Goal: Task Accomplishment & Management: Use online tool/utility

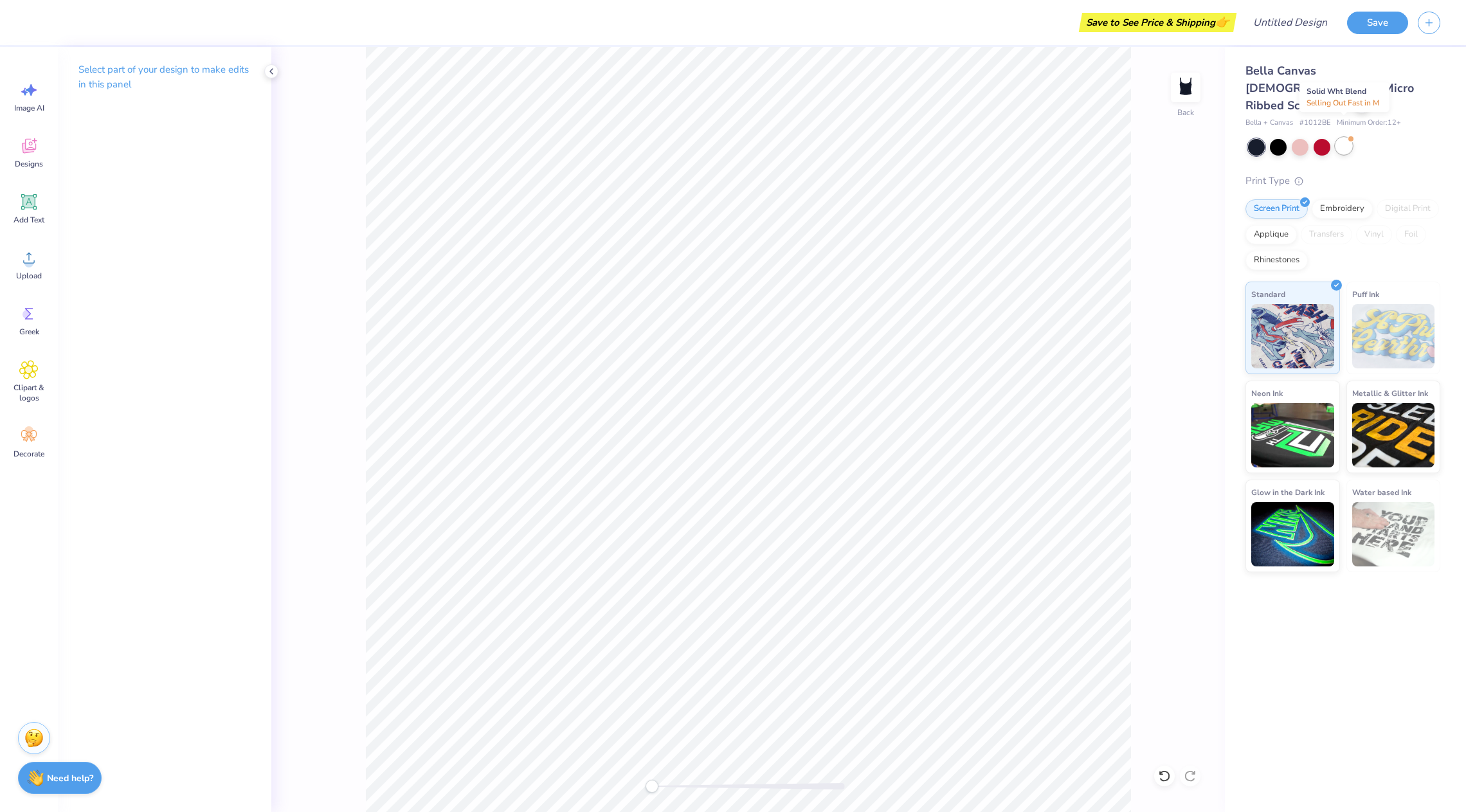
click at [1344, 138] on div at bounding box center [1343, 146] width 17 height 17
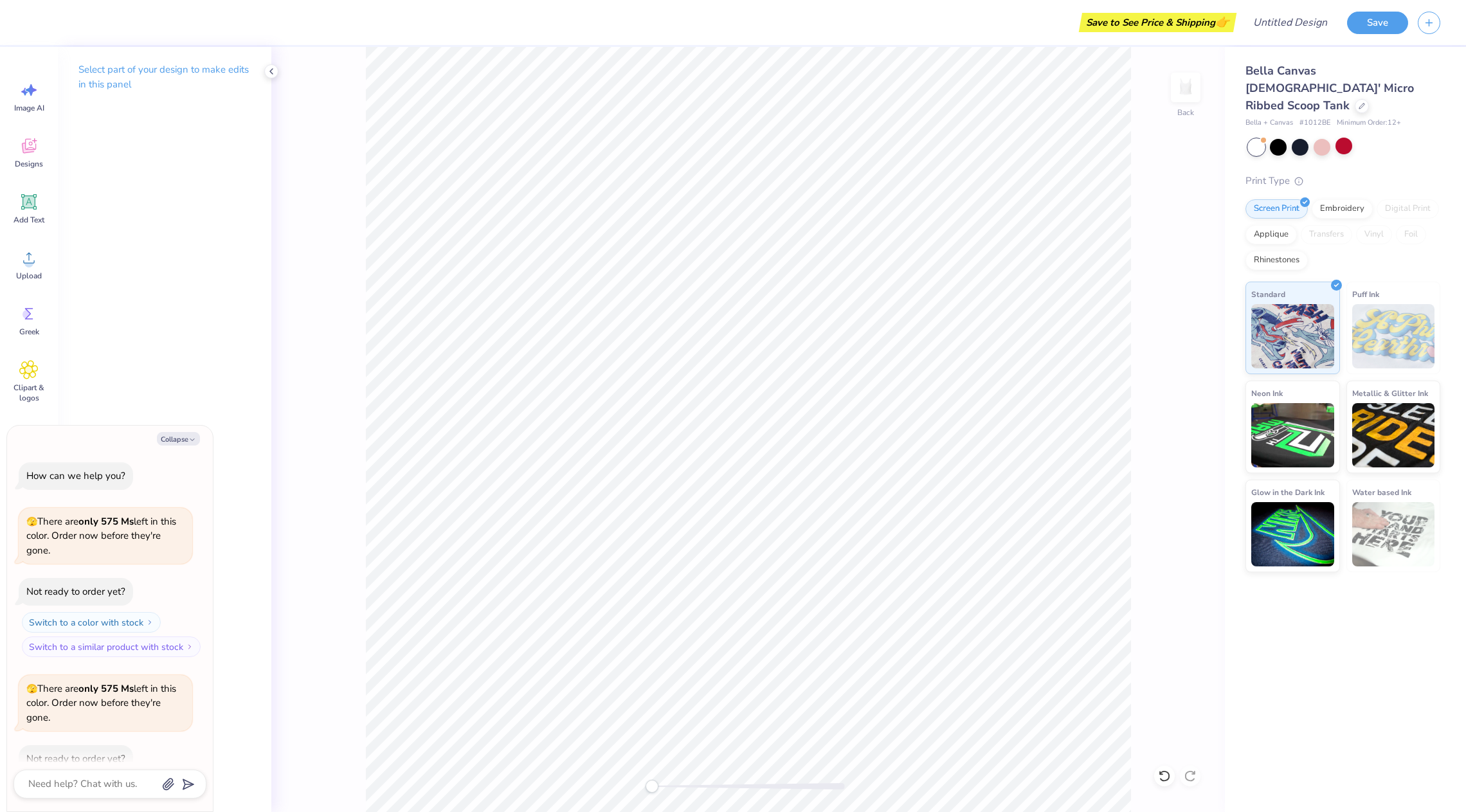
scroll to position [71, 0]
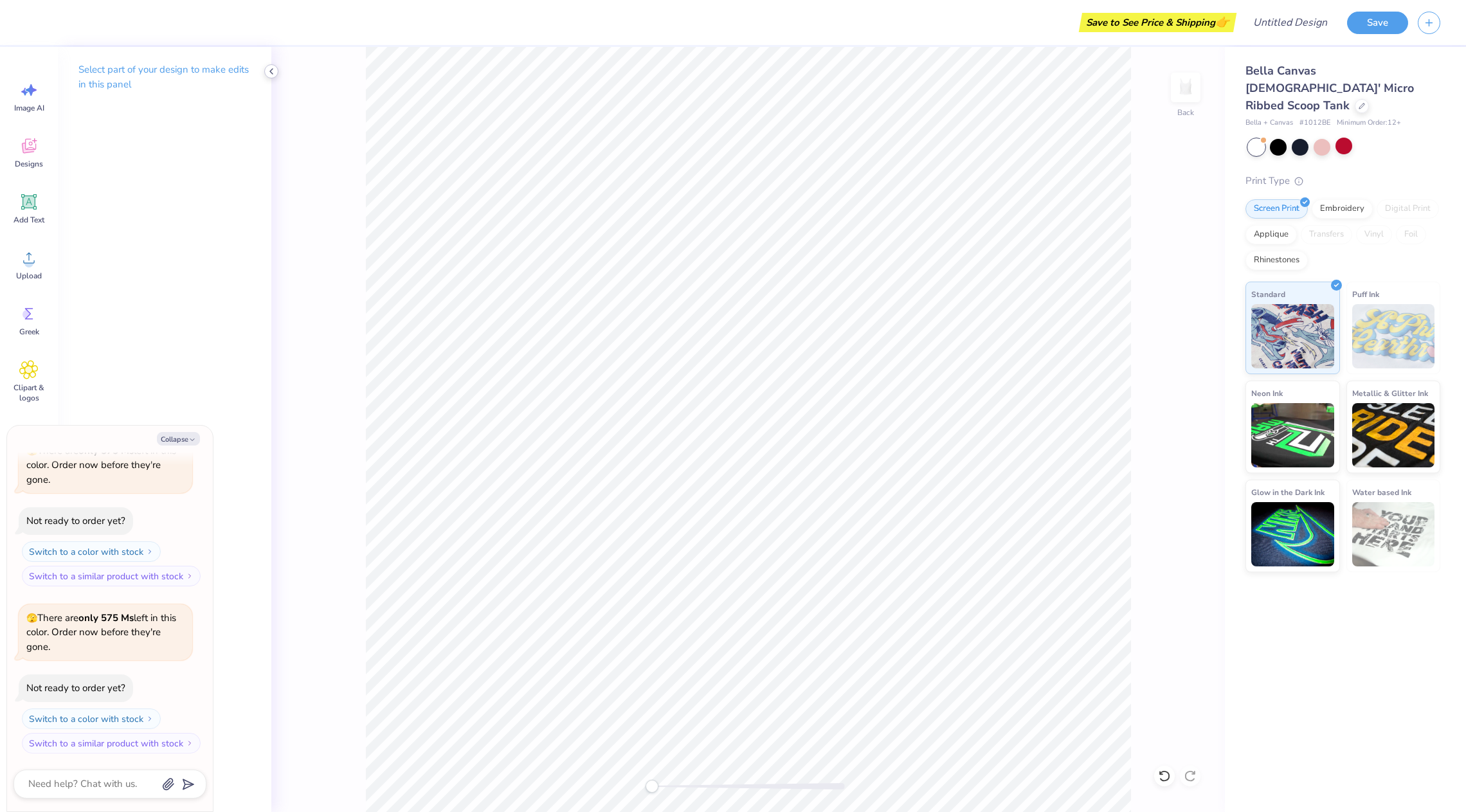
click at [278, 71] on div at bounding box center [271, 72] width 14 height 14
type textarea "x"
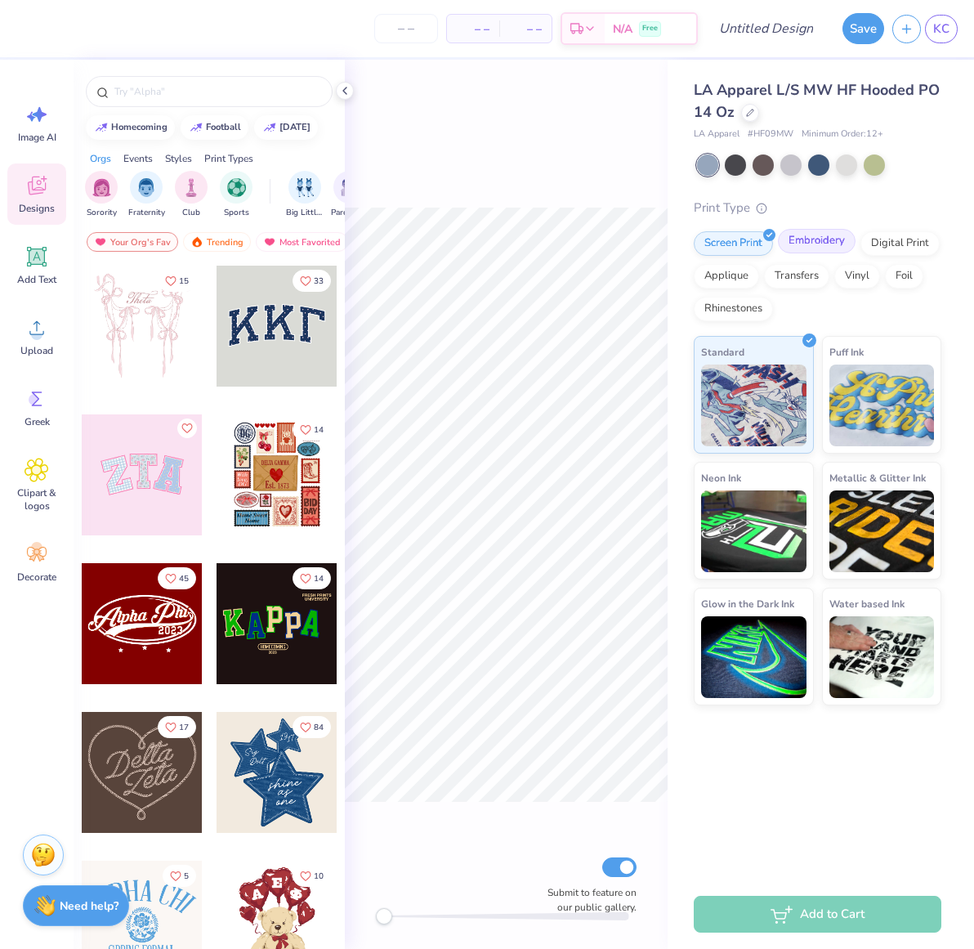
click at [801, 243] on div "Embroidery" at bounding box center [817, 241] width 78 height 25
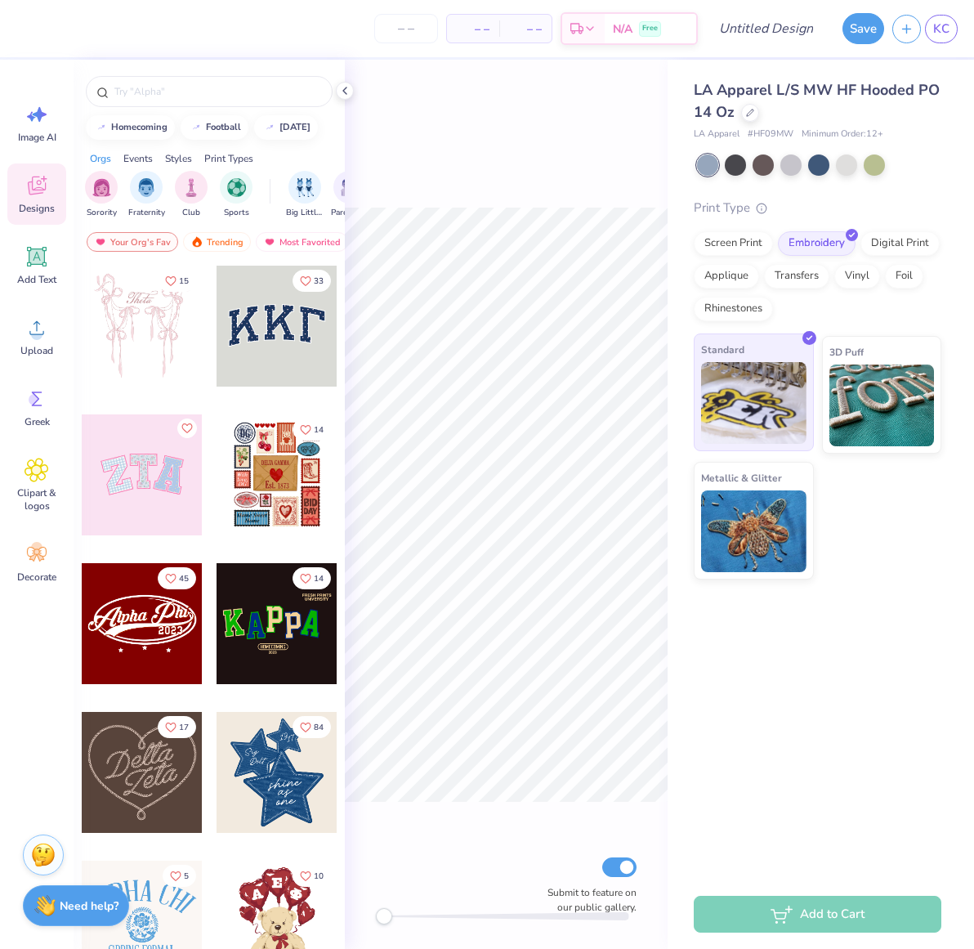
click at [746, 407] on img at bounding box center [753, 403] width 105 height 82
click at [540, 142] on div "Submit to feature on our public gallery." at bounding box center [506, 504] width 323 height 889
click at [344, 95] on icon at bounding box center [344, 90] width 13 height 13
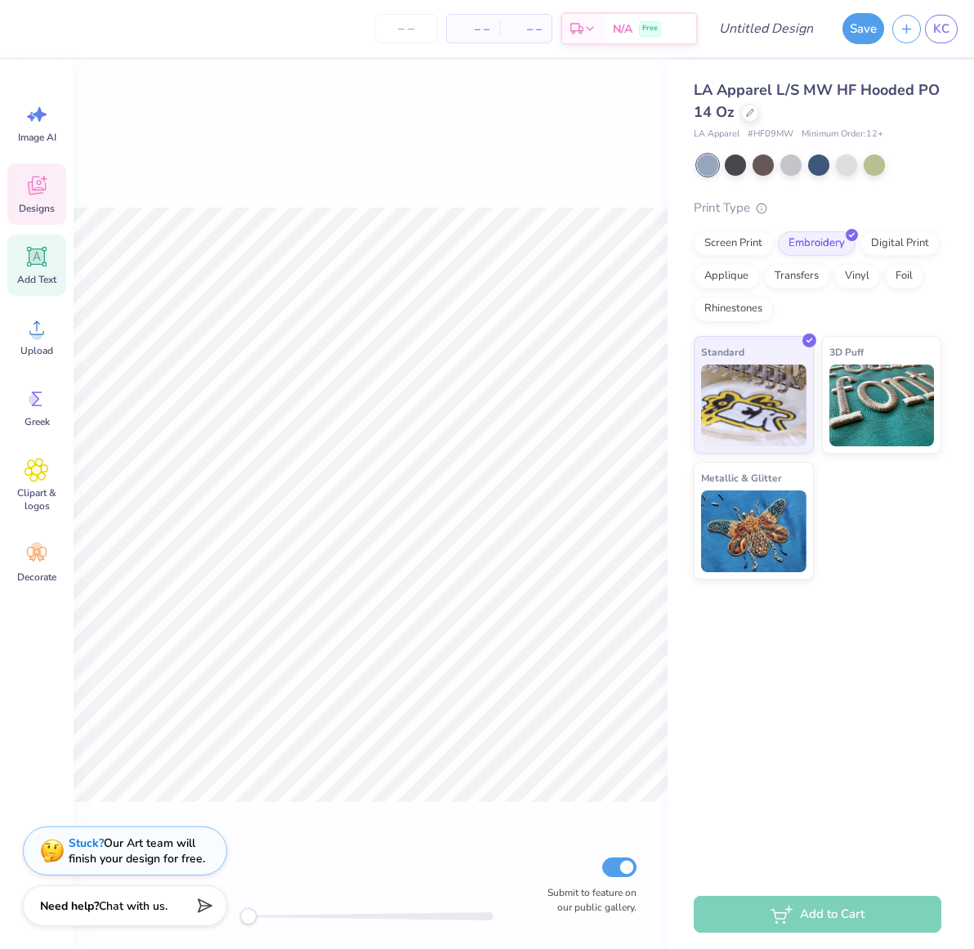
click at [33, 265] on icon at bounding box center [37, 256] width 25 height 25
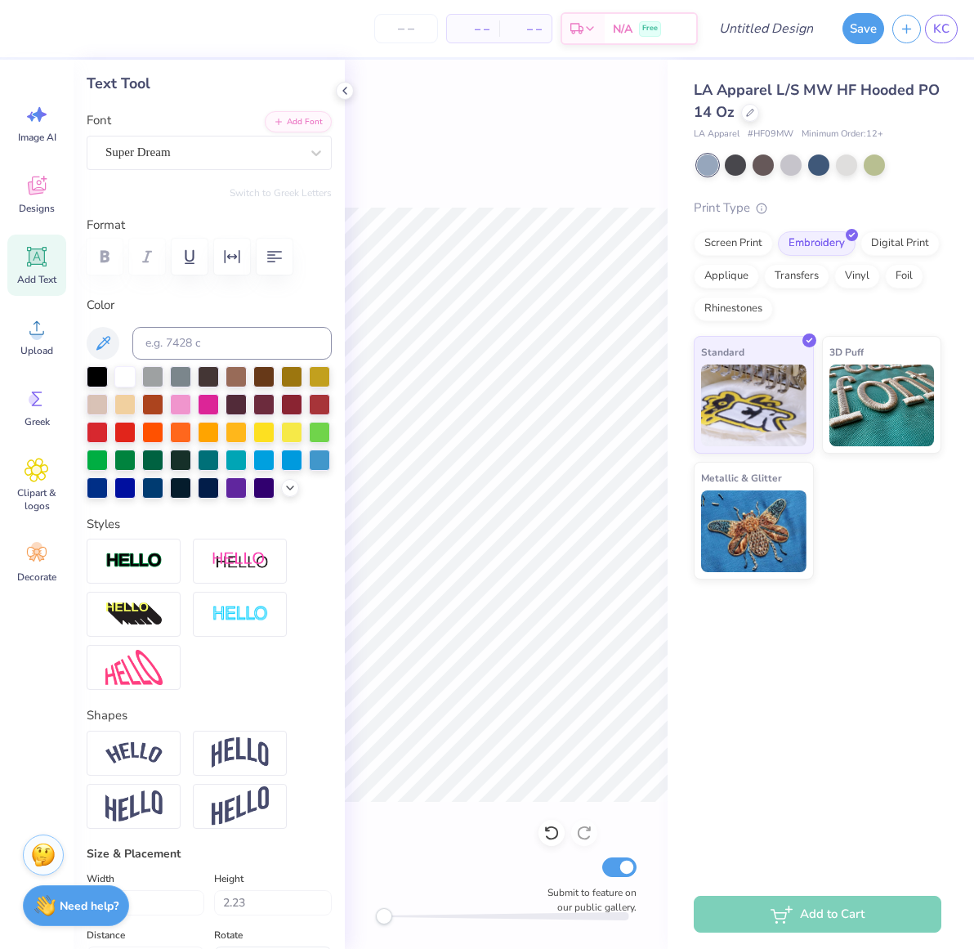
scroll to position [99, 0]
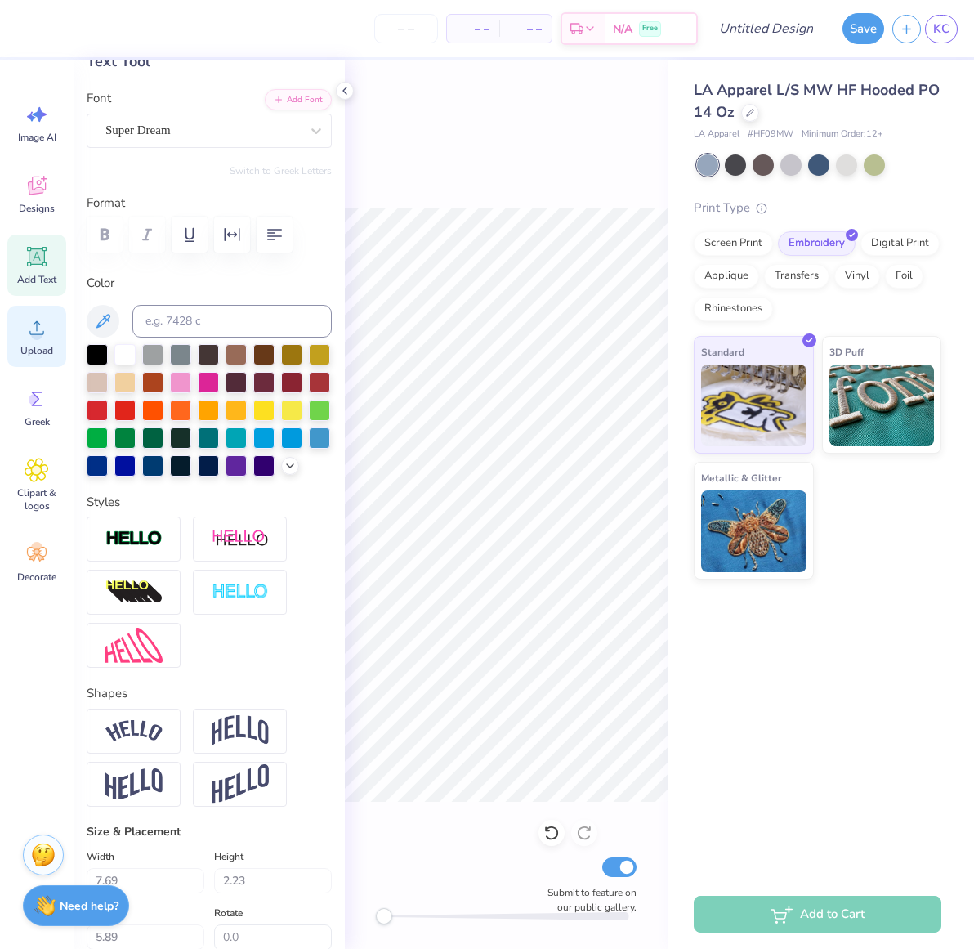
click at [25, 334] on icon at bounding box center [37, 327] width 25 height 25
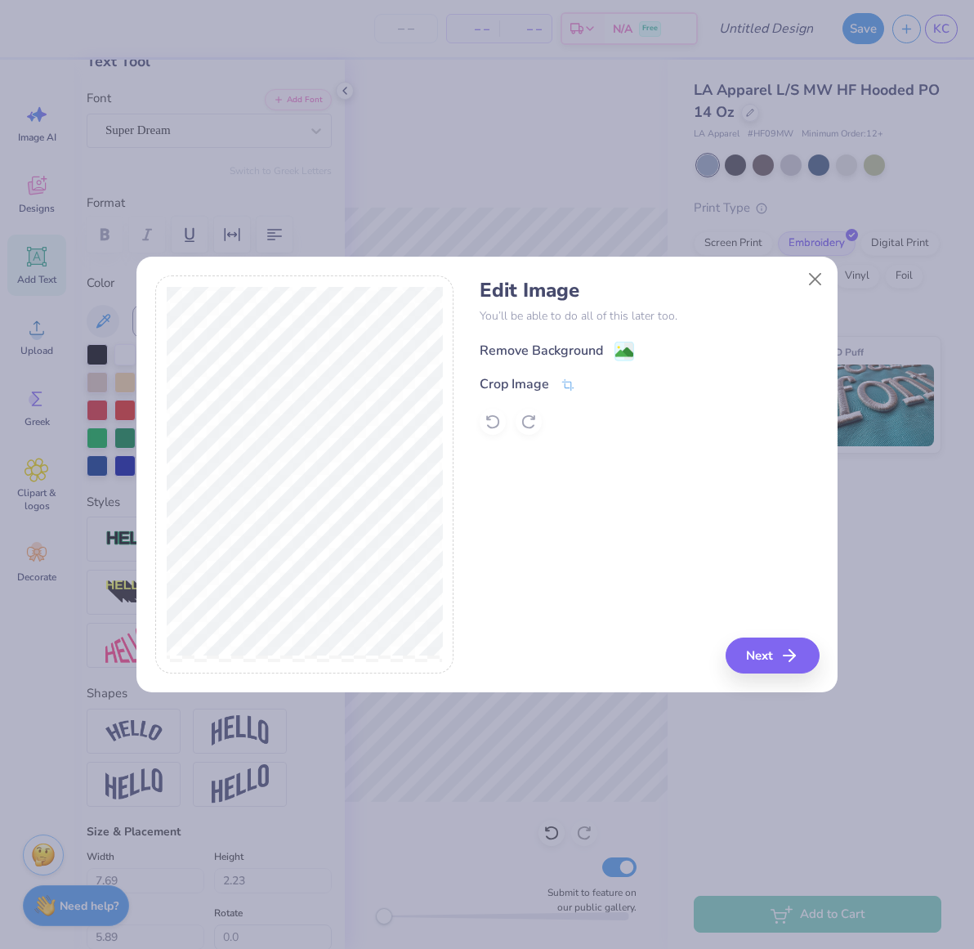
click at [583, 341] on div "Remove Background" at bounding box center [557, 351] width 154 height 20
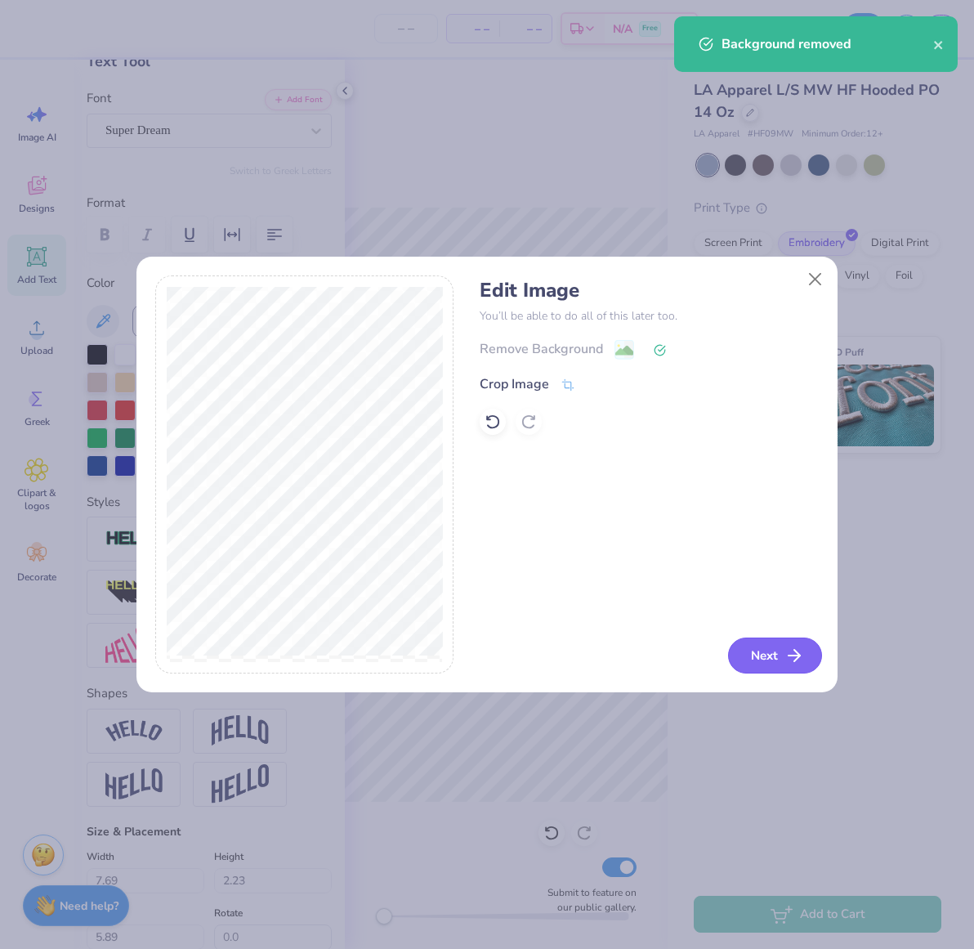
click at [770, 643] on button "Next" at bounding box center [775, 655] width 94 height 36
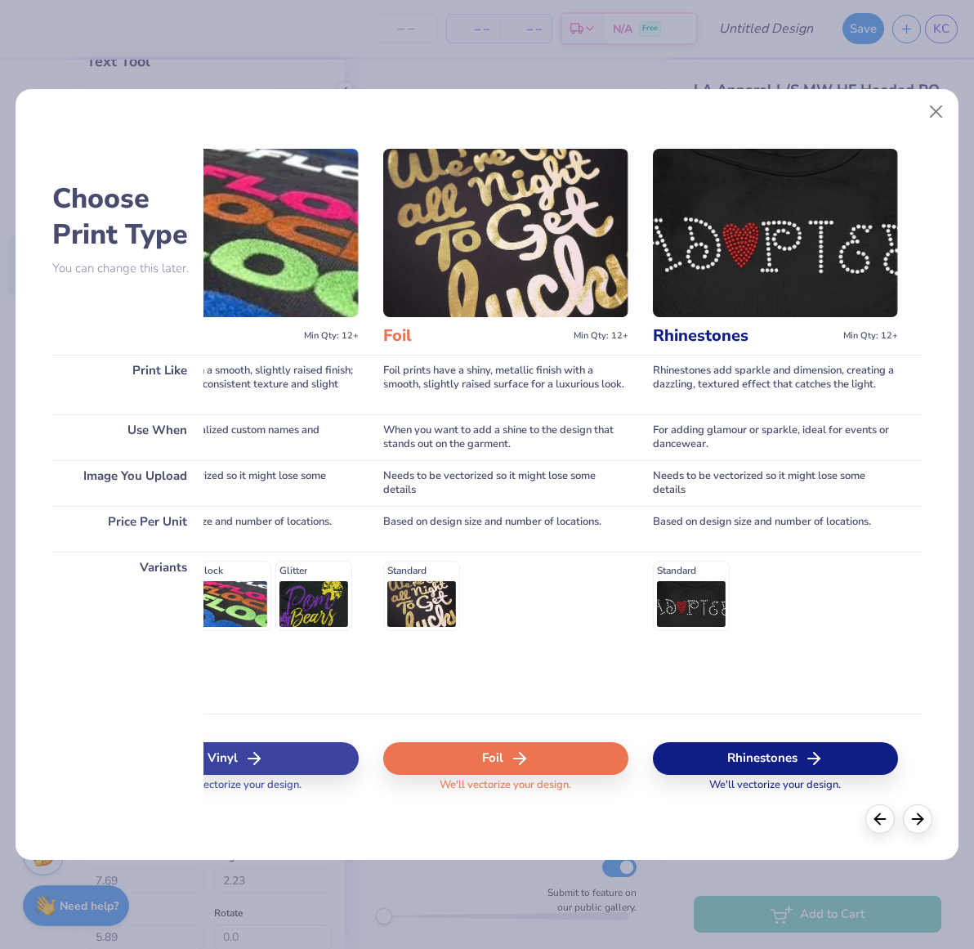
scroll to position [0, 1450]
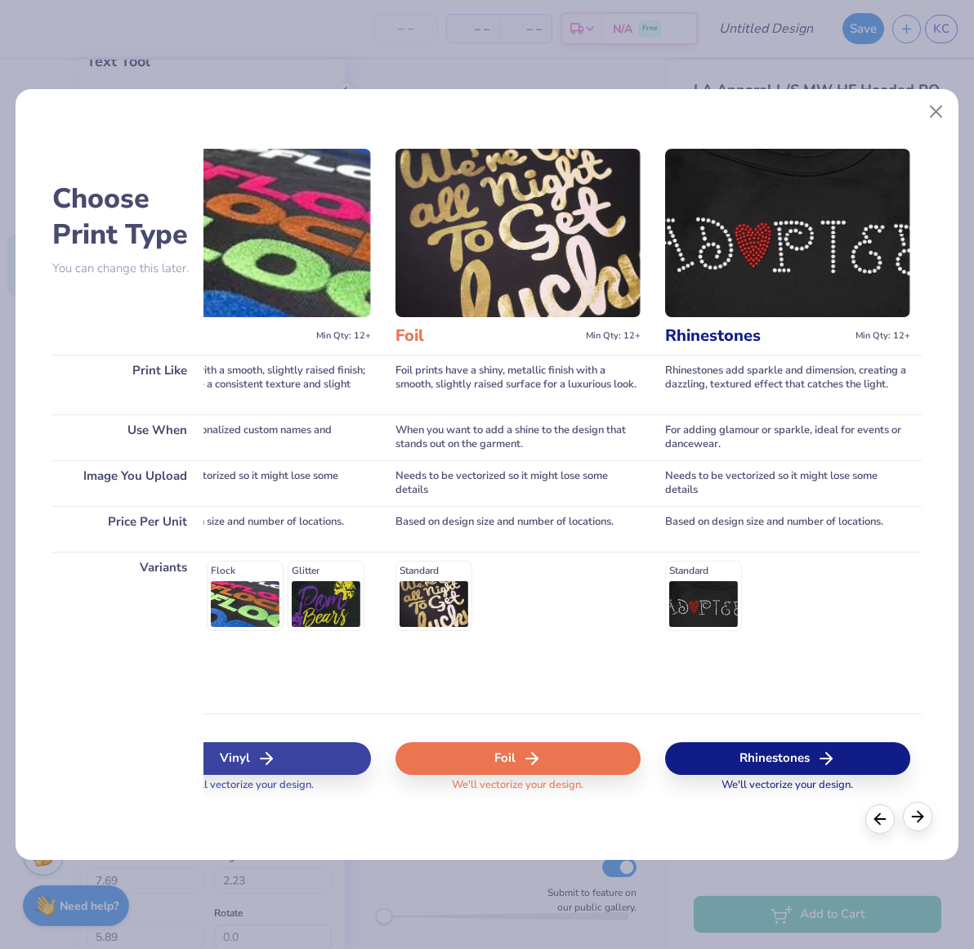
click at [917, 817] on icon at bounding box center [917, 816] width 18 height 18
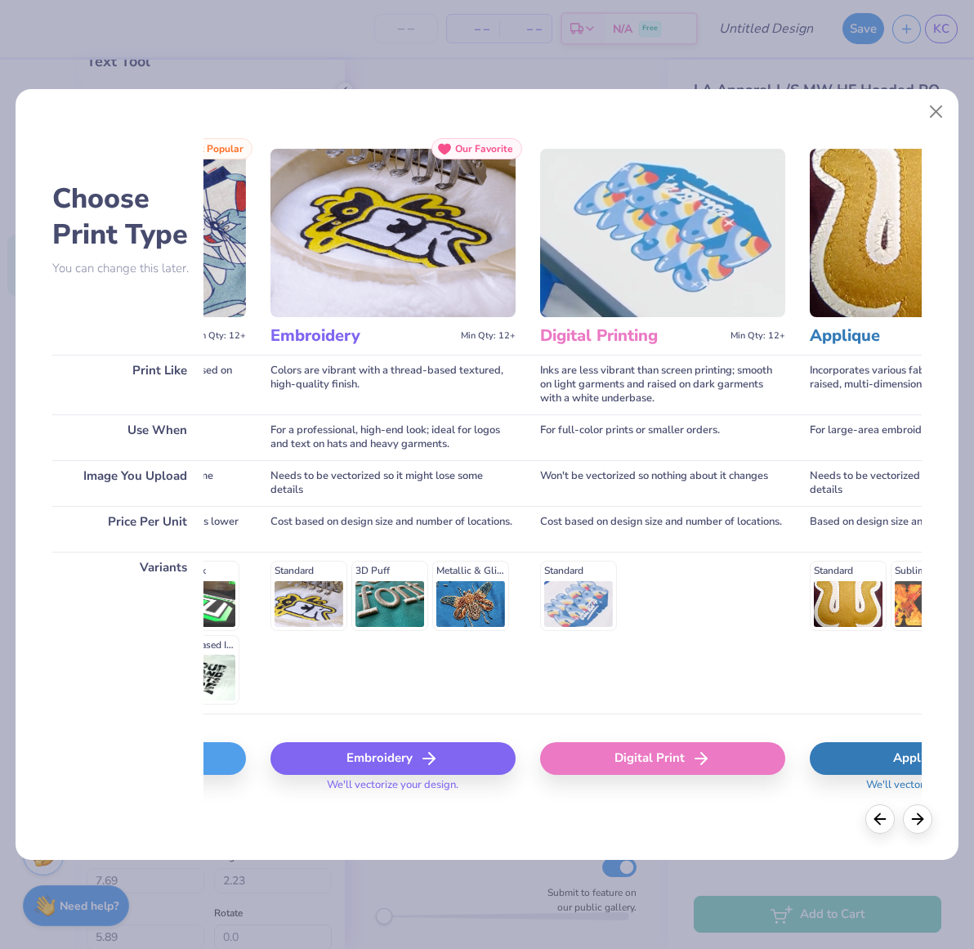
scroll to position [0, 0]
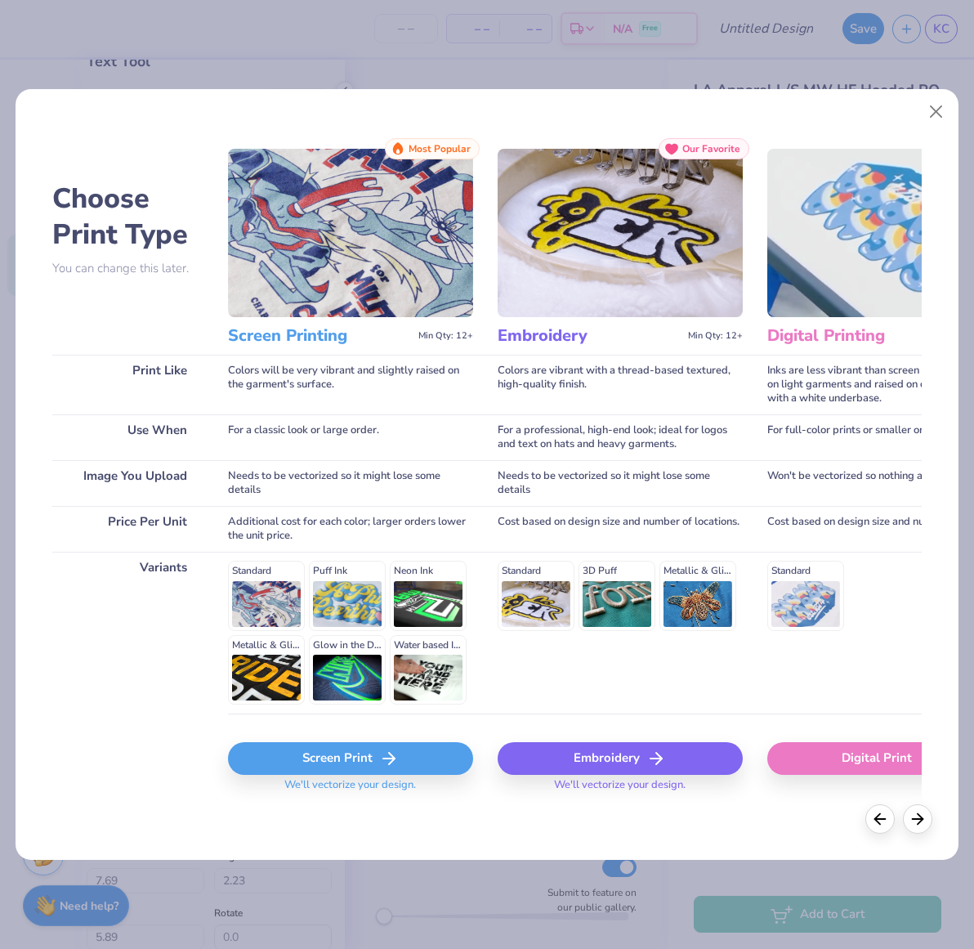
click at [623, 760] on div "Embroidery" at bounding box center [620, 758] width 245 height 33
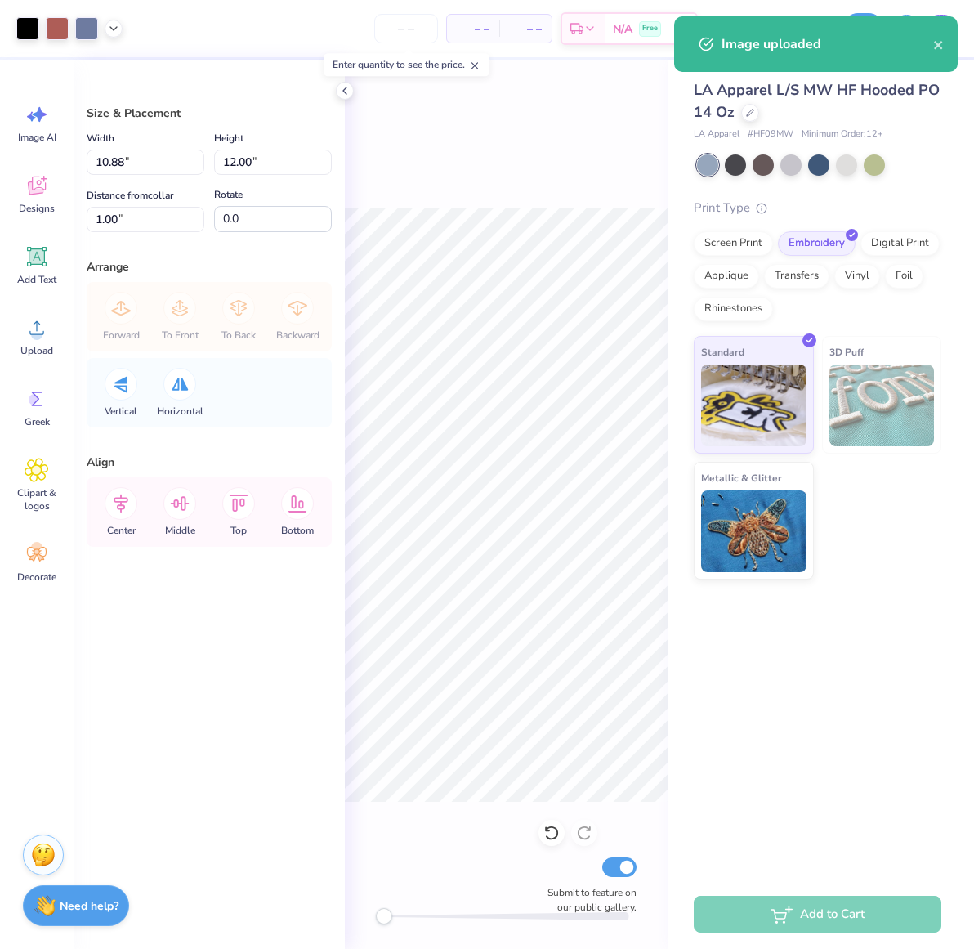
click at [920, 866] on div "Art colors – – Per Item – – Total Est. Delivery N/A Free Design Title Save KC I…" at bounding box center [487, 474] width 974 height 949
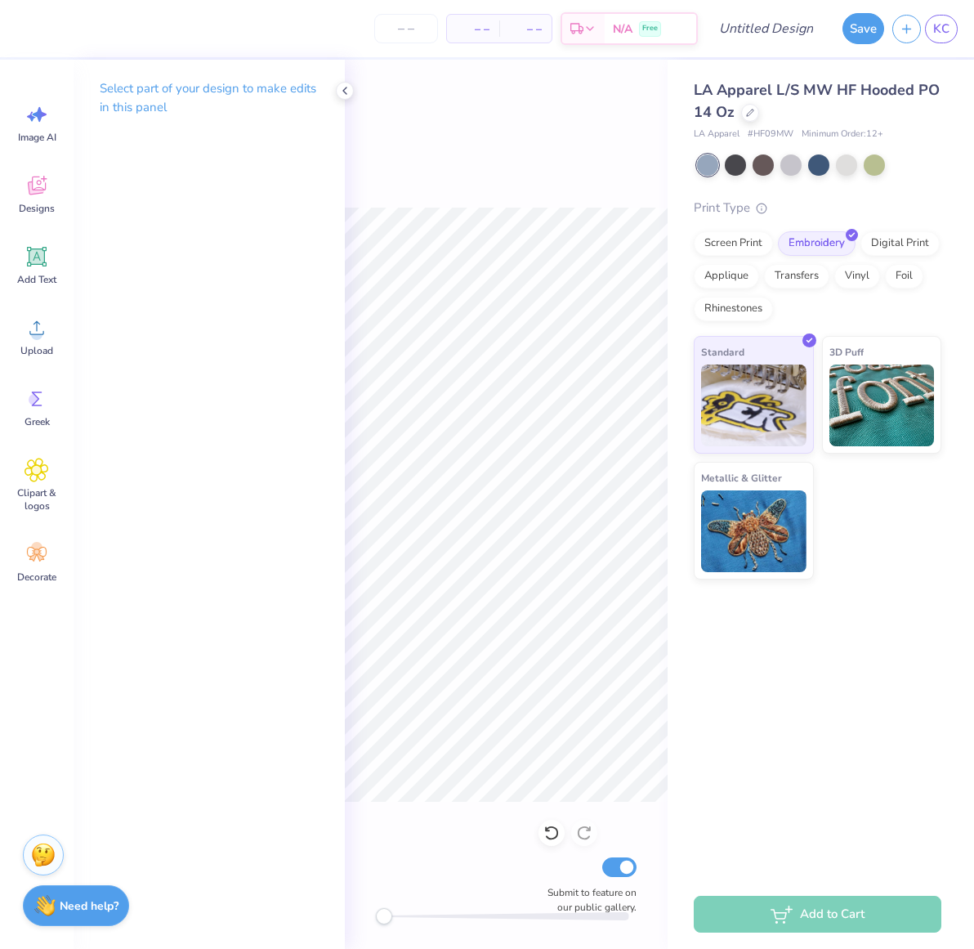
click at [561, 853] on div "Submit to feature on our public gallery." at bounding box center [506, 504] width 323 height 889
click at [28, 232] on div "Image AI Designs Add Text Upload Greek Clipart & logos Decorate" at bounding box center [36, 342] width 59 height 501
click at [33, 266] on icon at bounding box center [37, 256] width 25 height 25
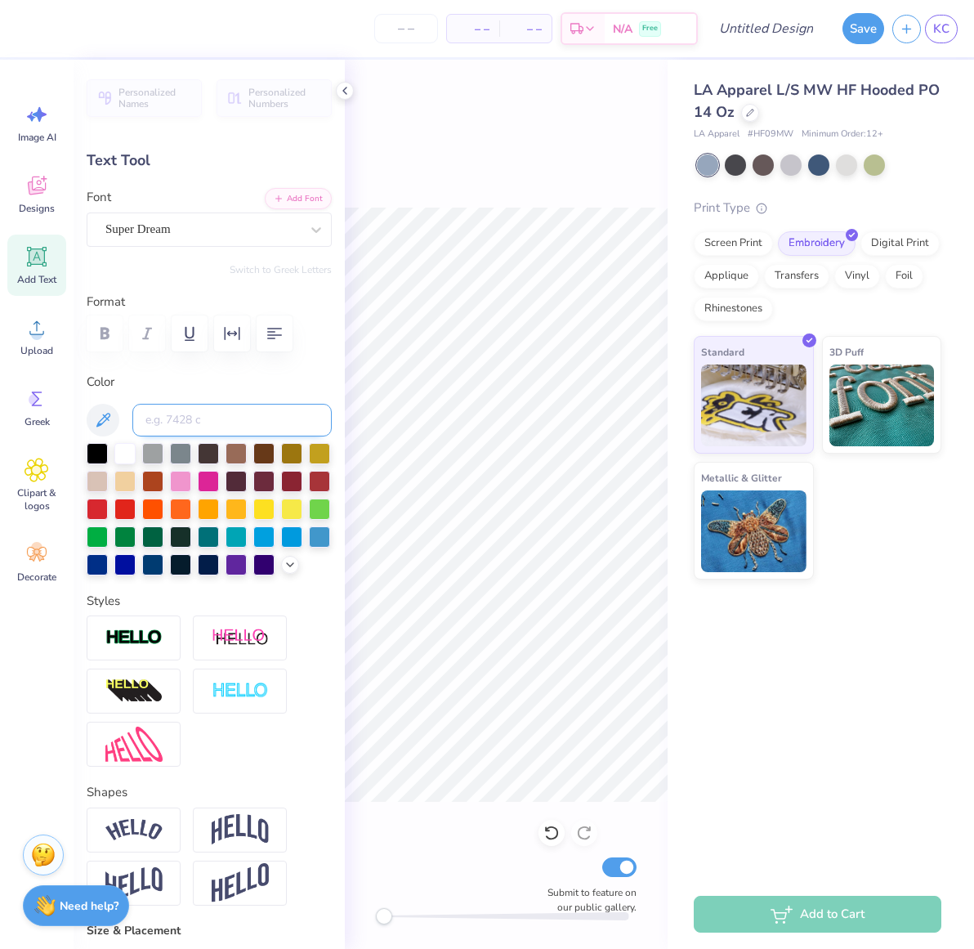
click at [190, 411] on input at bounding box center [231, 420] width 199 height 33
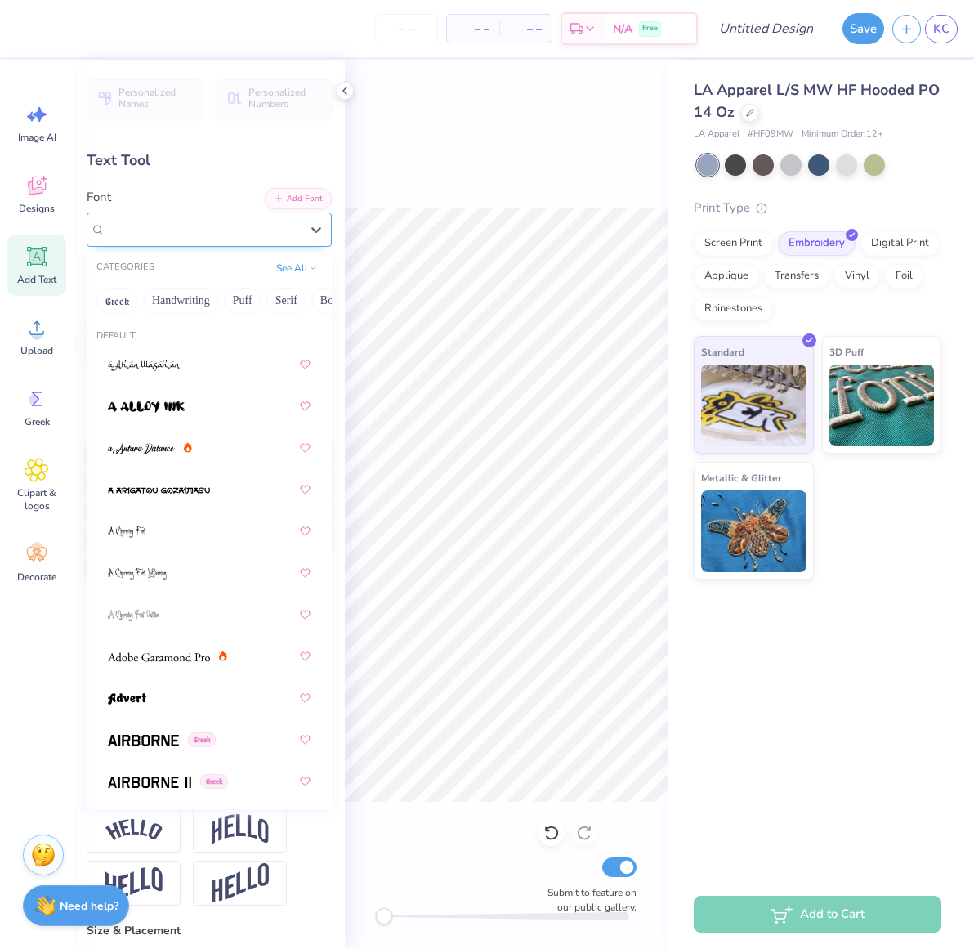
click at [145, 227] on div "Super Dream" at bounding box center [203, 229] width 198 height 25
click at [167, 616] on div at bounding box center [209, 614] width 203 height 29
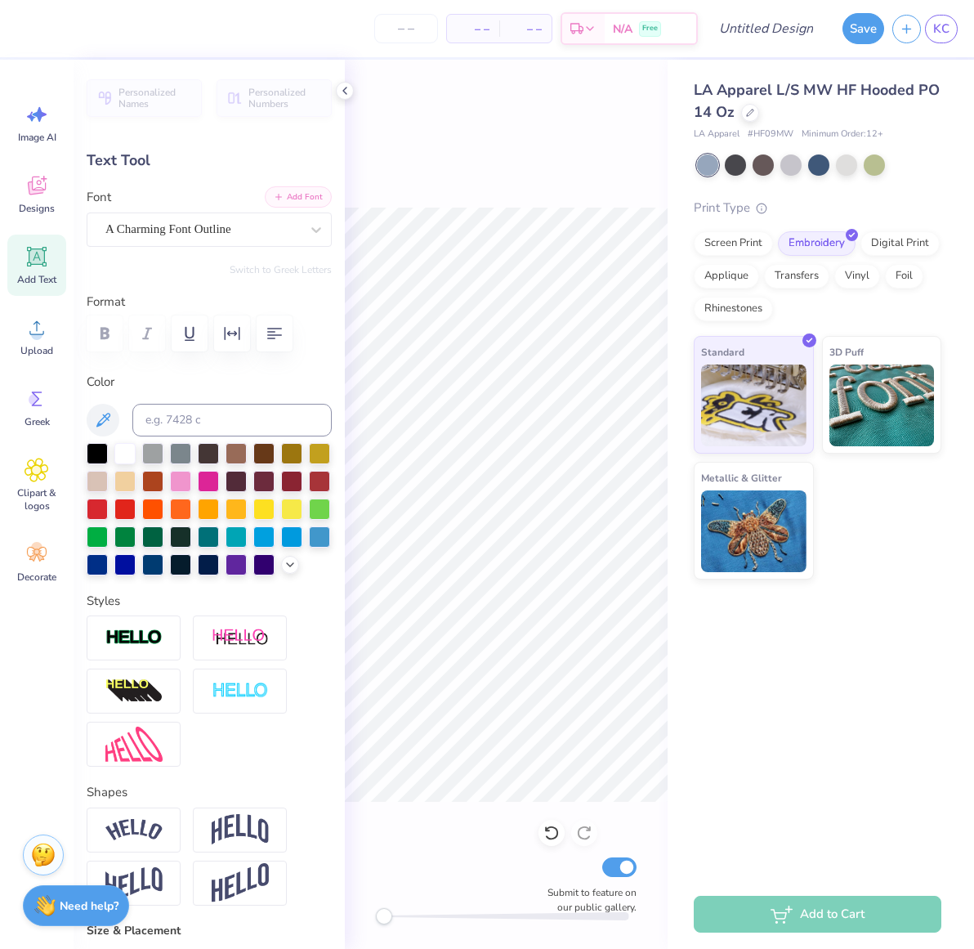
click at [300, 193] on button "Add Font" at bounding box center [298, 196] width 67 height 21
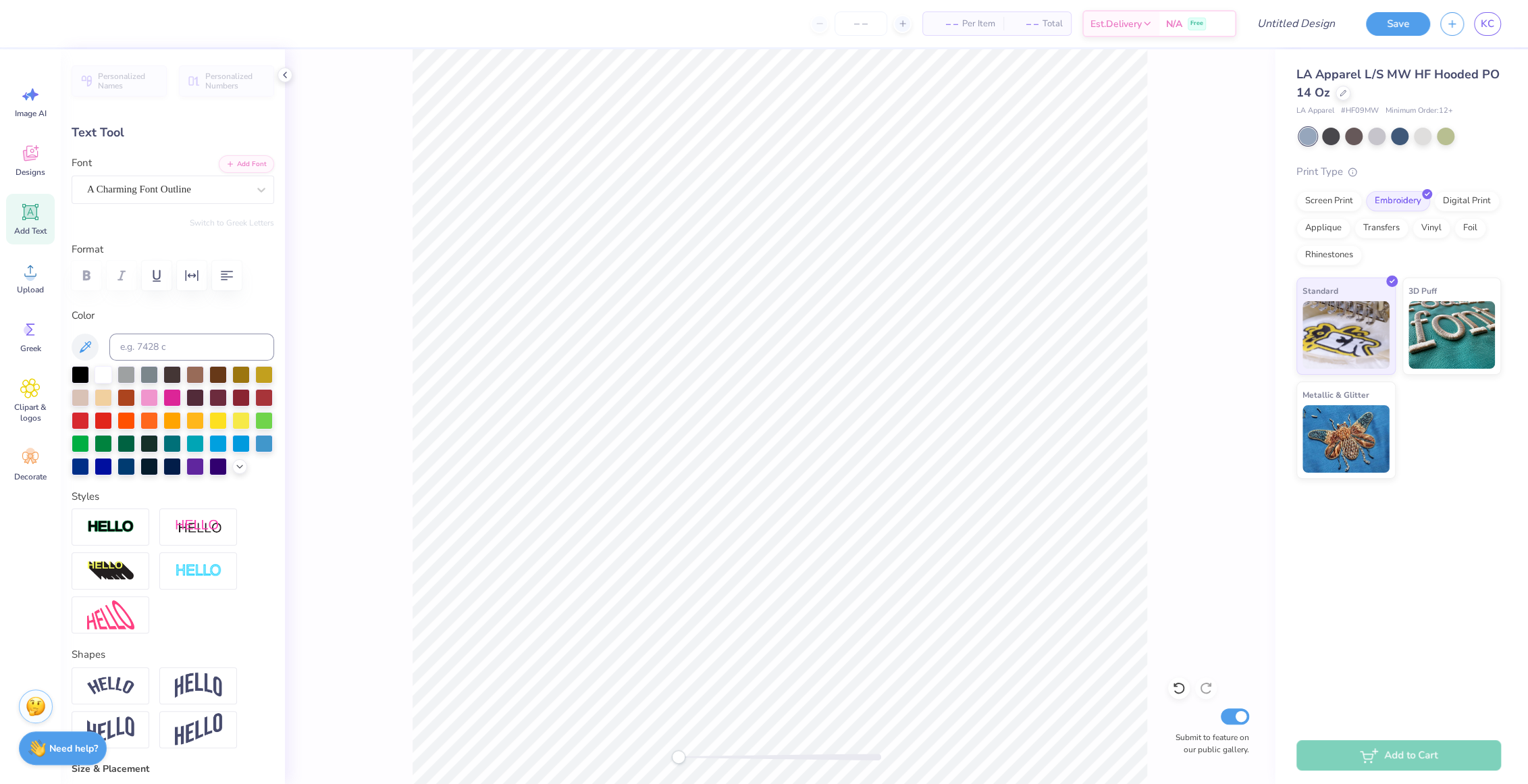
click at [227, 216] on div "Personalized Names Personalized Numbers Text Tool Add Font Font A Charming Font…" at bounding box center [173, 416] width 224 height 734
click at [138, 196] on div "A Charming Font Outline" at bounding box center [168, 189] width 164 height 21
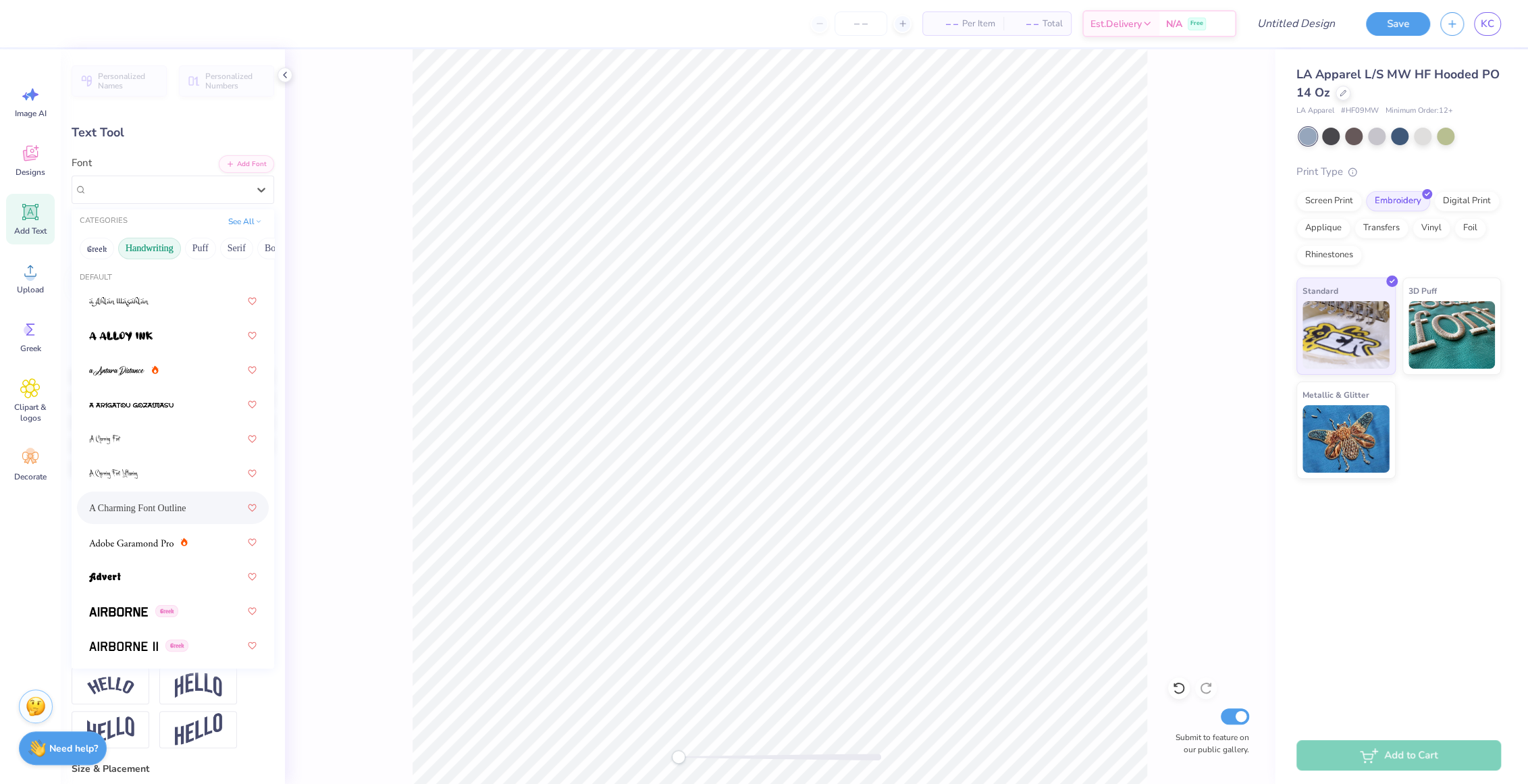
click at [147, 245] on button "Handwriting" at bounding box center [150, 249] width 63 height 21
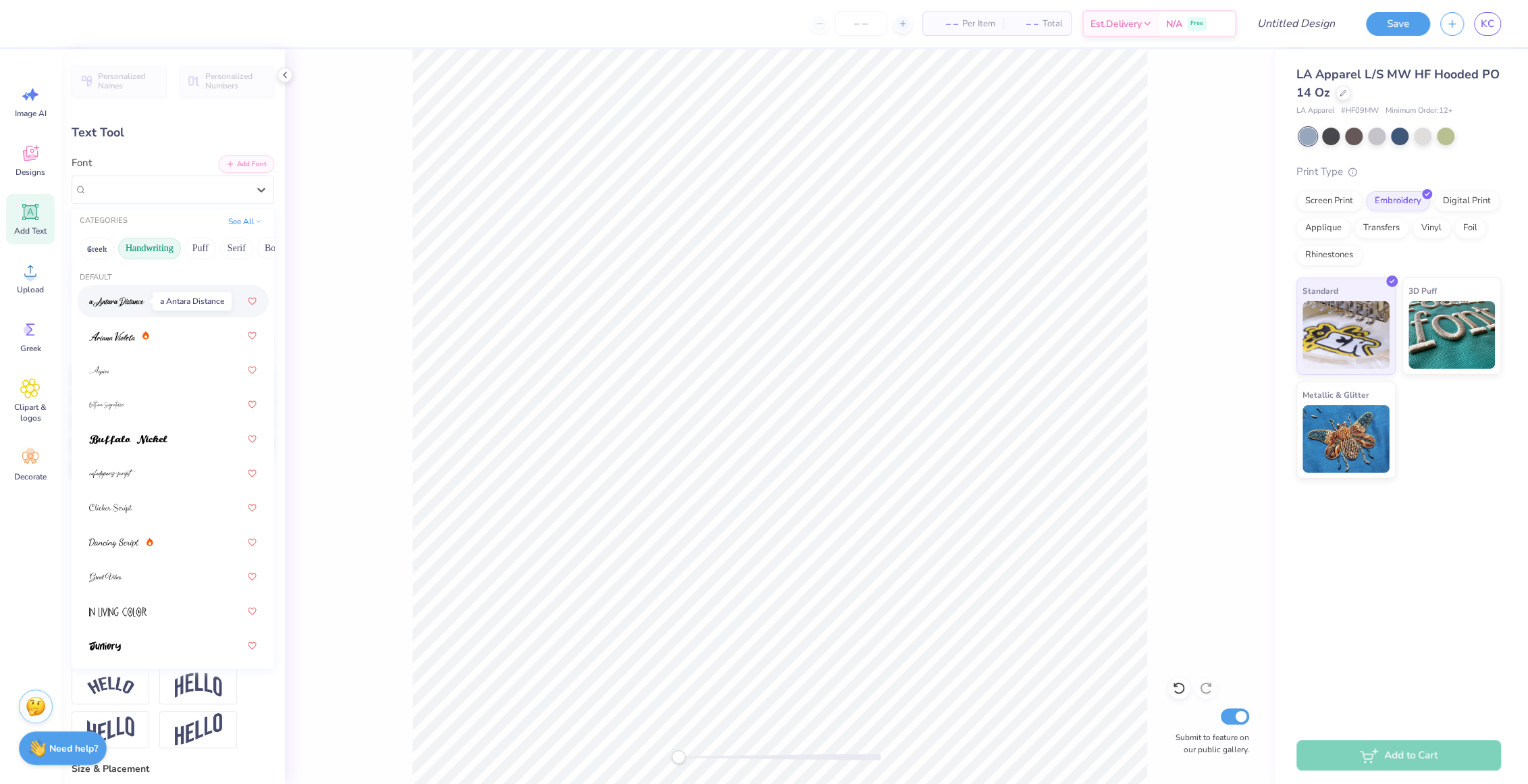
click at [121, 305] on img at bounding box center [117, 301] width 55 height 9
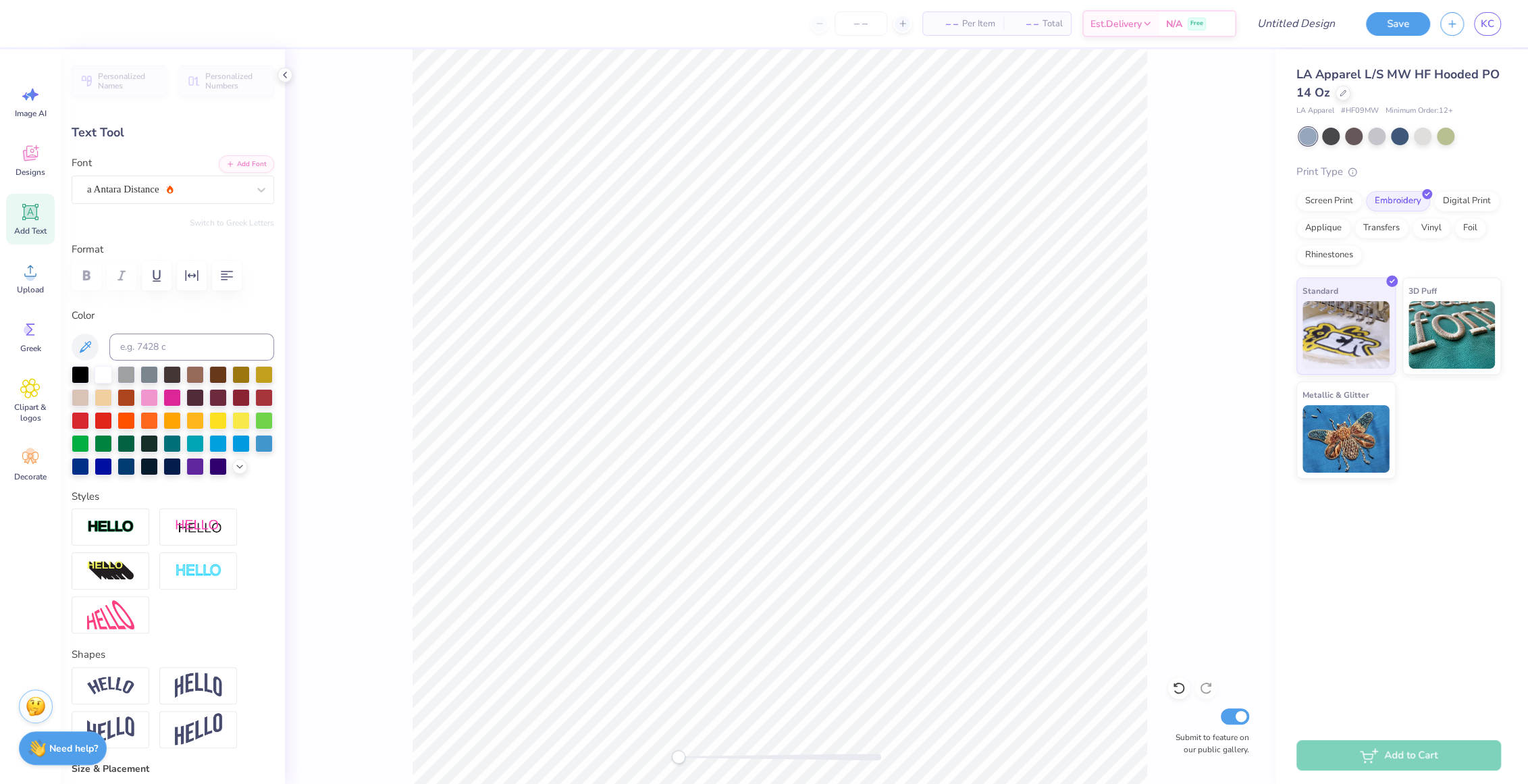
click at [32, 221] on div "Add Text" at bounding box center [30, 218] width 49 height 50
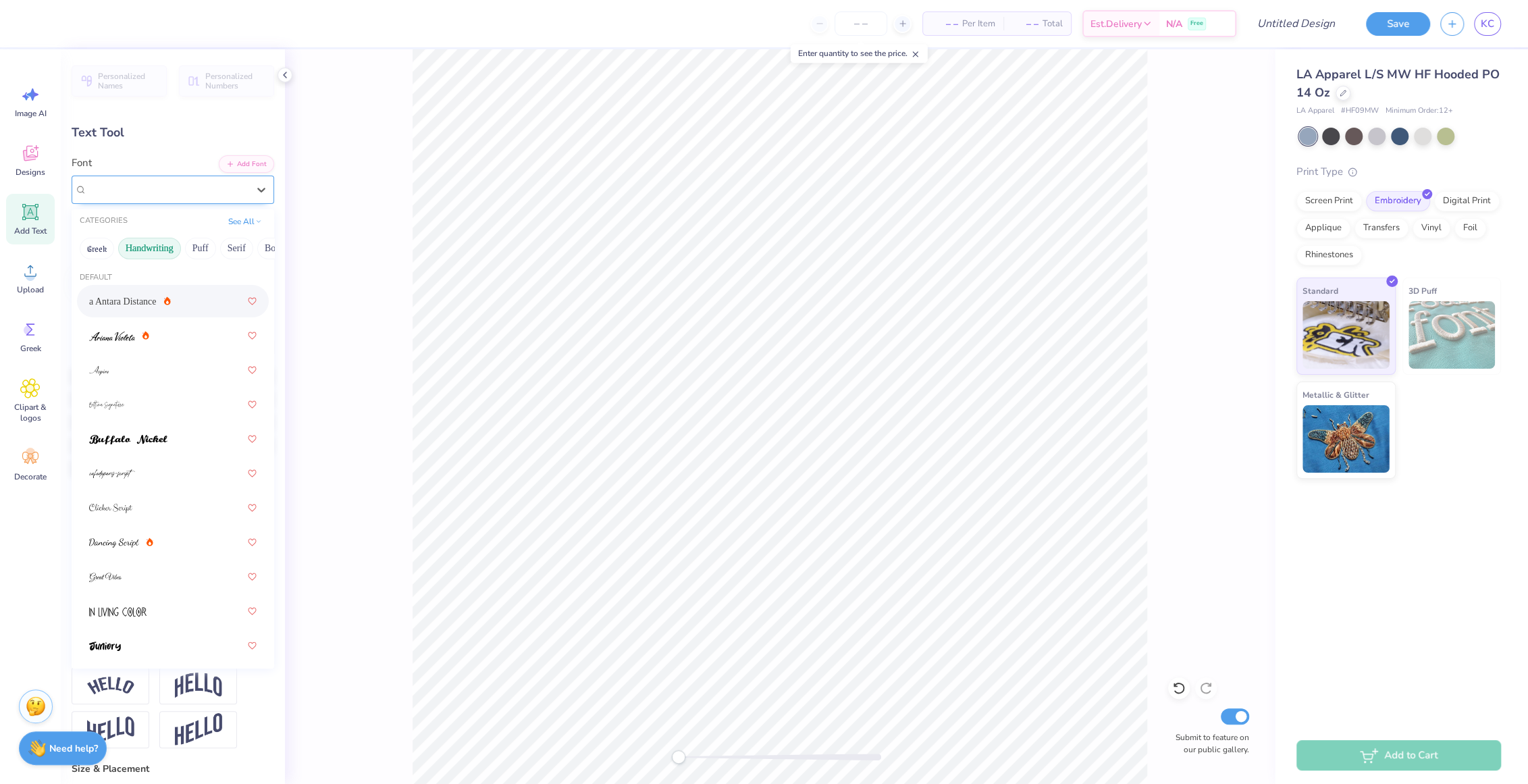
click at [168, 183] on div "Super Dream" at bounding box center [168, 189] width 164 height 21
click at [151, 306] on div "a Antara Distance" at bounding box center [130, 301] width 82 height 14
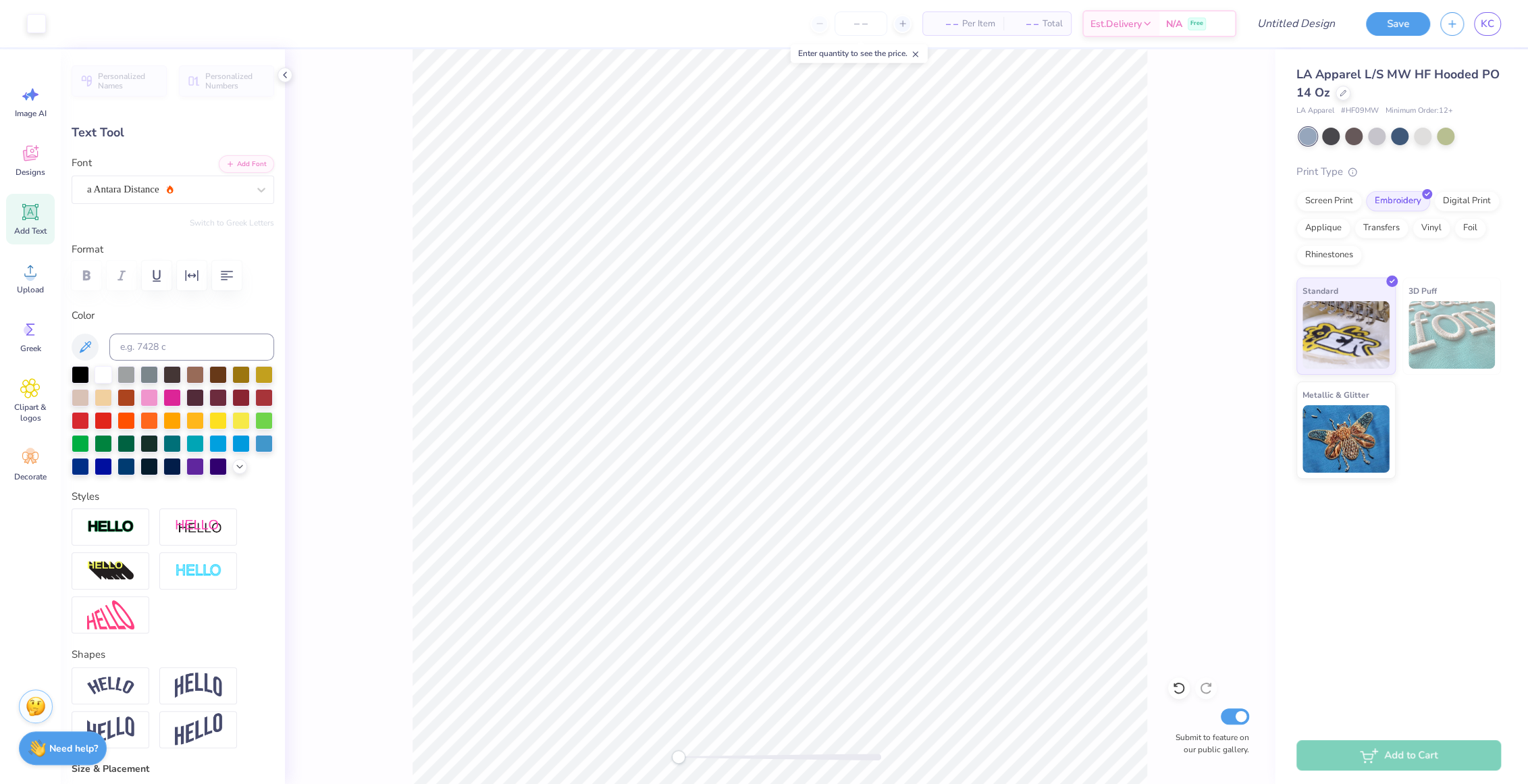
type input "8.83"
type input "2.90"
type input "5.55"
type textarea "T"
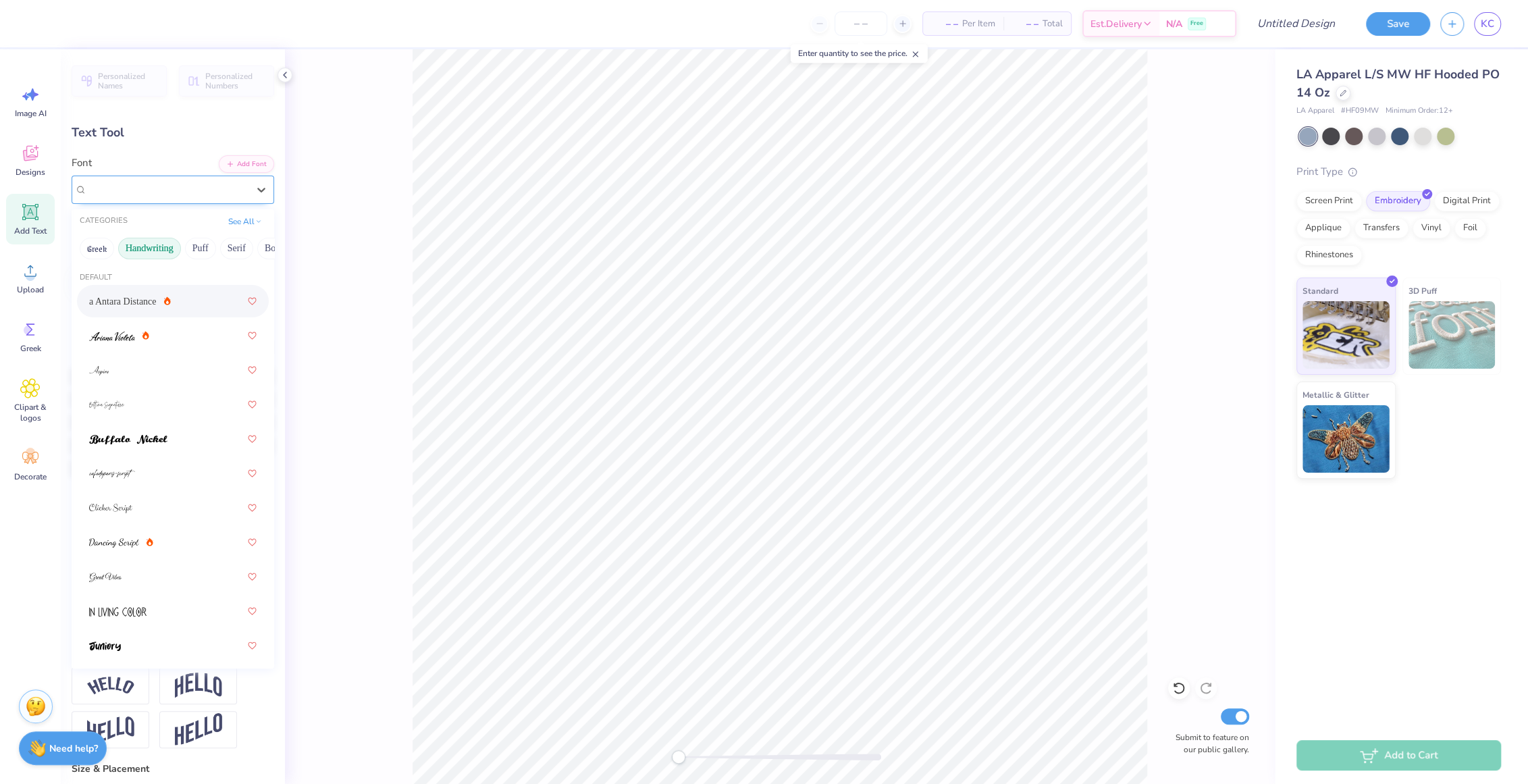
click at [158, 189] on div "a Antara Distance" at bounding box center [168, 189] width 164 height 21
click at [164, 330] on div at bounding box center [173, 335] width 168 height 24
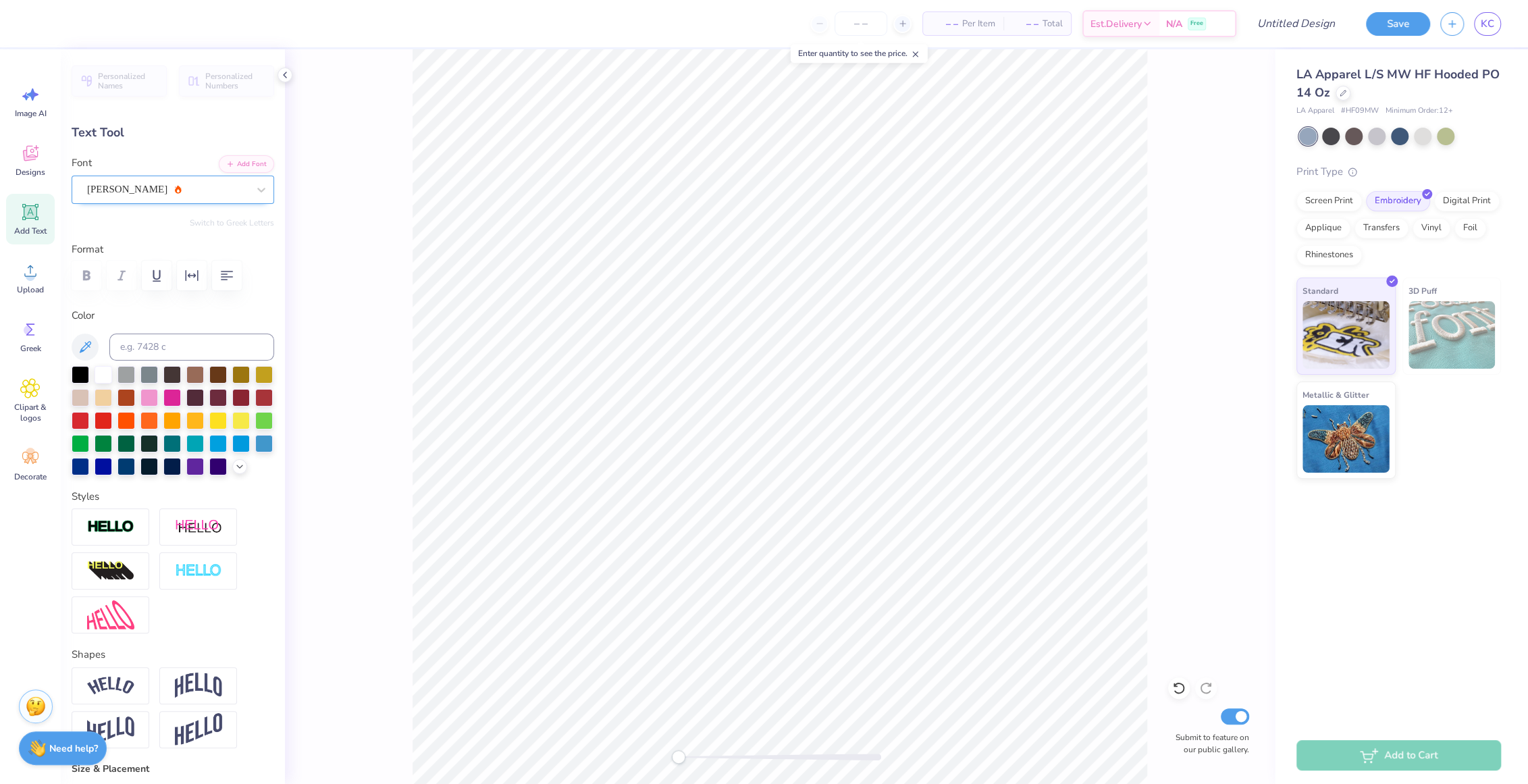
click at [158, 187] on div "Ariana Violeta" at bounding box center [168, 189] width 164 height 21
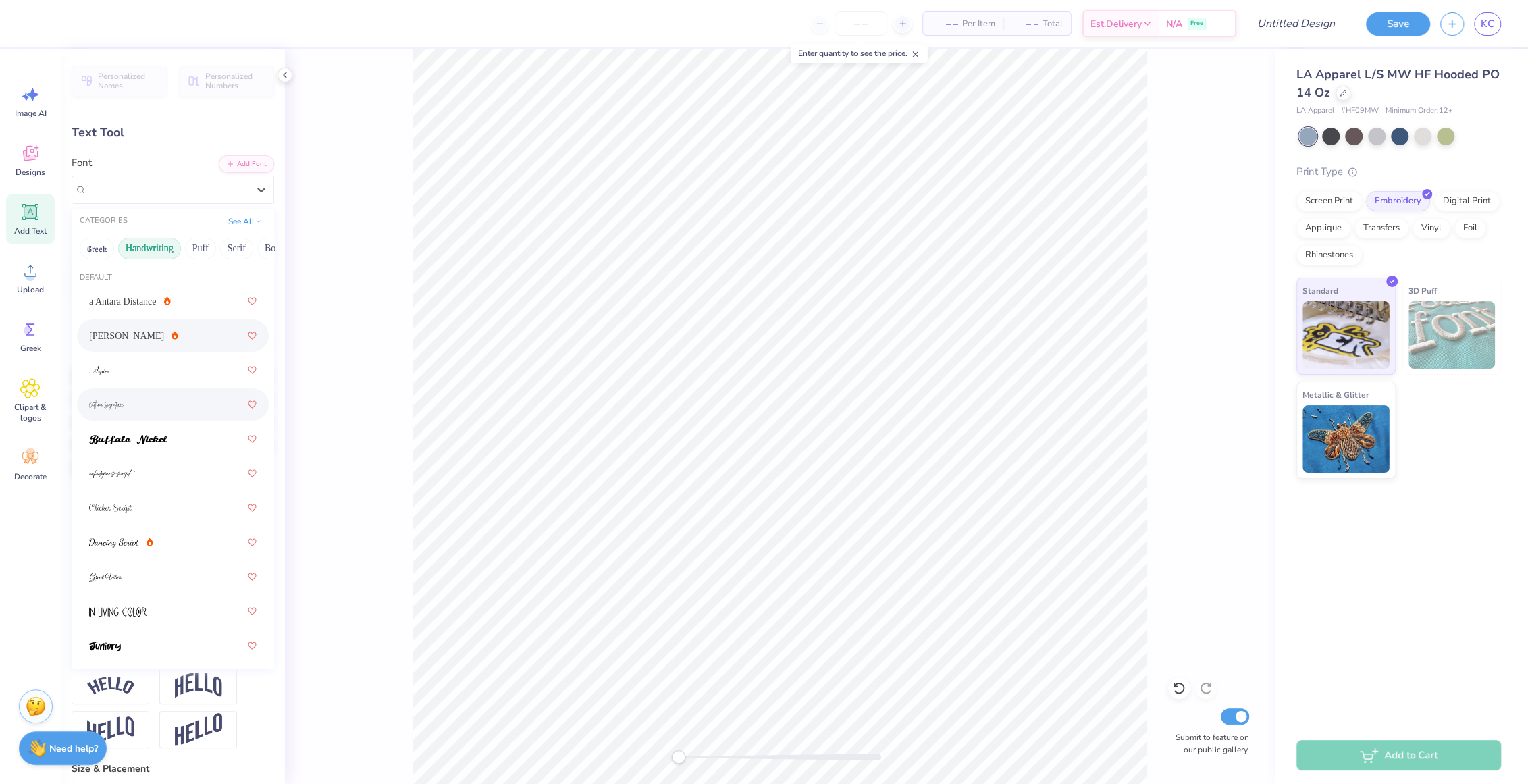
click at [151, 413] on div at bounding box center [173, 404] width 168 height 24
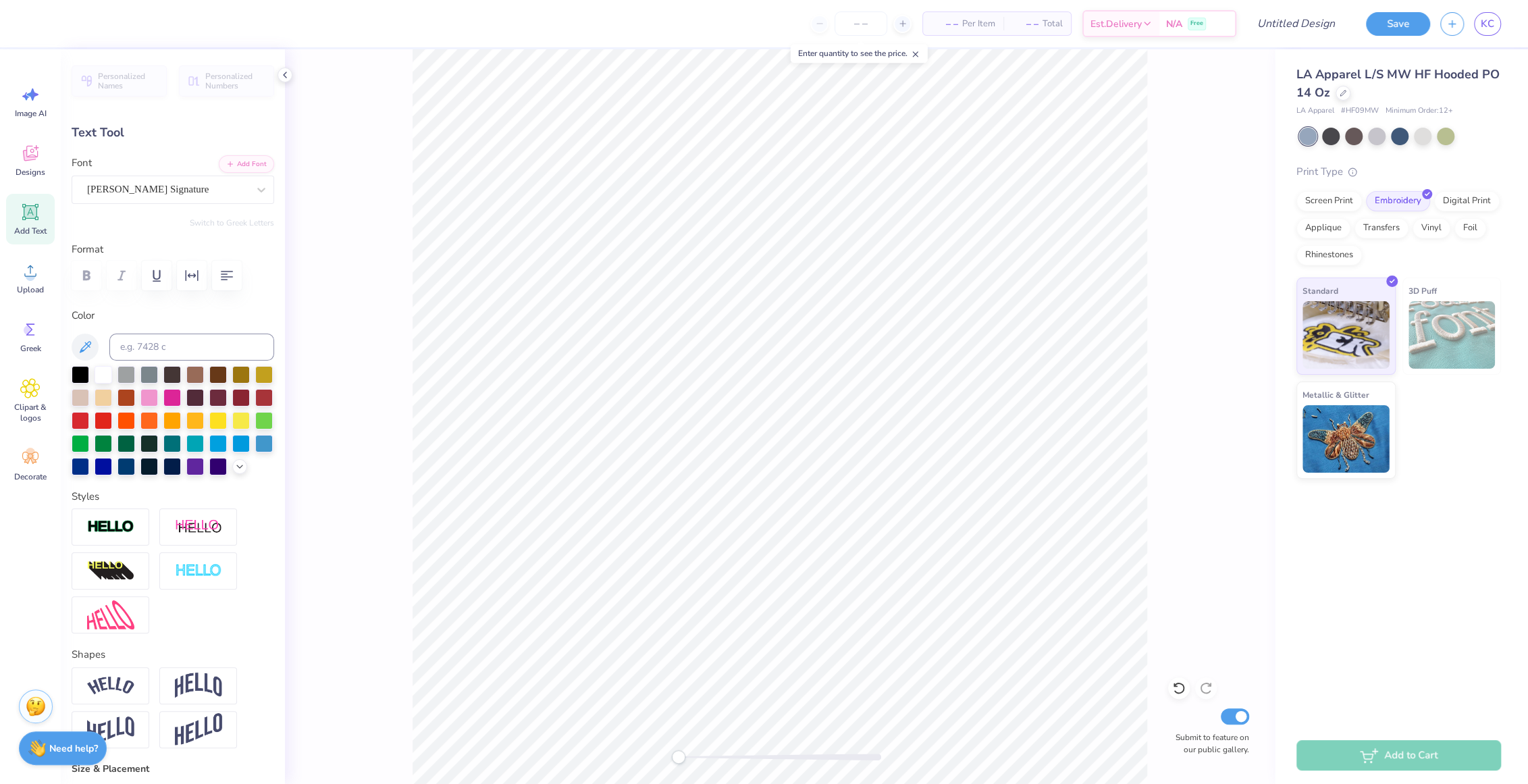
scroll to position [1, 0]
type textarea "Alpha O"
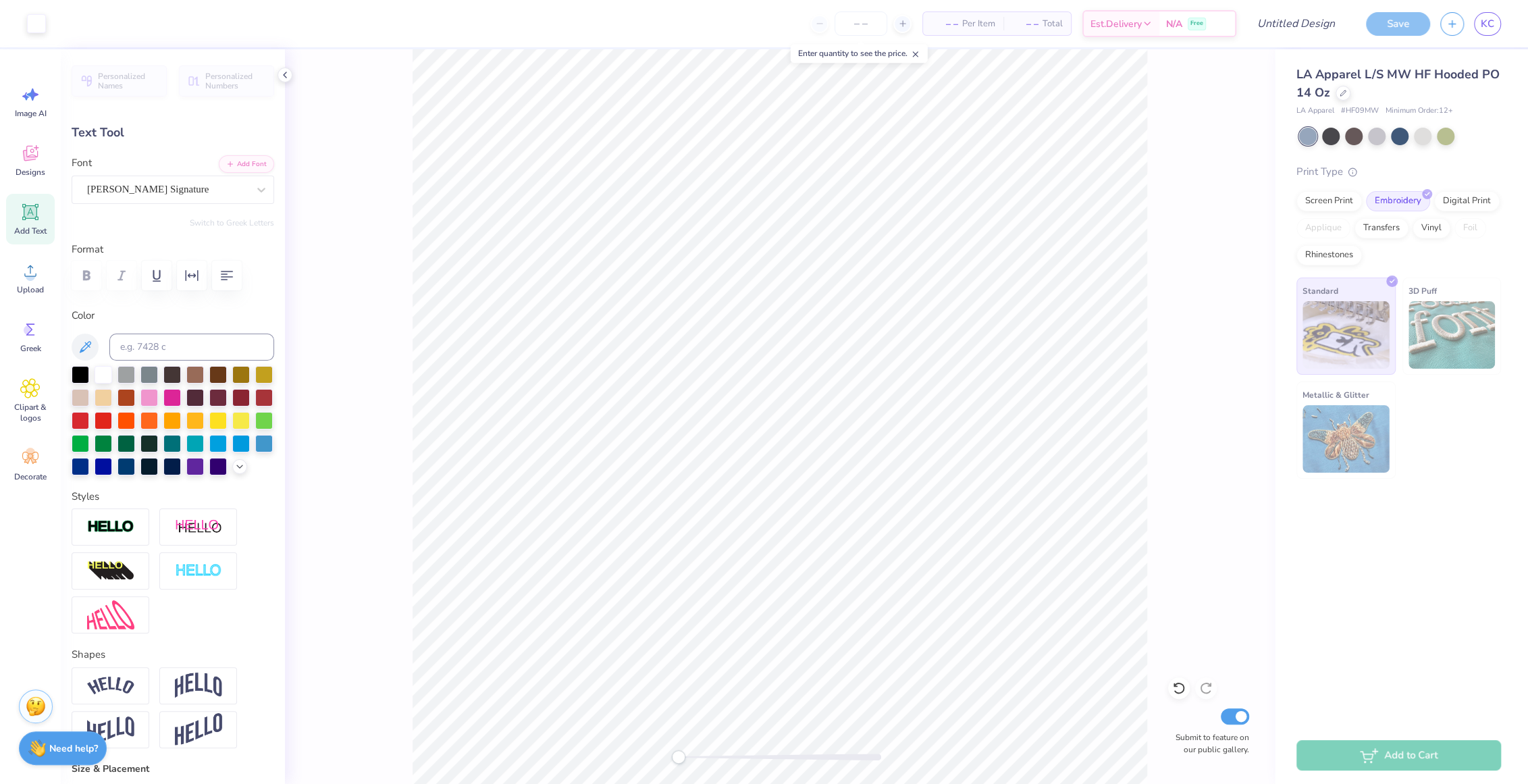
type input "12.64"
type input "9.69"
type input "2.16"
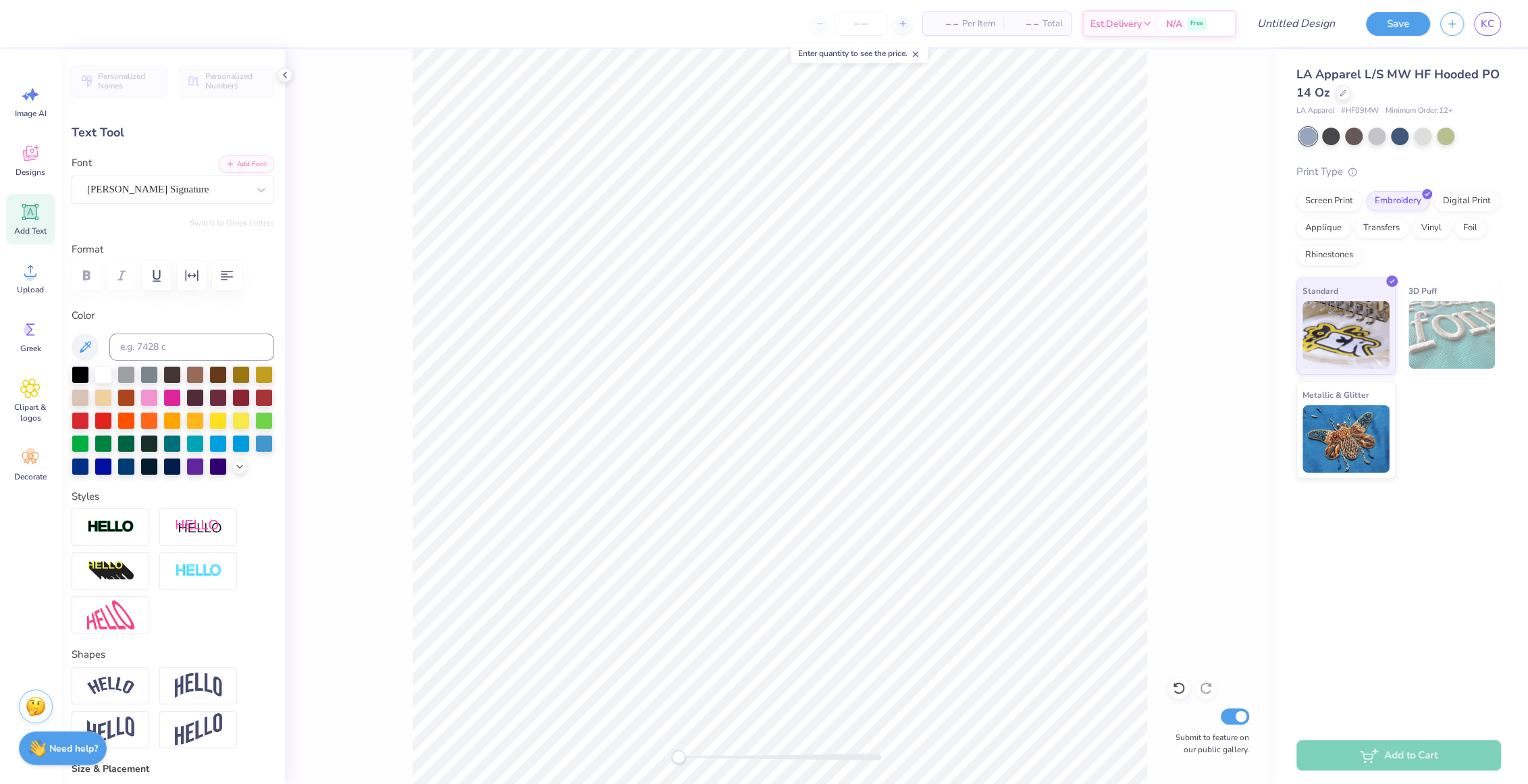
type input "9.26"
type input "7.10"
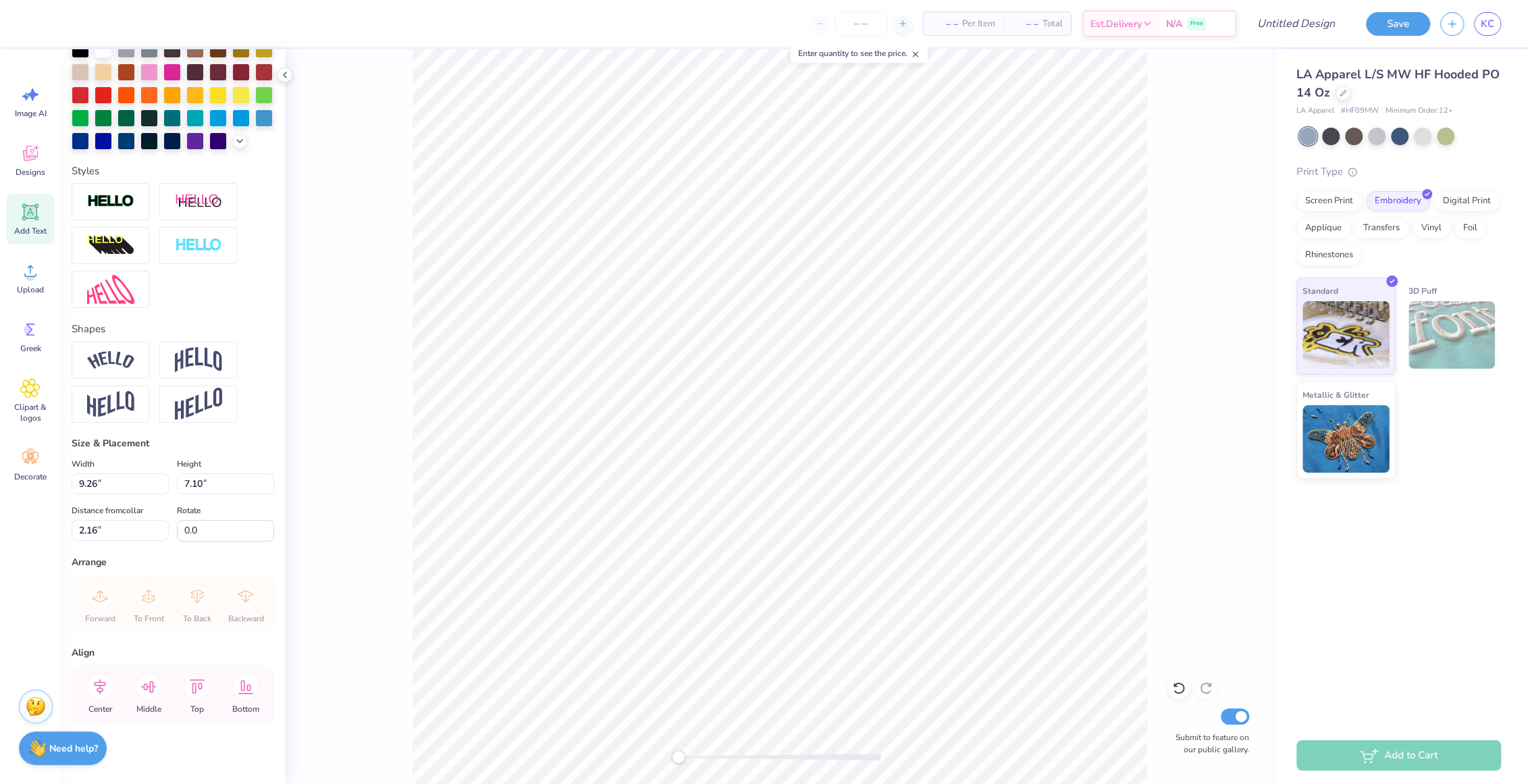
scroll to position [330, 0]
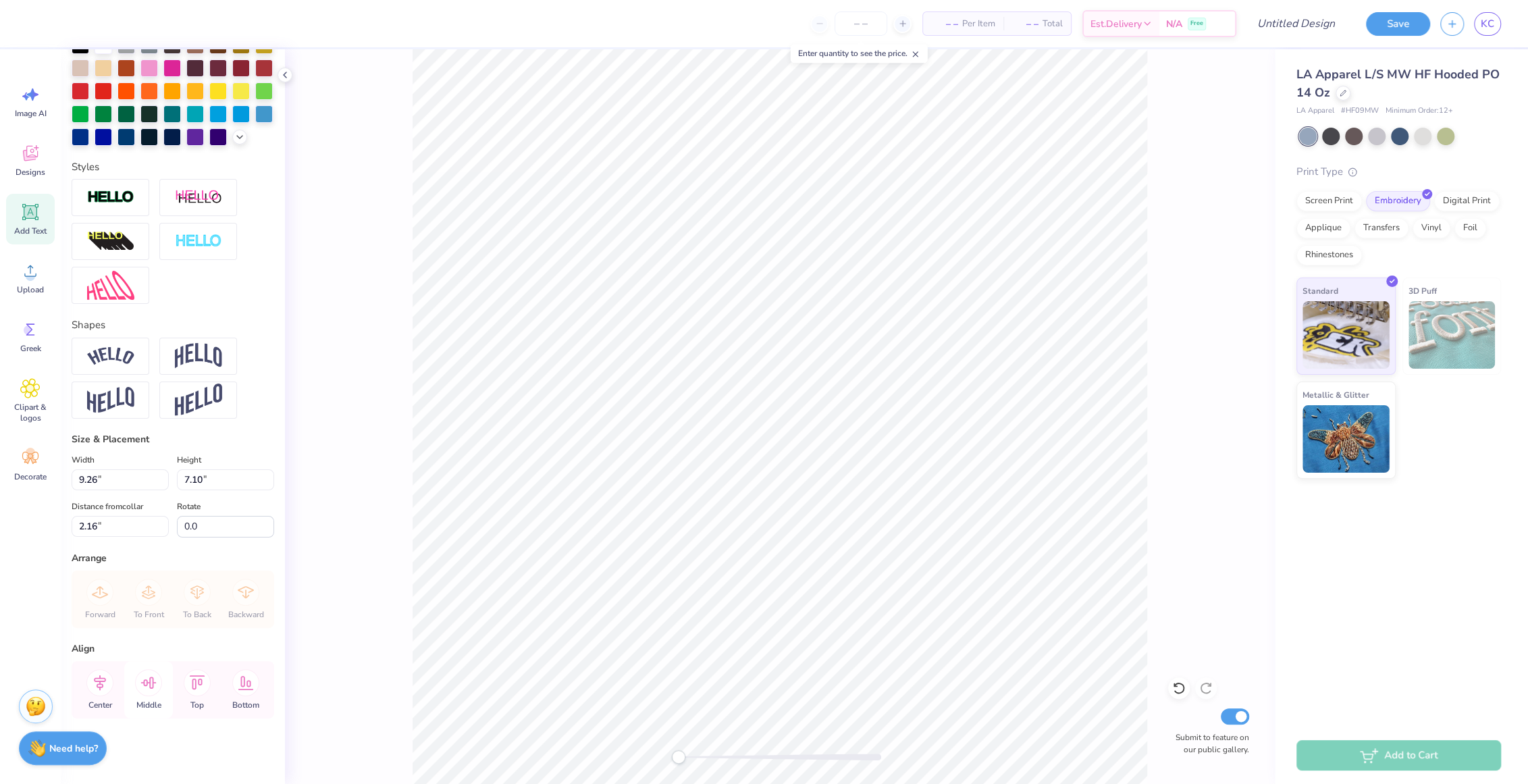
click at [153, 683] on icon at bounding box center [149, 682] width 16 height 12
click at [247, 682] on icon at bounding box center [245, 682] width 16 height 14
click at [133, 488] on input "9.26" at bounding box center [121, 479] width 98 height 21
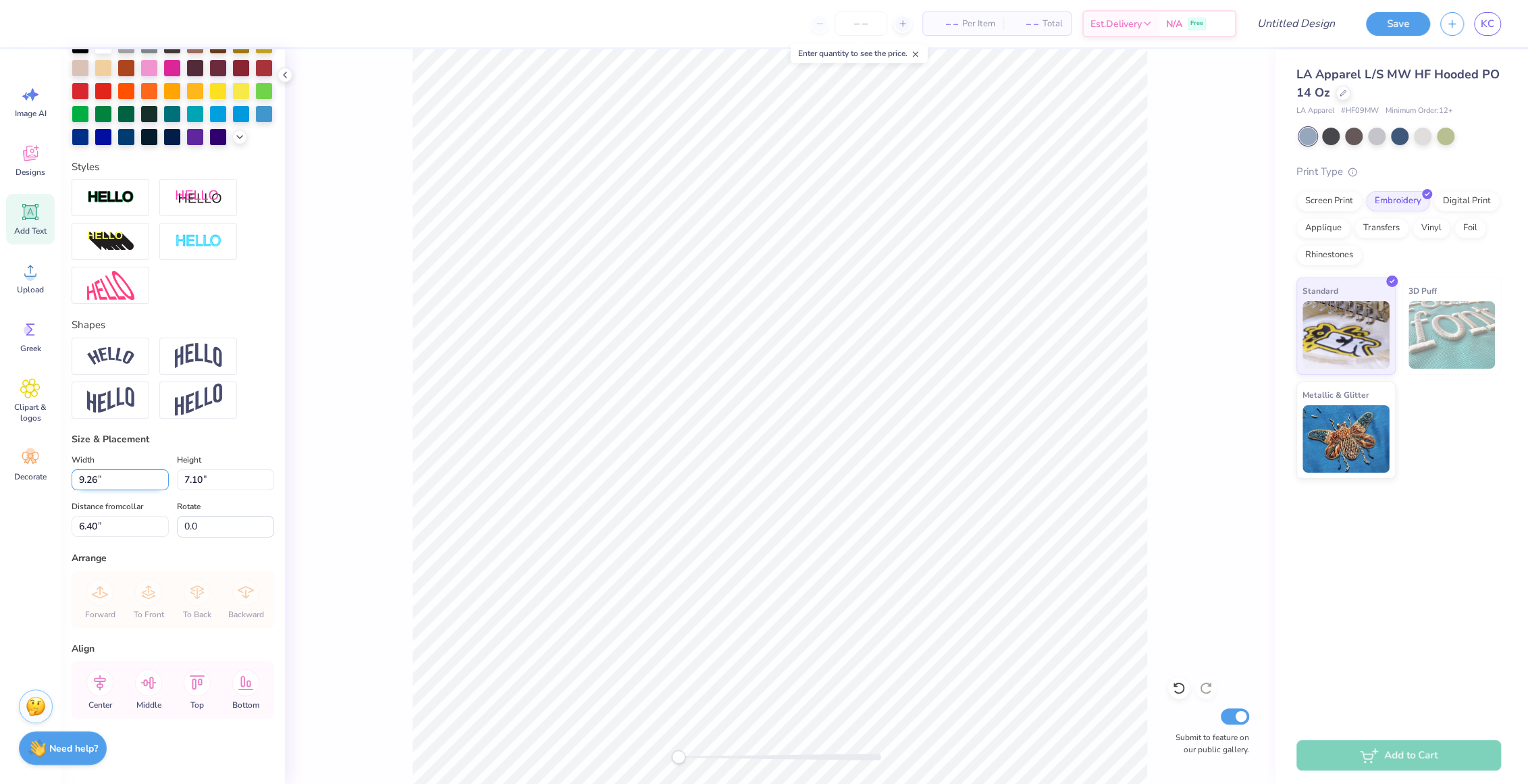
click at [122, 484] on input "9.26" at bounding box center [121, 479] width 98 height 21
click at [134, 523] on input "6.40" at bounding box center [121, 525] width 98 height 21
click at [162, 528] on input "6.39" at bounding box center [121, 525] width 98 height 21
click at [162, 528] on input "6.38" at bounding box center [121, 525] width 98 height 21
click at [162, 528] on input "6.37" at bounding box center [121, 525] width 98 height 21
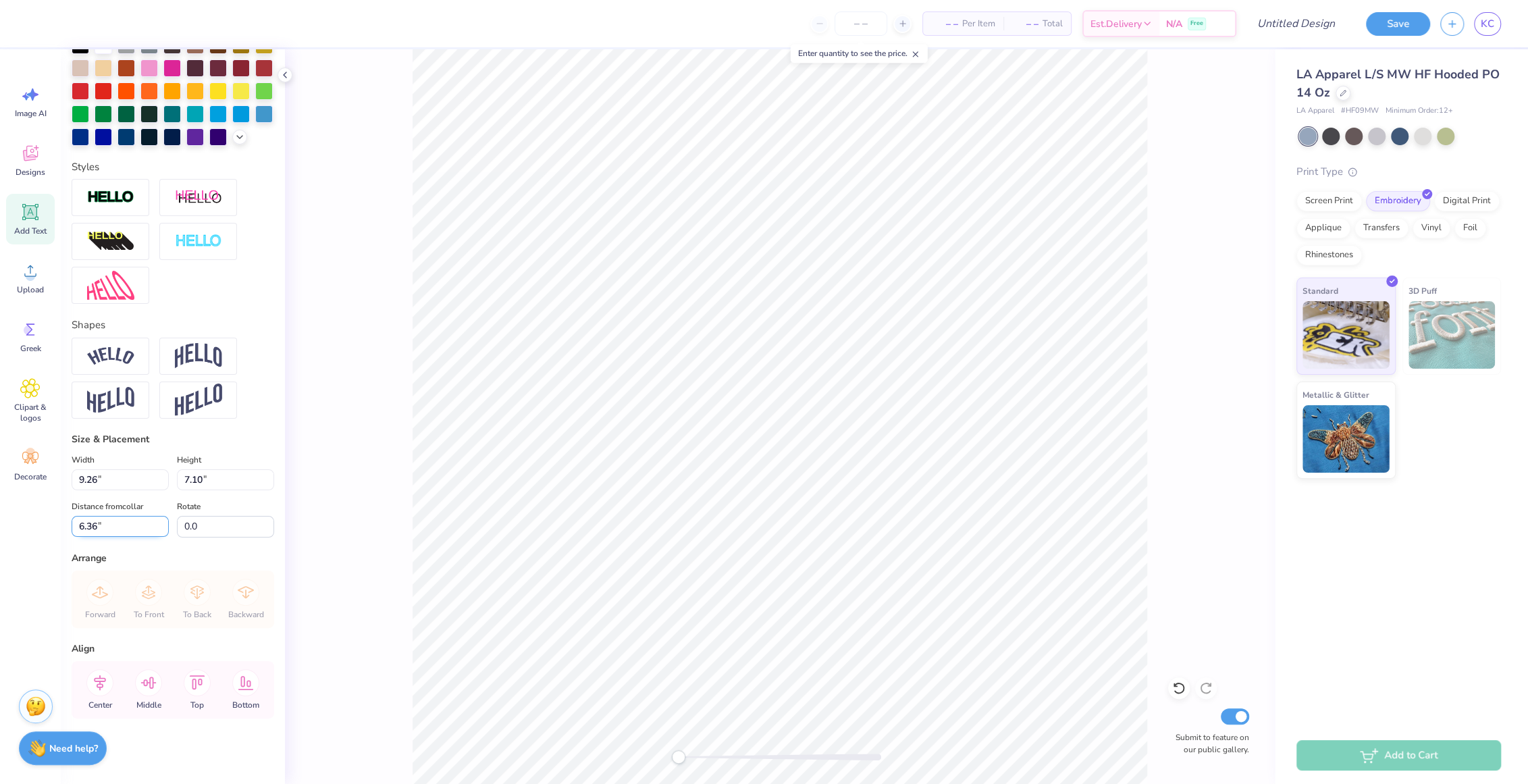
click at [162, 528] on input "6.36" at bounding box center [121, 525] width 98 height 21
click at [162, 520] on input "6.37" at bounding box center [121, 525] width 98 height 21
click at [162, 520] on input "6.38" at bounding box center [121, 525] width 98 height 21
click at [162, 520] on input "6.39" at bounding box center [121, 525] width 98 height 21
click at [162, 520] on input "6.4" at bounding box center [121, 525] width 98 height 21
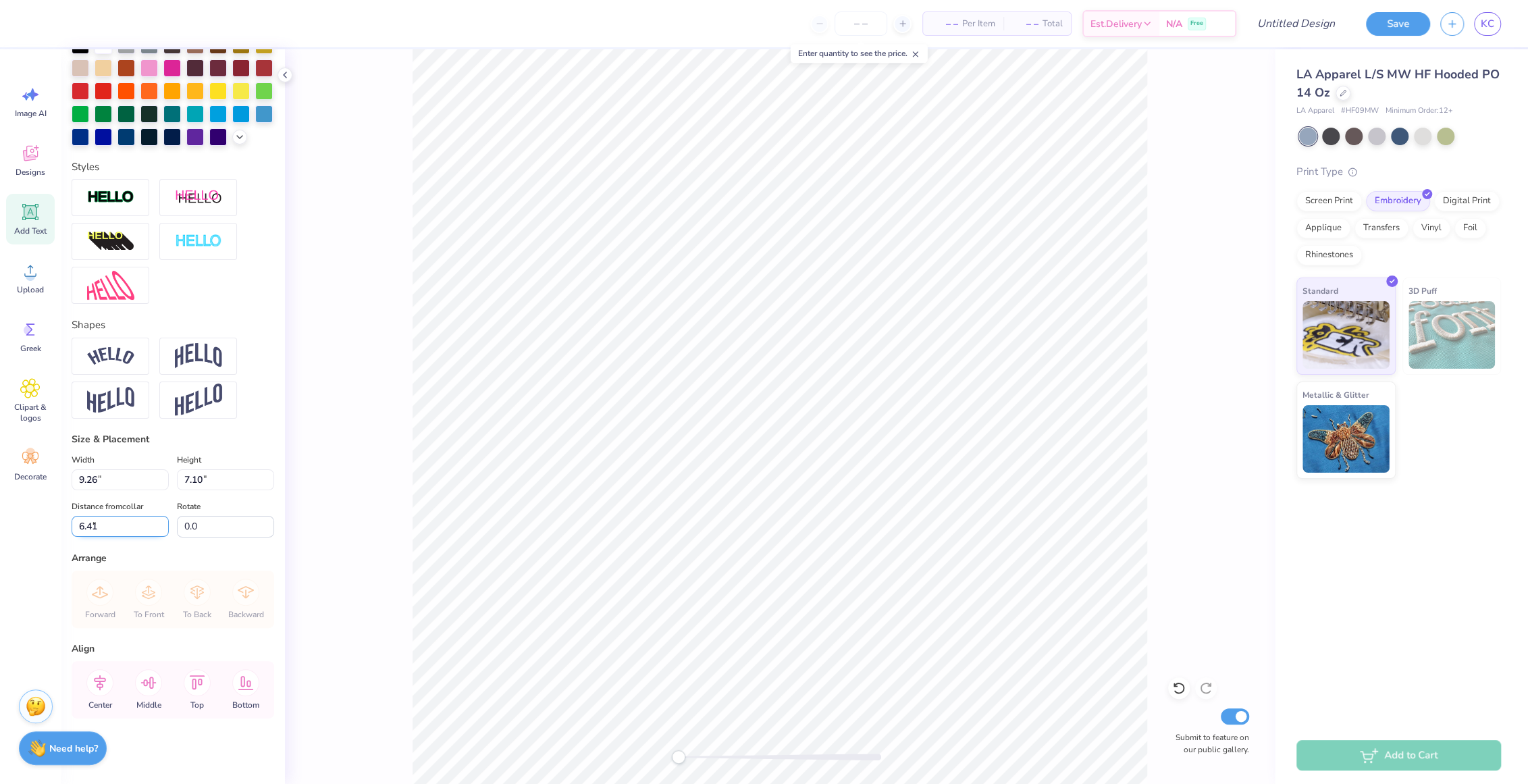
type input "6.41"
click at [162, 520] on input "6.41" at bounding box center [121, 525] width 98 height 21
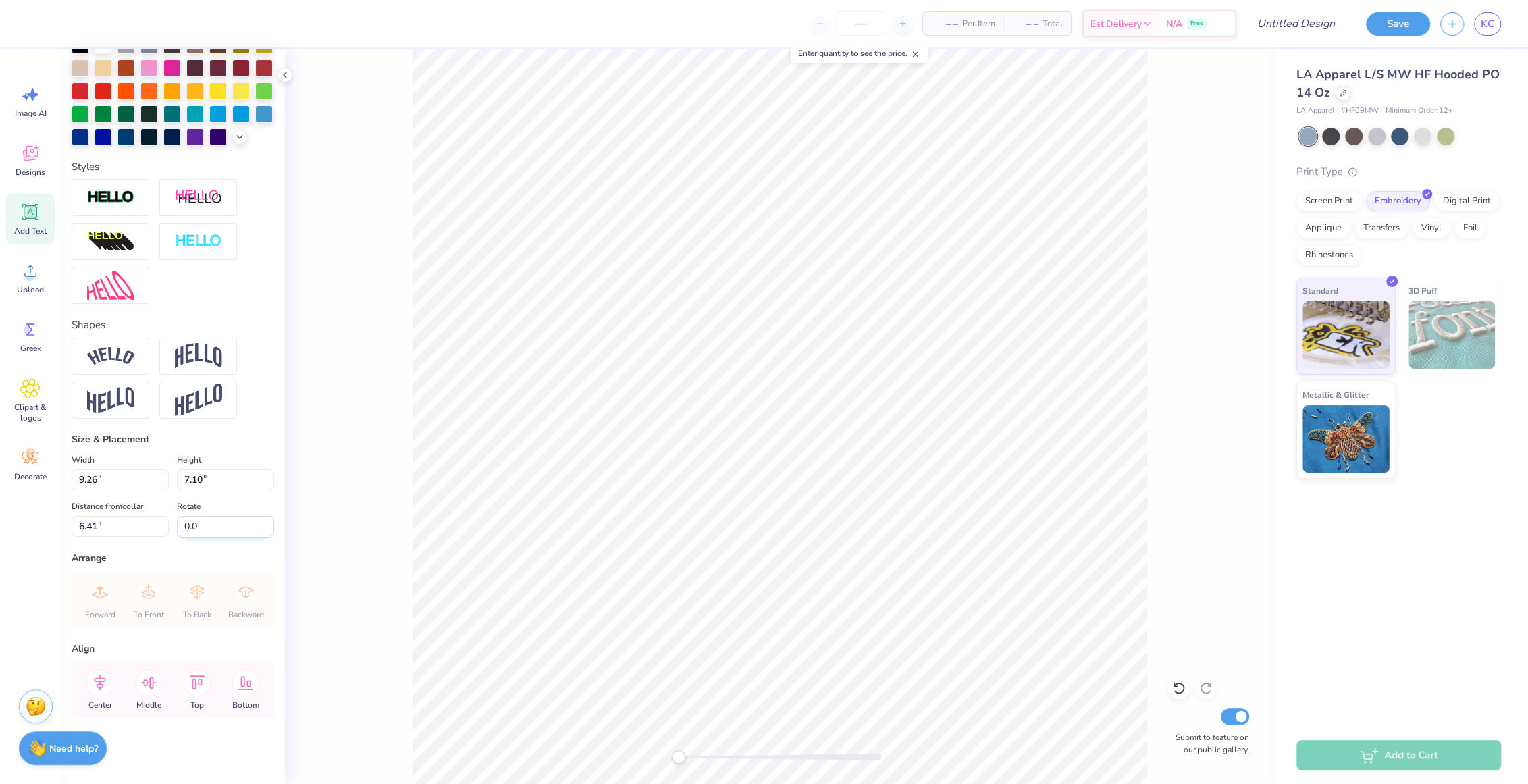
click at [217, 526] on input "0.0" at bounding box center [226, 526] width 98 height 21
click at [270, 520] on input "0.1" at bounding box center [226, 526] width 98 height 21
click at [270, 520] on input "0.2" at bounding box center [226, 526] width 98 height 21
click at [270, 520] on input "0.3" at bounding box center [226, 526] width 98 height 21
click at [270, 520] on input "0.4" at bounding box center [226, 526] width 98 height 21
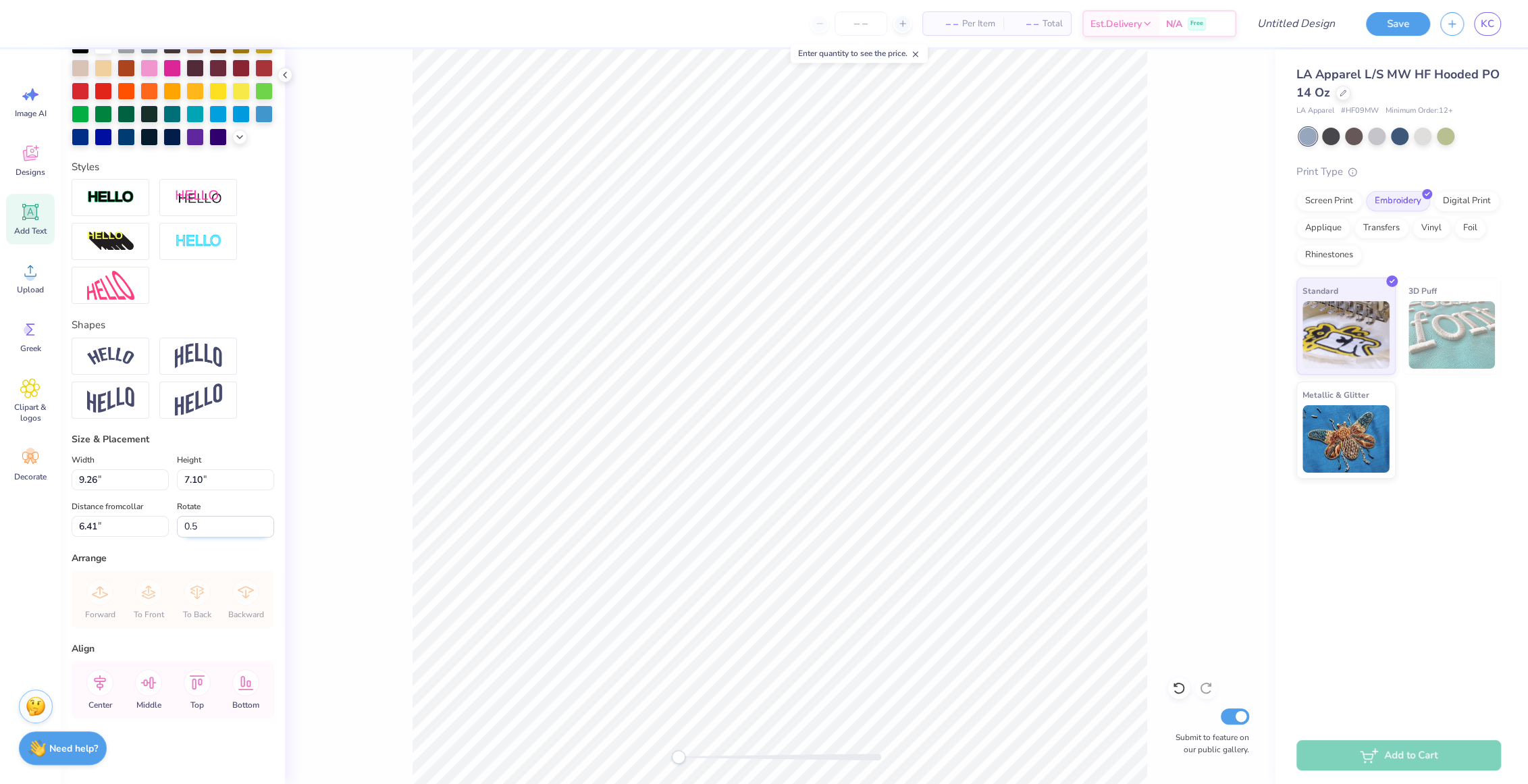
click at [270, 520] on input "0.5" at bounding box center [226, 526] width 98 height 21
click at [270, 520] on input "0.6" at bounding box center [226, 526] width 98 height 21
click at [270, 520] on input "0.7" at bounding box center [226, 526] width 98 height 21
type input "20.7"
type input "9.57"
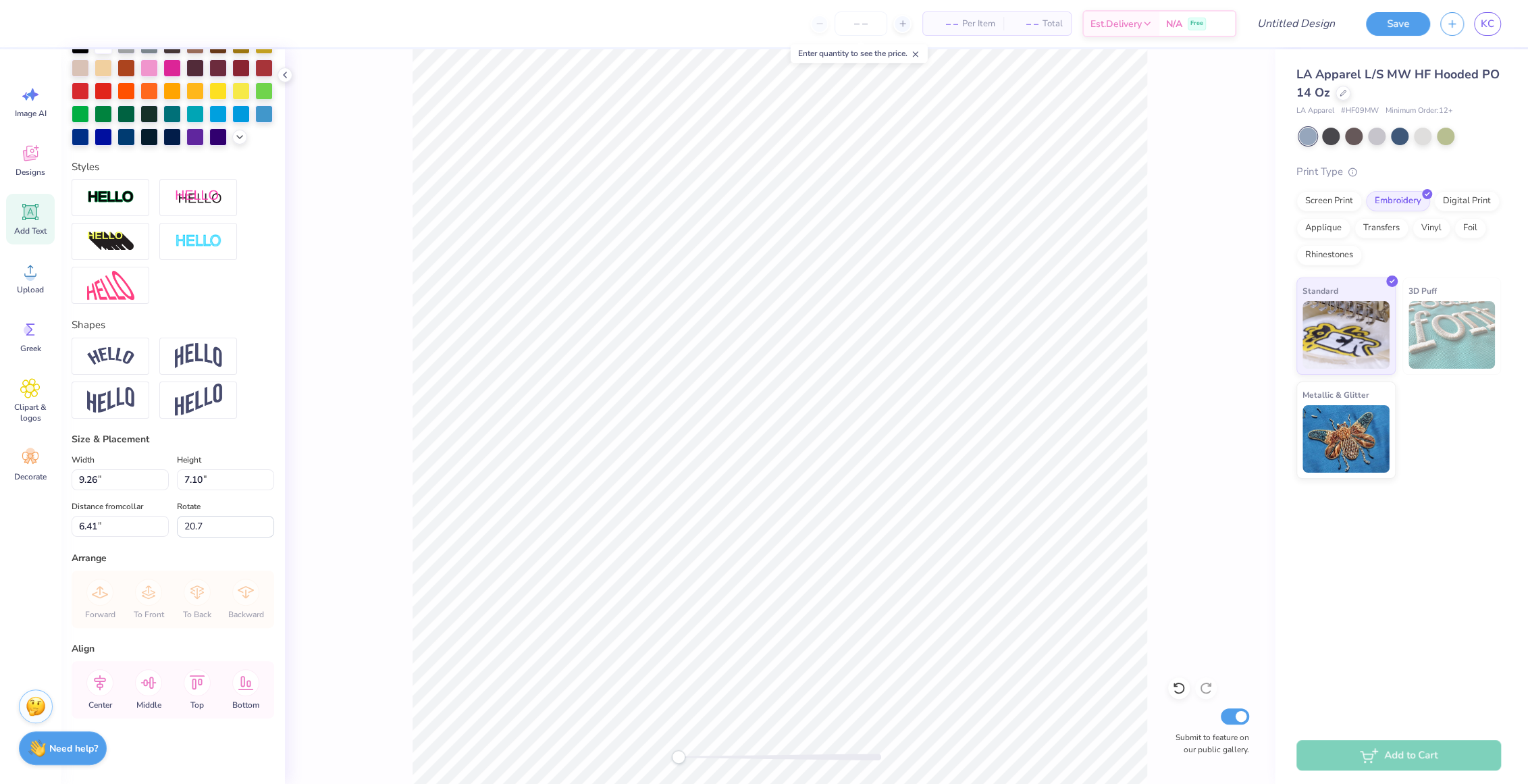
type input "5.77"
type input "7.73"
type input "0.0"
click at [92, 743] on strong "Need help?" at bounding box center [74, 746] width 49 height 13
click at [121, 762] on textarea at bounding box center [97, 754] width 137 height 18
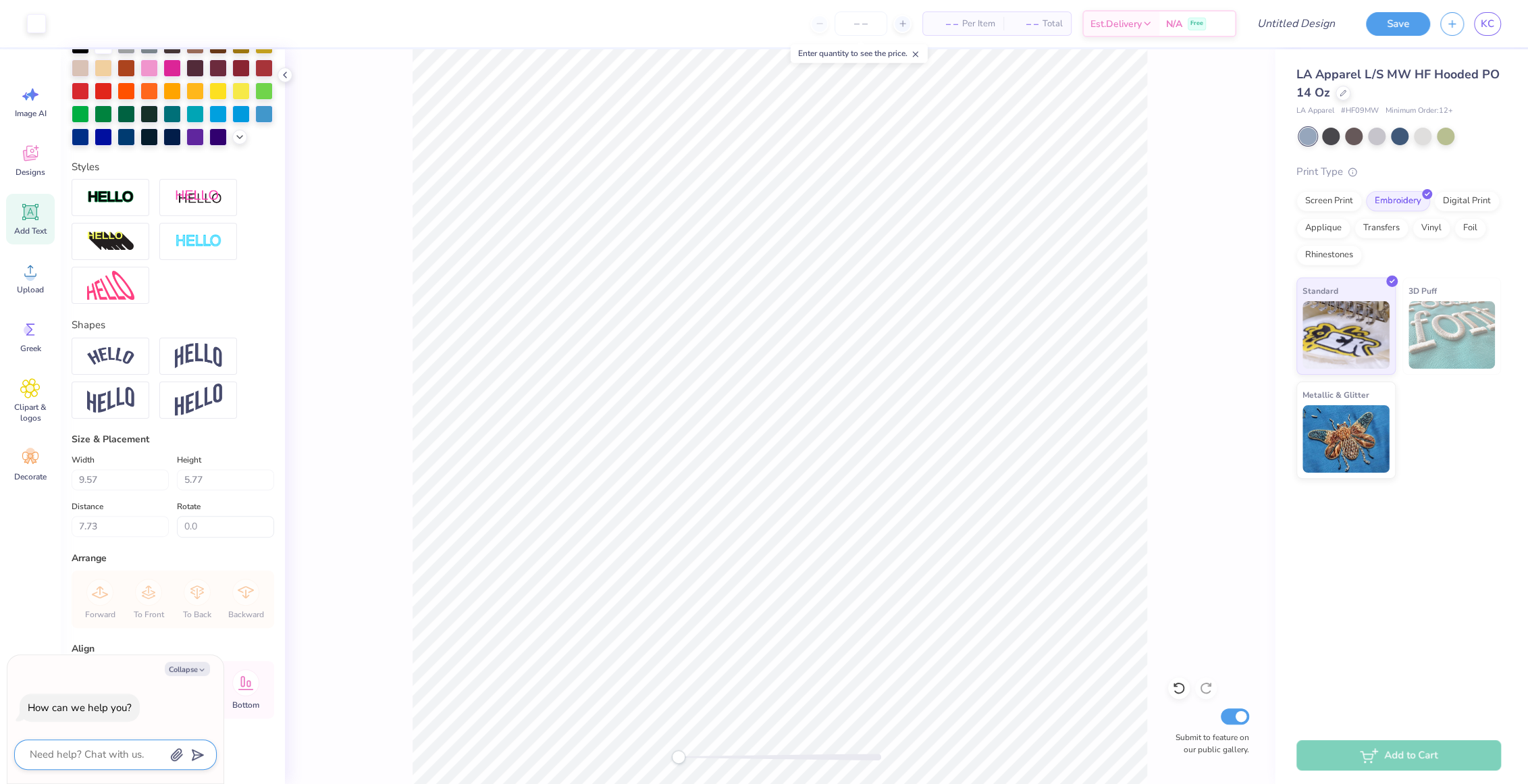
type textarea "h"
type textarea "x"
type textarea "ho"
type textarea "x"
type textarea "how"
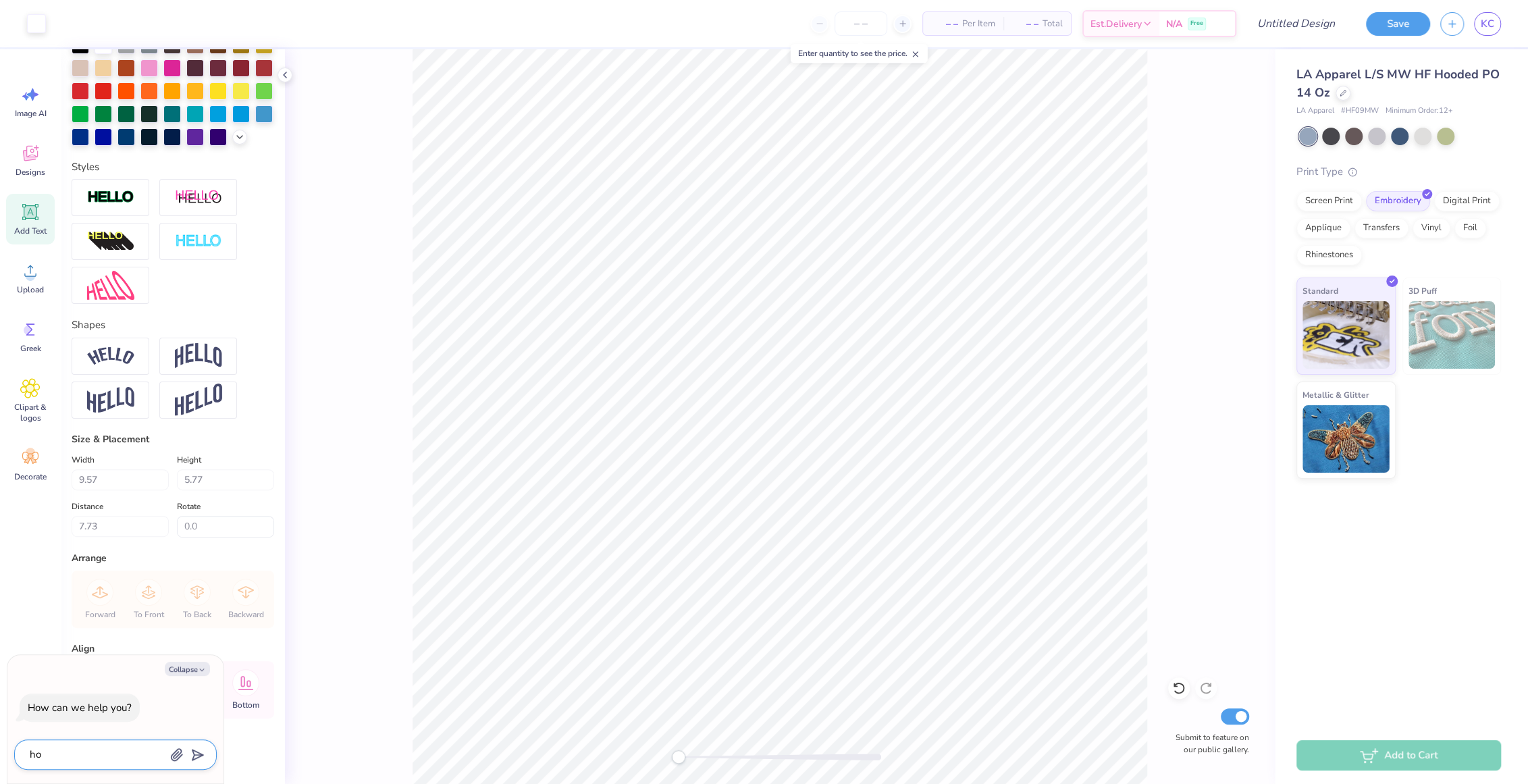
type textarea "x"
type textarea "how"
type textarea "x"
type textarea "how t"
type textarea "x"
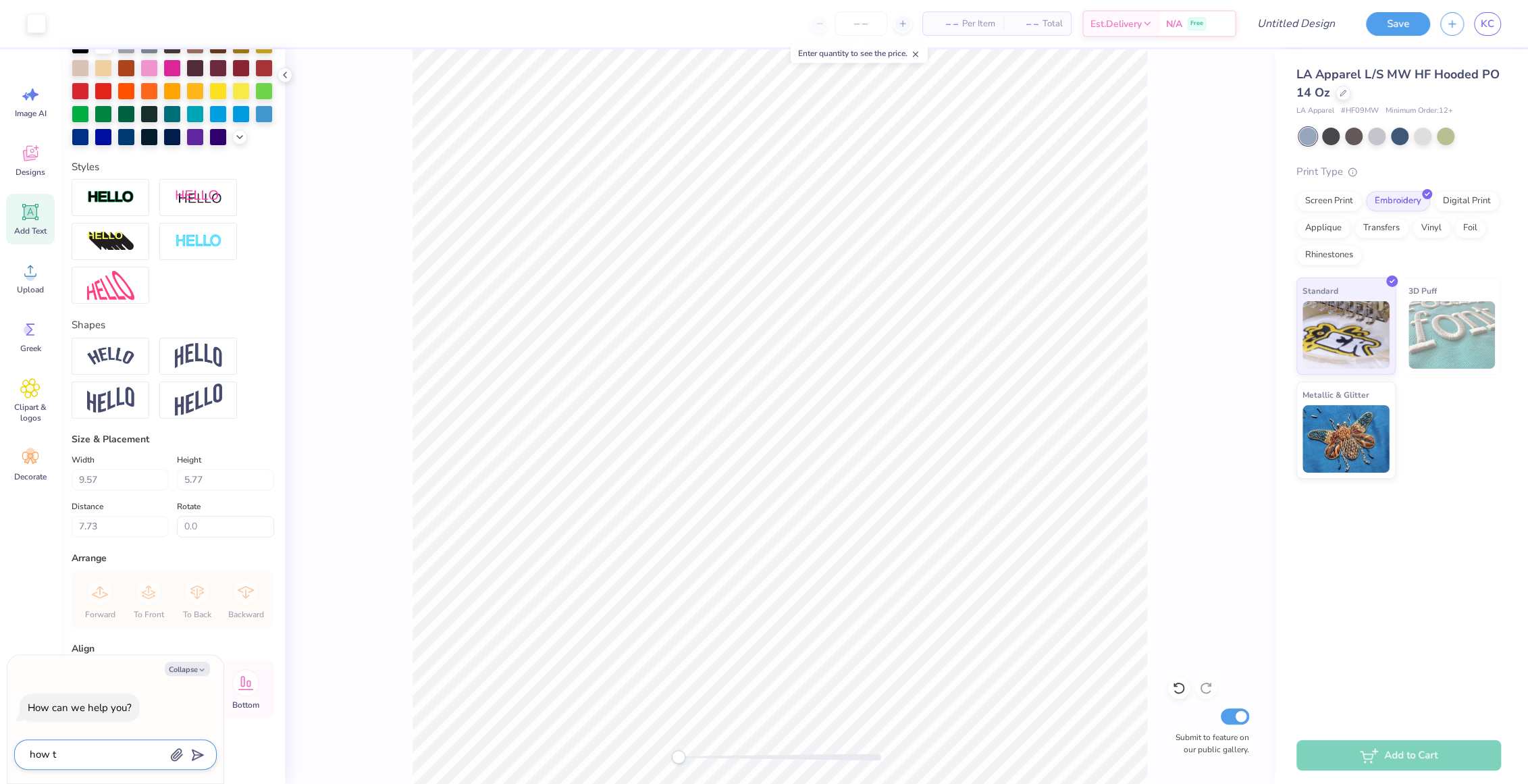
type textarea "how to"
type textarea "x"
type textarea "how to"
type textarea "x"
type textarea "how to d"
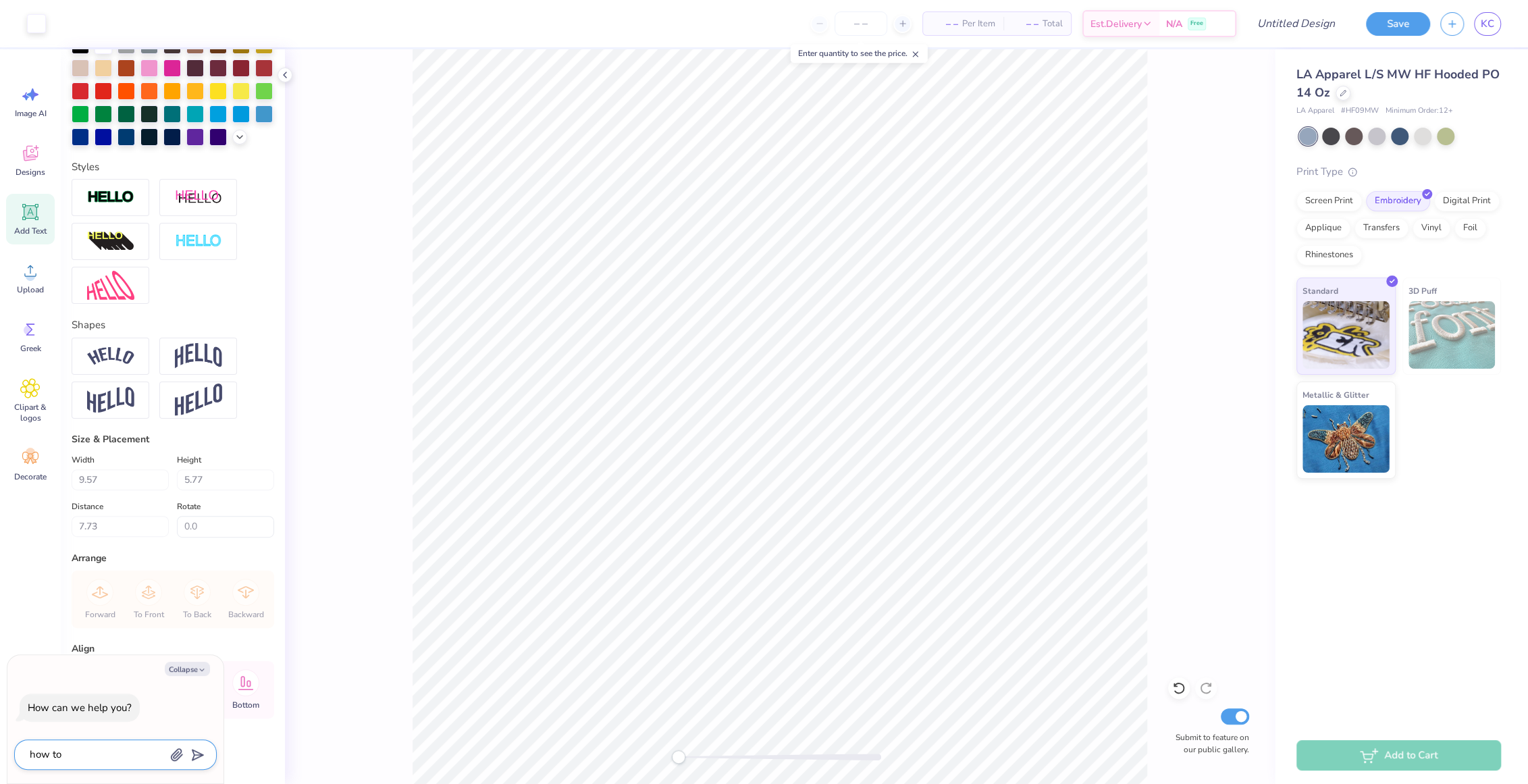
type textarea "x"
type textarea "how to de"
type textarea "x"
type textarea "how to des"
type textarea "x"
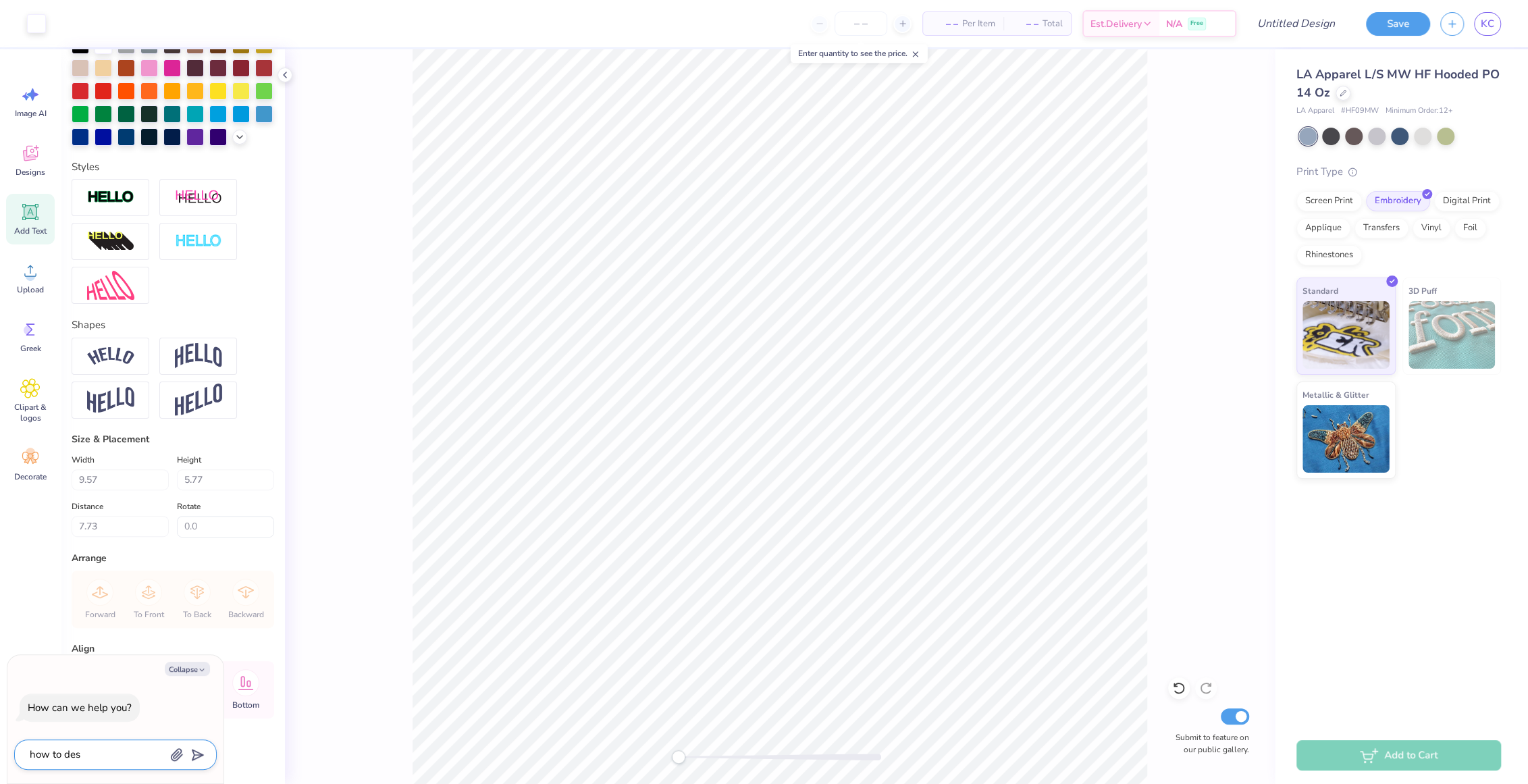
type textarea "how to desi"
type textarea "x"
type textarea "how to desin"
type textarea "x"
type textarea "how to desing"
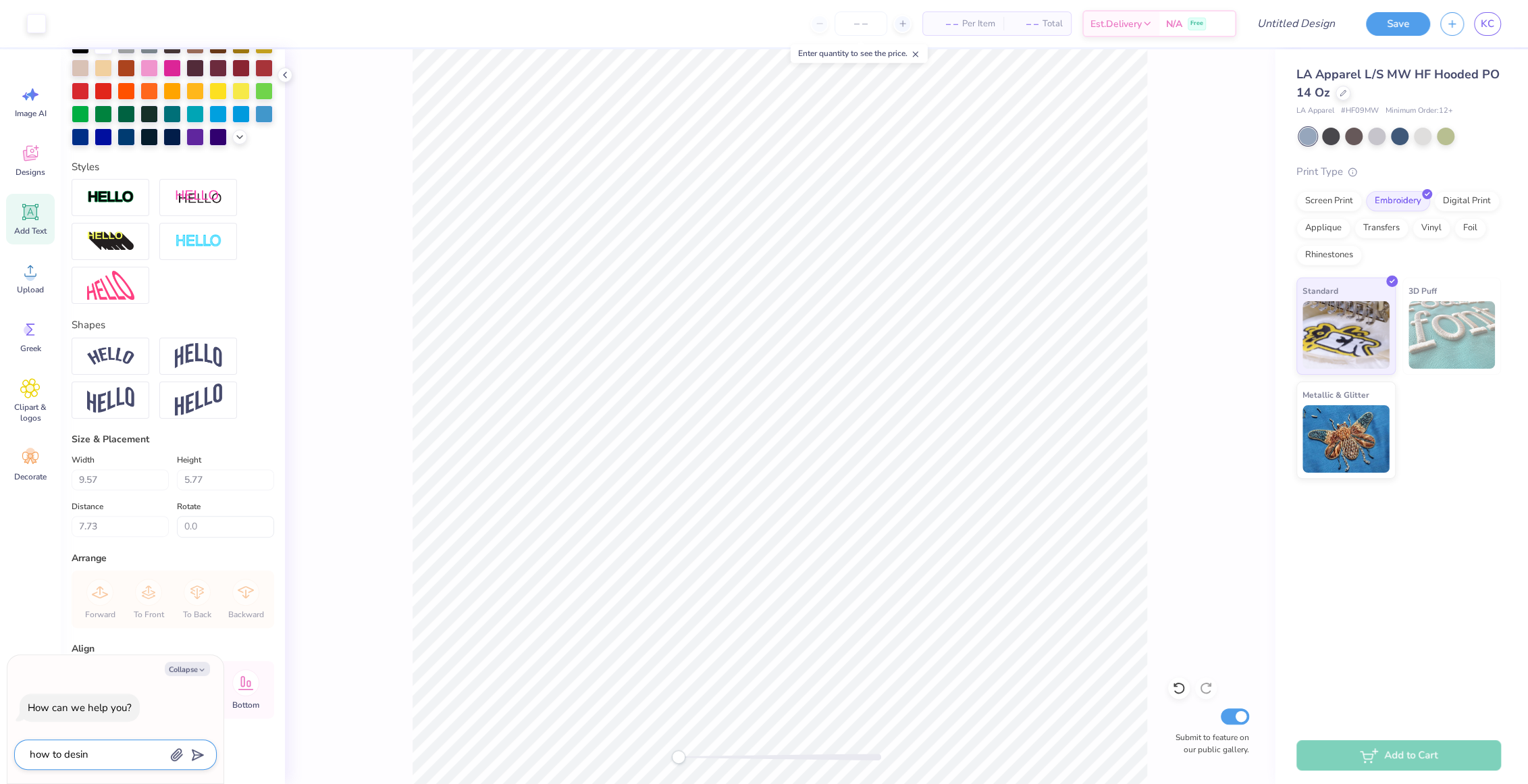
type textarea "x"
type textarea "how to desingn"
type textarea "x"
type textarea "how to desingn"
type textarea "x"
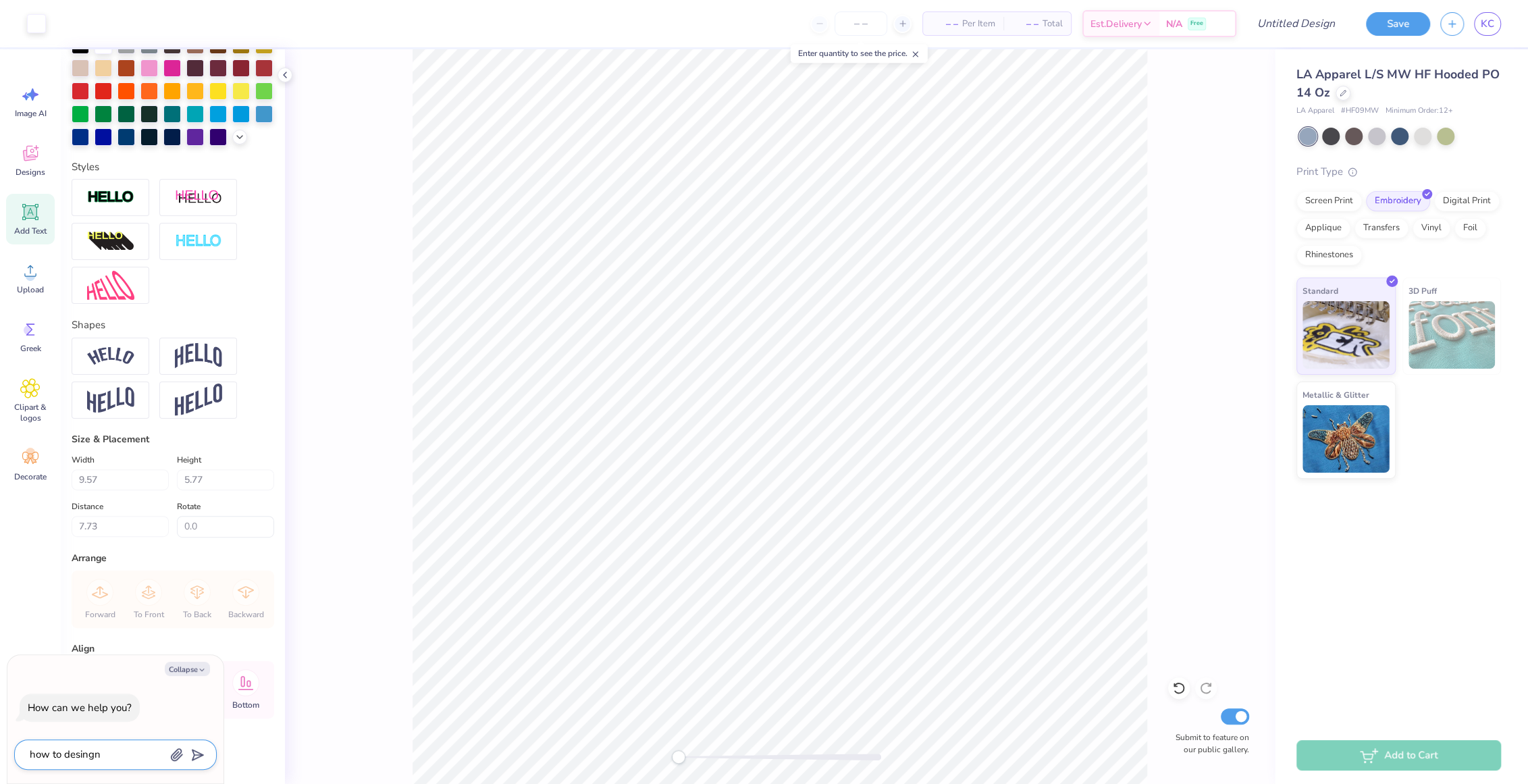
type textarea "how to desingn b"
type textarea "x"
type textarea "how to desingn ba"
type textarea "x"
type textarea "how to desingn bac"
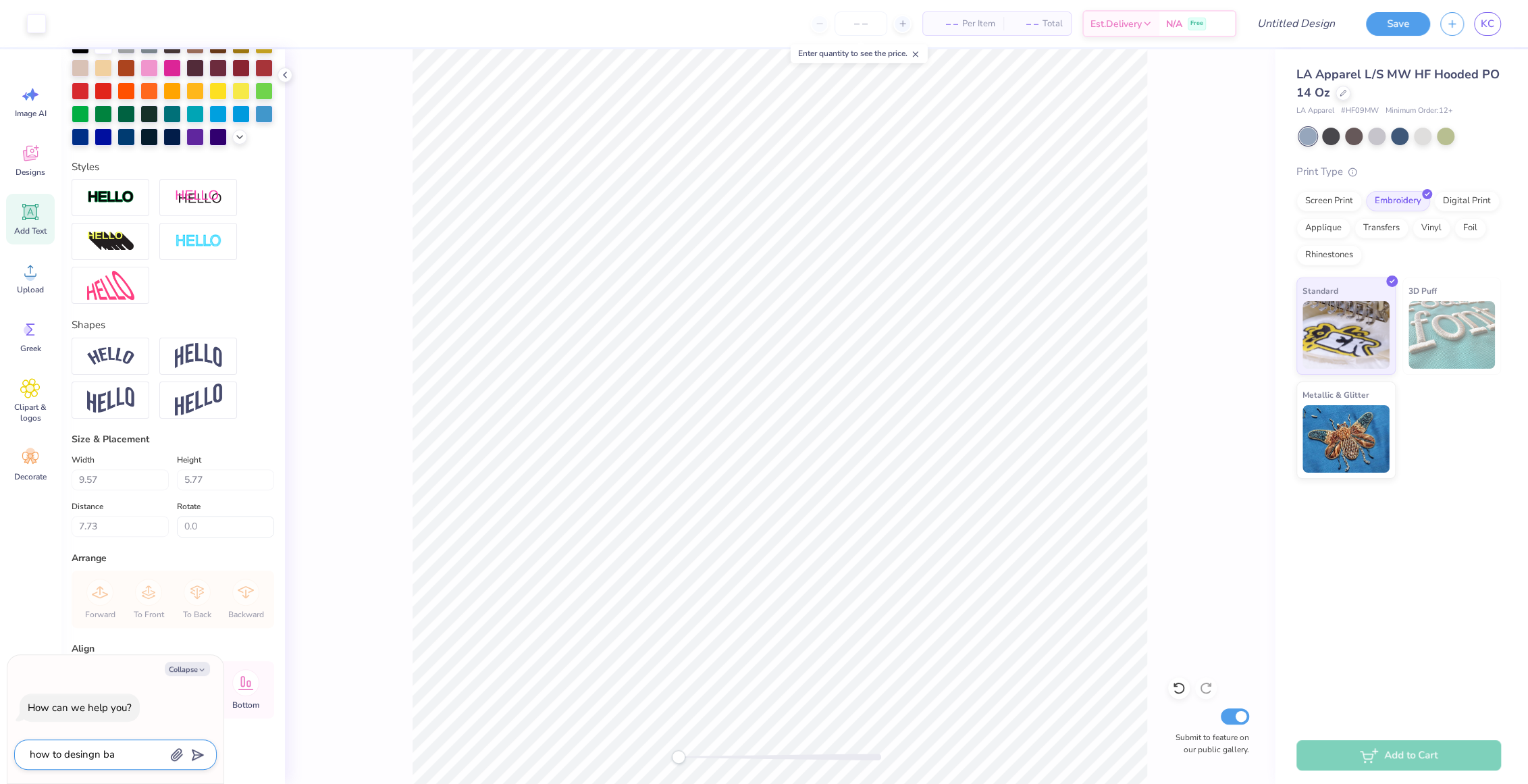
type textarea "x"
type textarea "how to desingn back"
type textarea "x"
type textarea "how to desingn back"
type textarea "x"
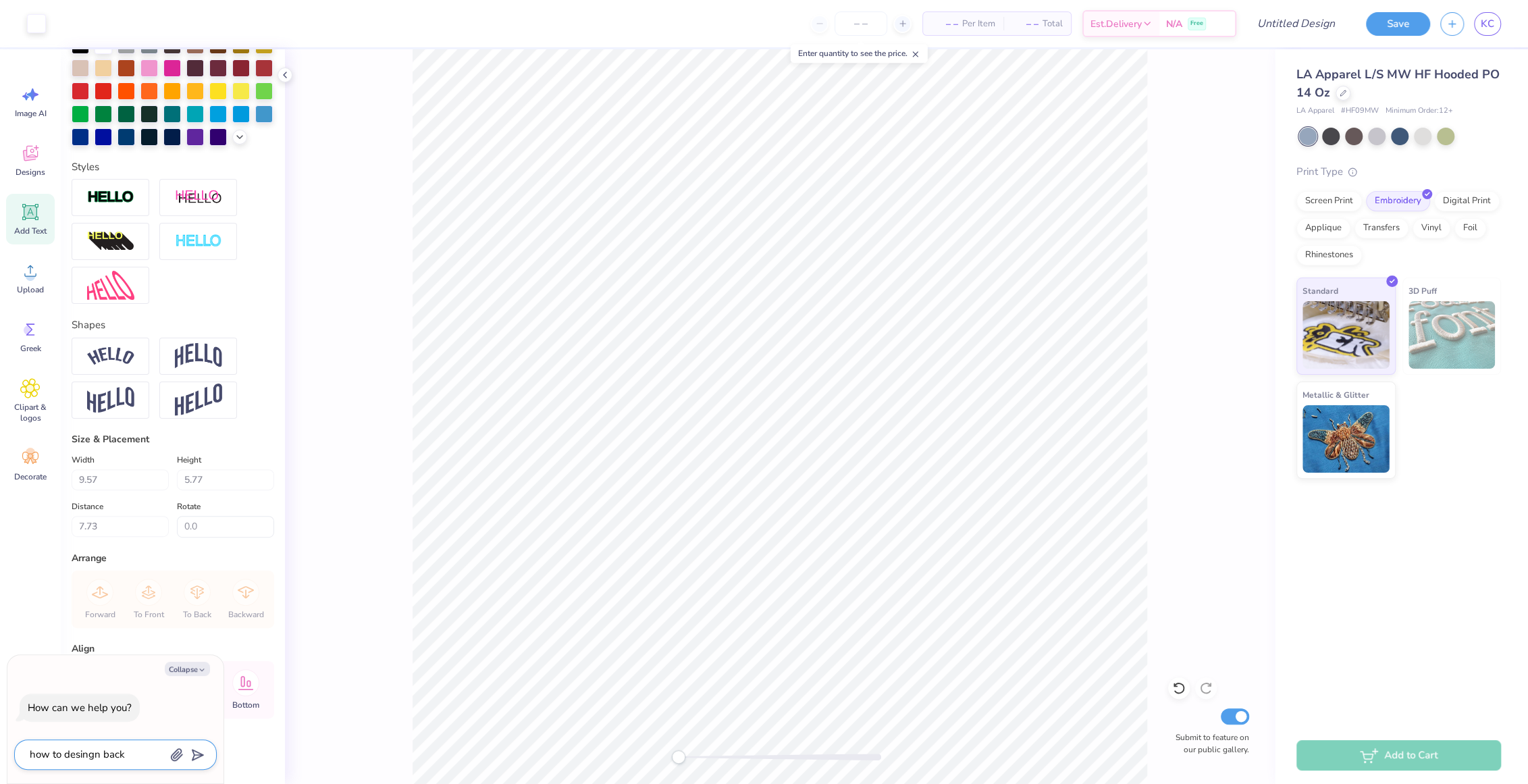
type textarea "how to desingn back o"
type textarea "x"
type textarea "how to desingn back of"
type textarea "x"
type textarea "how to desingn back of"
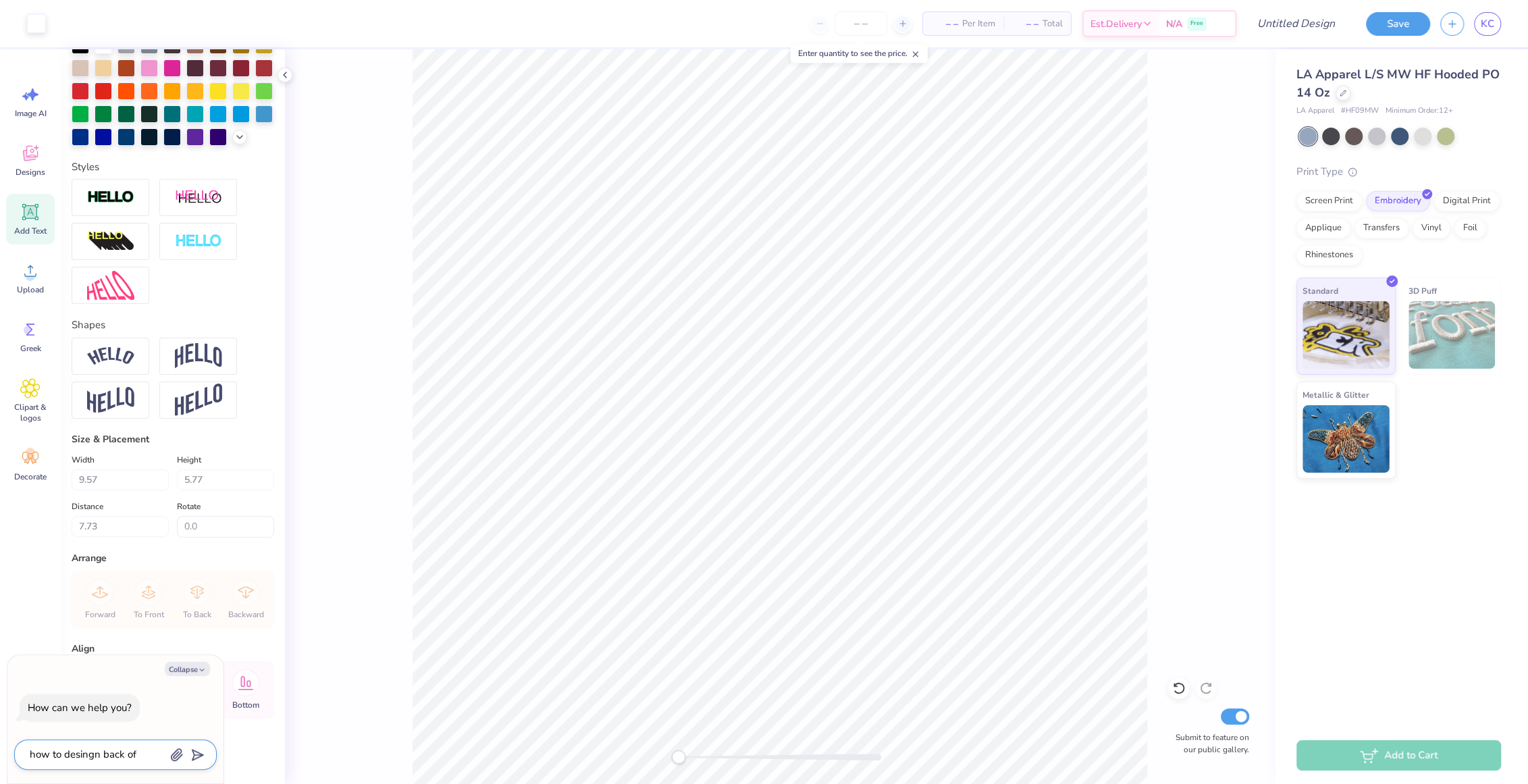
type textarea "x"
type textarea "how to desingn back of j"
type textarea "x"
type textarea "how to desingn back of je"
type textarea "x"
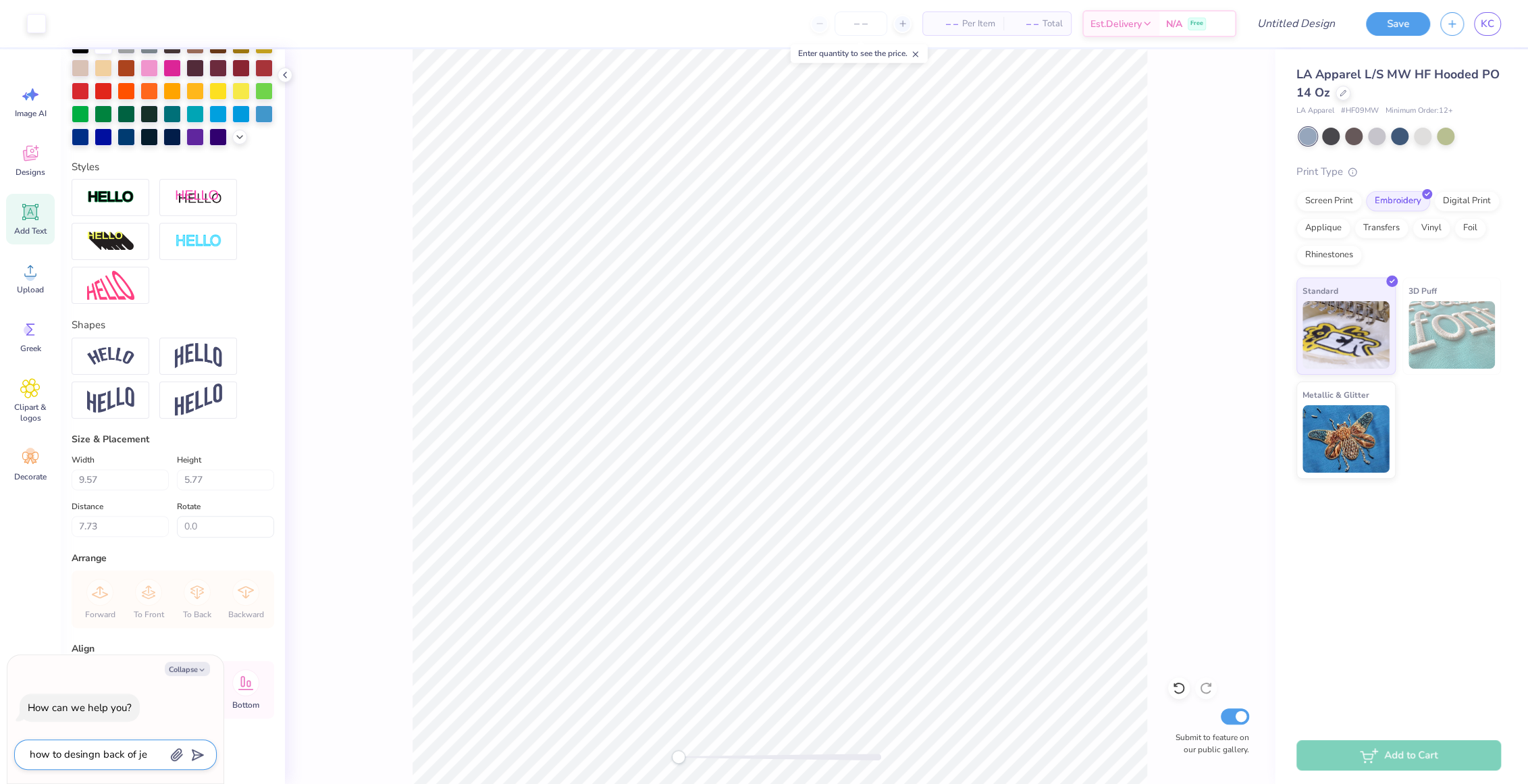
type textarea "how to desingn back of jea"
type textarea "x"
type textarea "how to desingn back of jeac"
type textarea "x"
type textarea "how to desingn back of jeack"
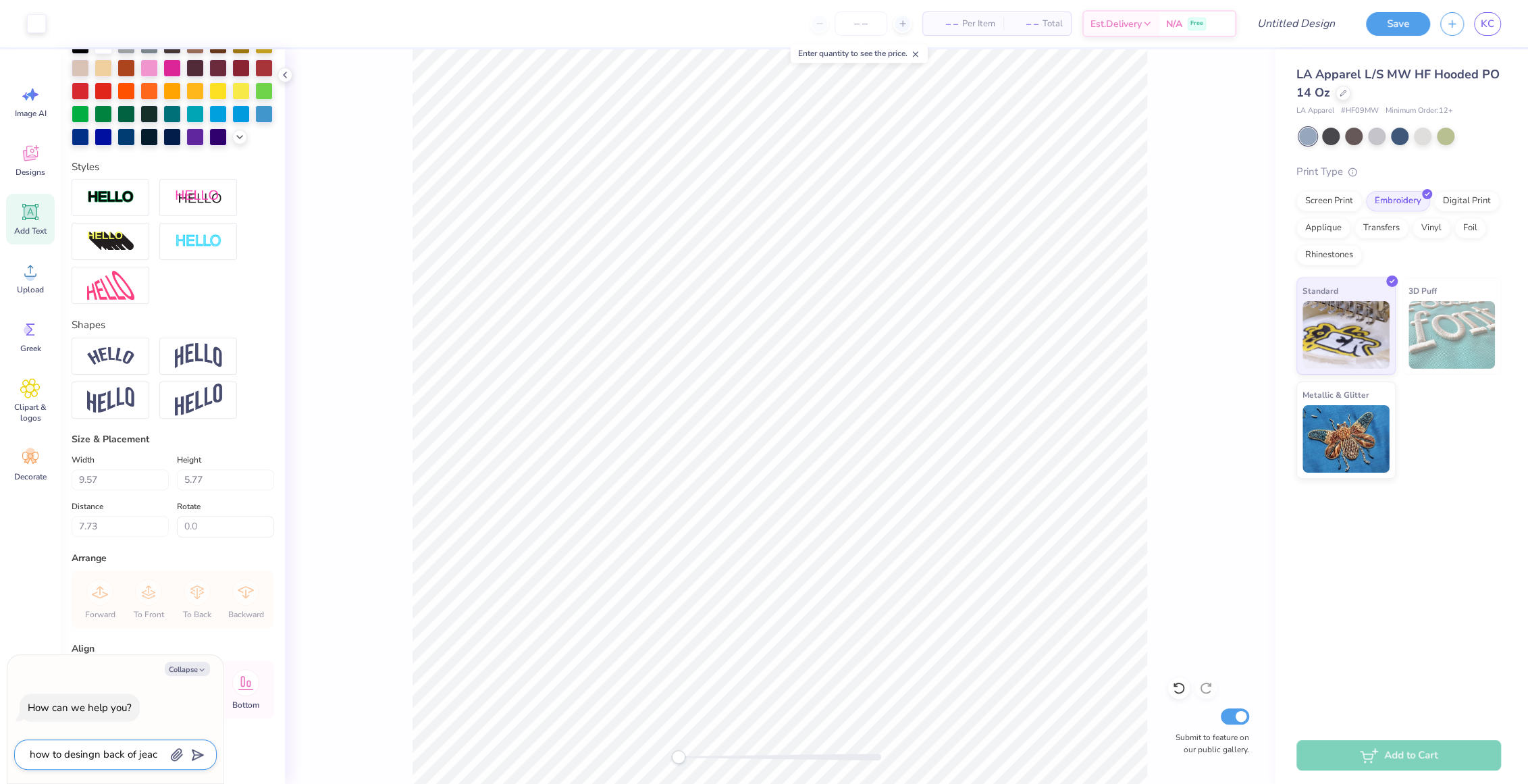
type textarea "x"
type textarea "how to desingn back of jeacke"
type textarea "x"
type textarea "how to desingn back of jeacket"
type textarea "x"
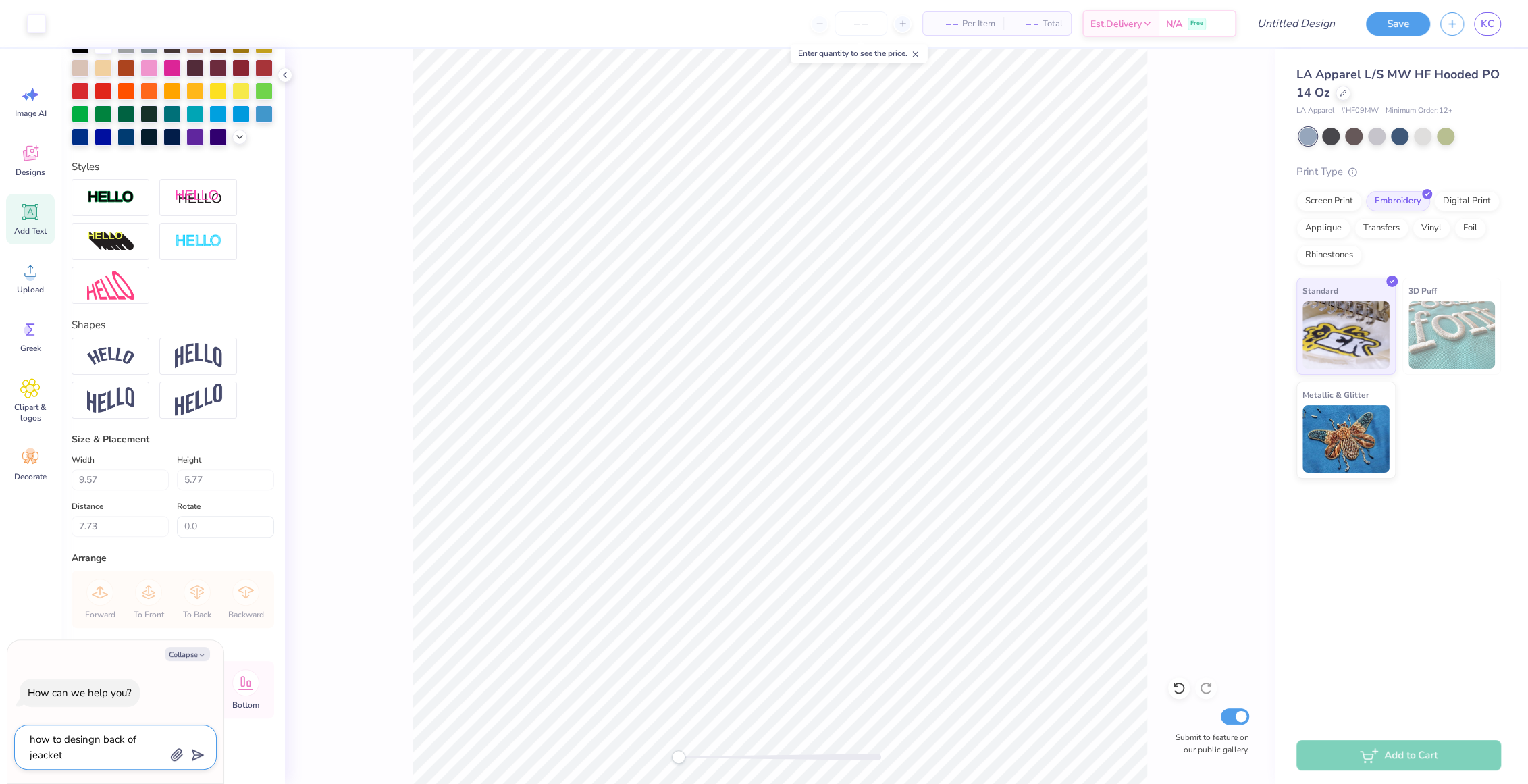
type textarea "how to desingn back of jeacket"
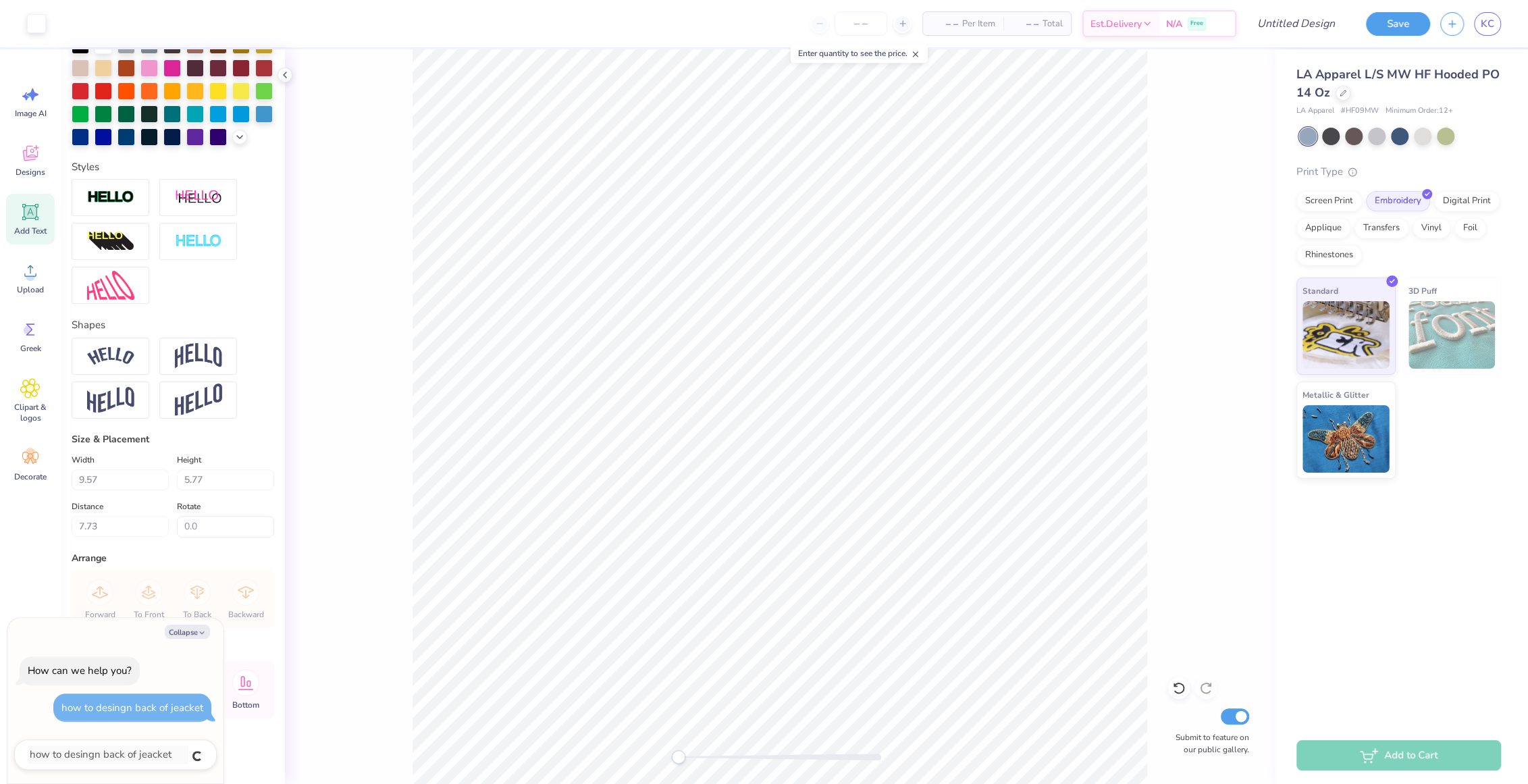
type textarea "x"
click at [174, 686] on div "How can we help you? how to desingn back of jeacket" at bounding box center [115, 688] width 202 height 87
click at [295, 614] on div "Submit to feature on our public gallery." at bounding box center [780, 416] width 990 height 734
click at [193, 636] on button "Collapse" at bounding box center [187, 631] width 45 height 14
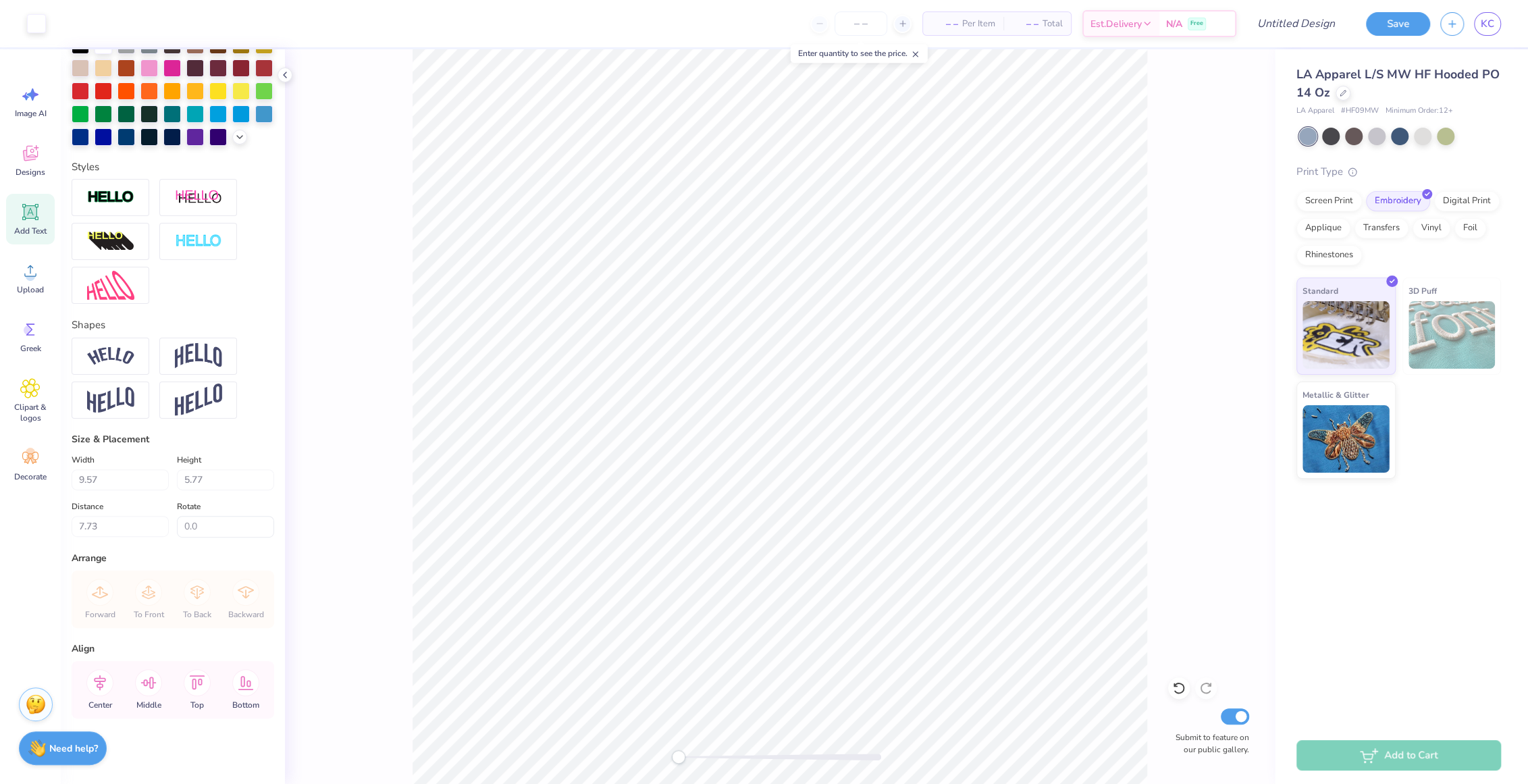
click at [39, 706] on img at bounding box center [36, 704] width 21 height 21
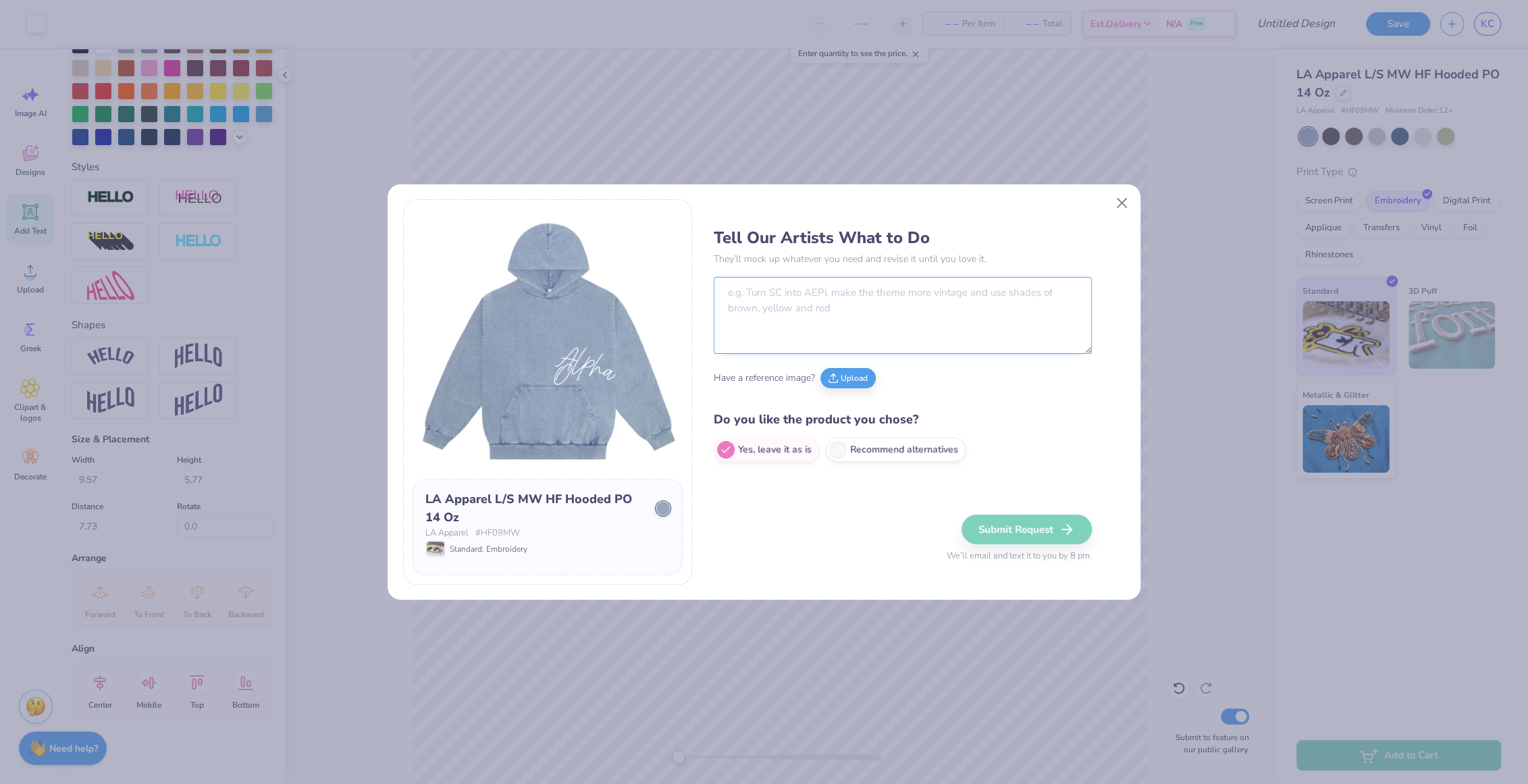
click at [804, 313] on textarea at bounding box center [903, 315] width 378 height 77
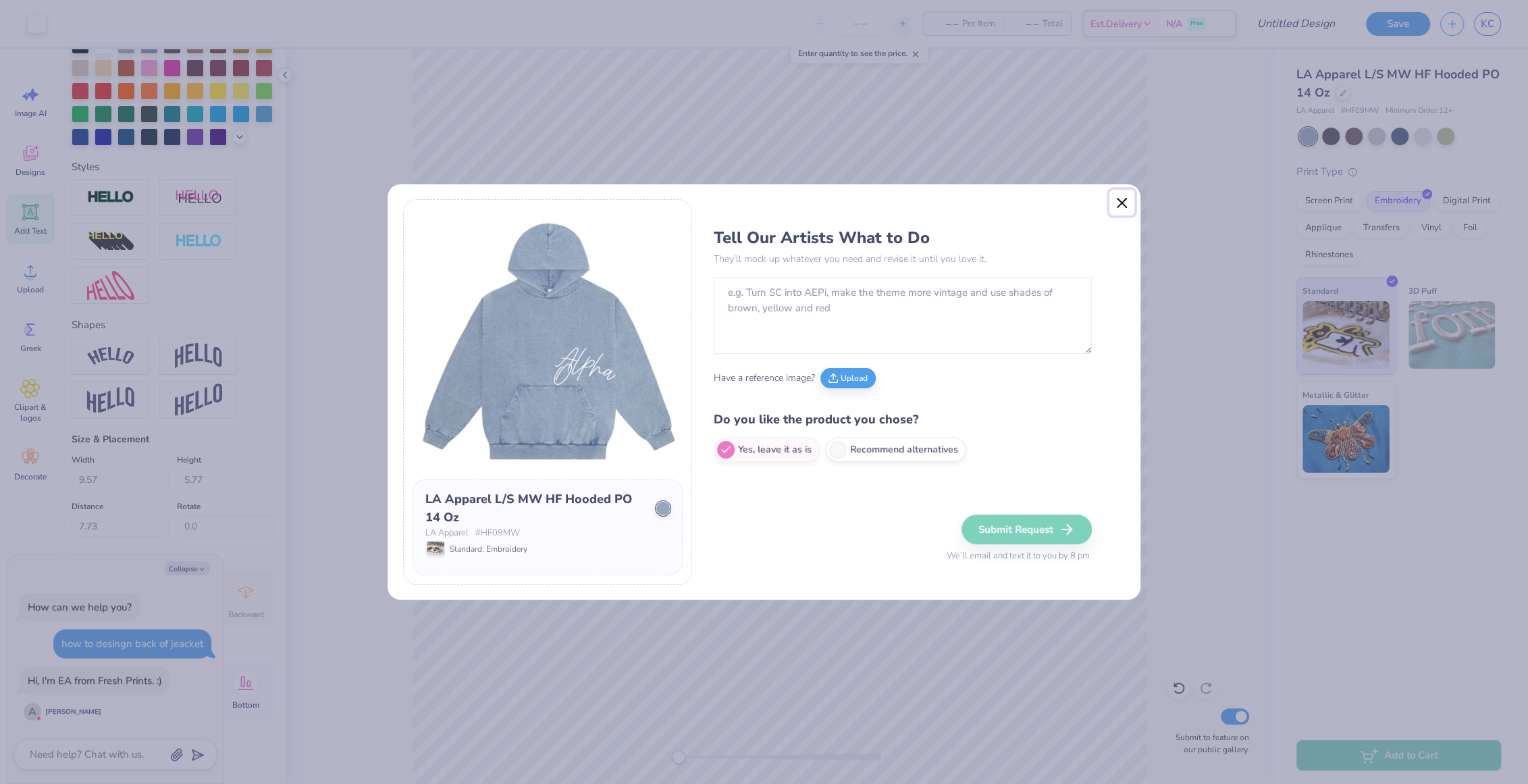
click at [804, 205] on button "Close" at bounding box center [1121, 202] width 26 height 26
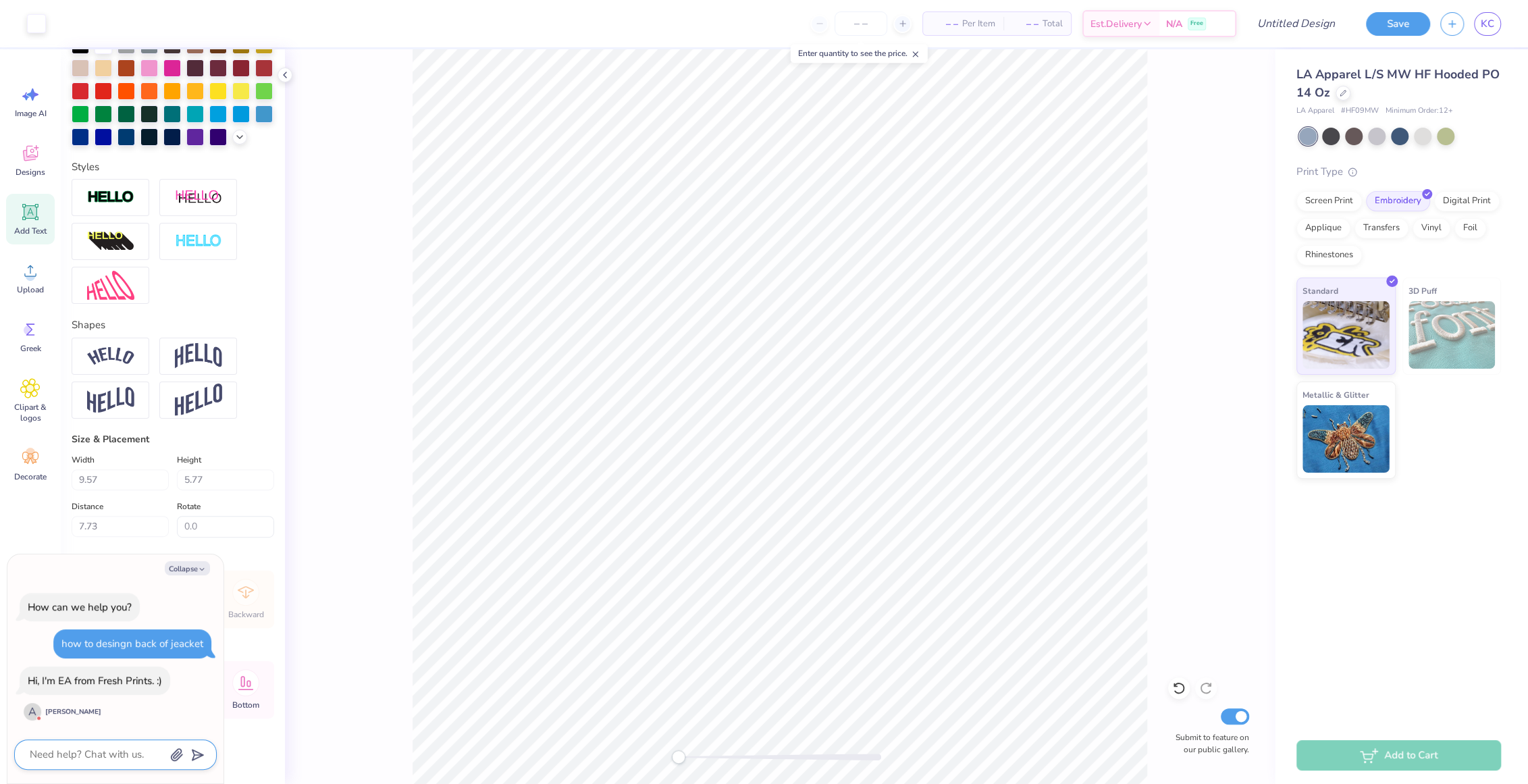
click at [150, 750] on textarea at bounding box center [97, 754] width 137 height 18
click at [804, 17] on button "Save" at bounding box center [1398, 21] width 64 height 24
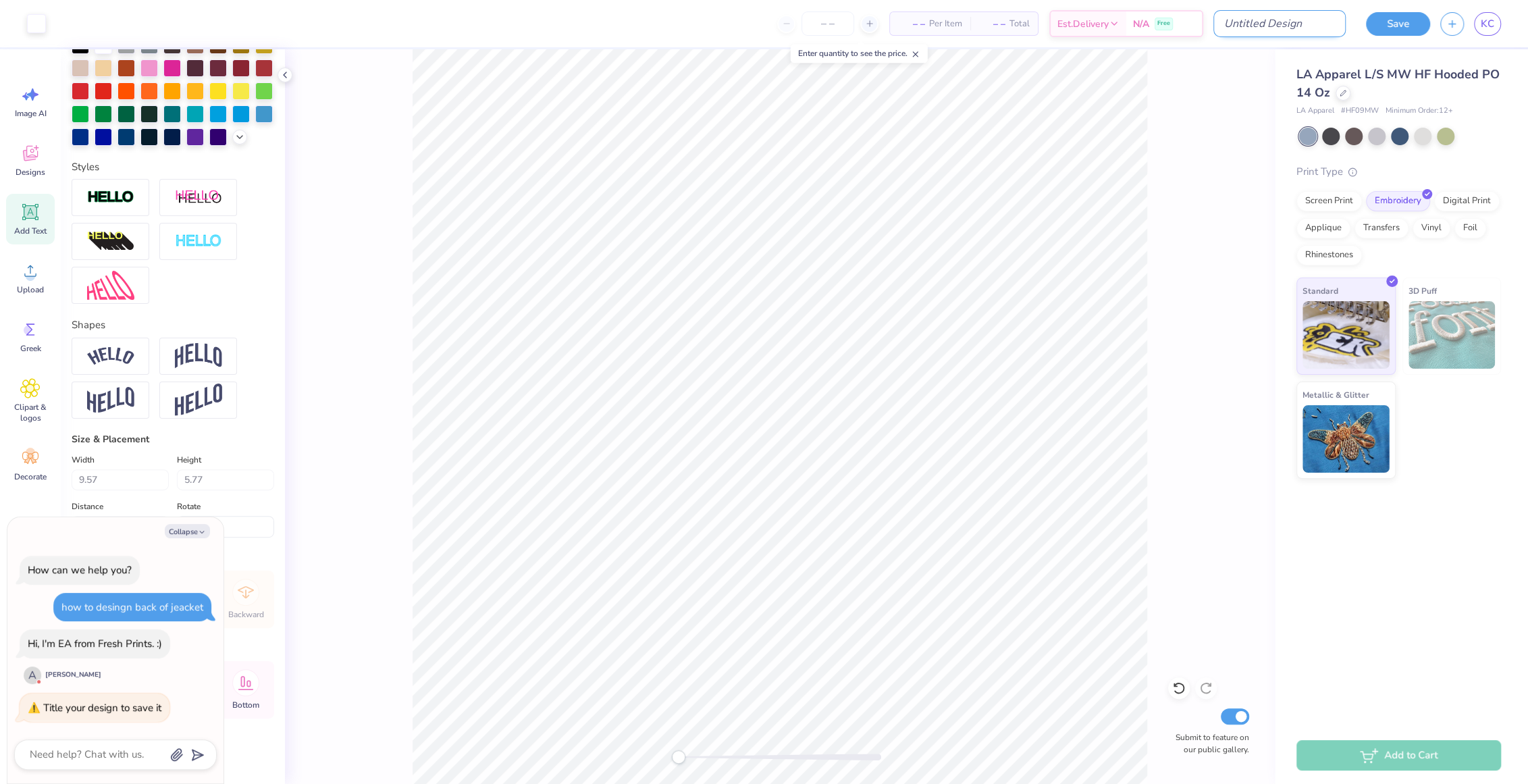
type textarea "x"
click at [804, 21] on input "Design Title" at bounding box center [1279, 23] width 132 height 27
type input "M"
type textarea "x"
type input "Mo"
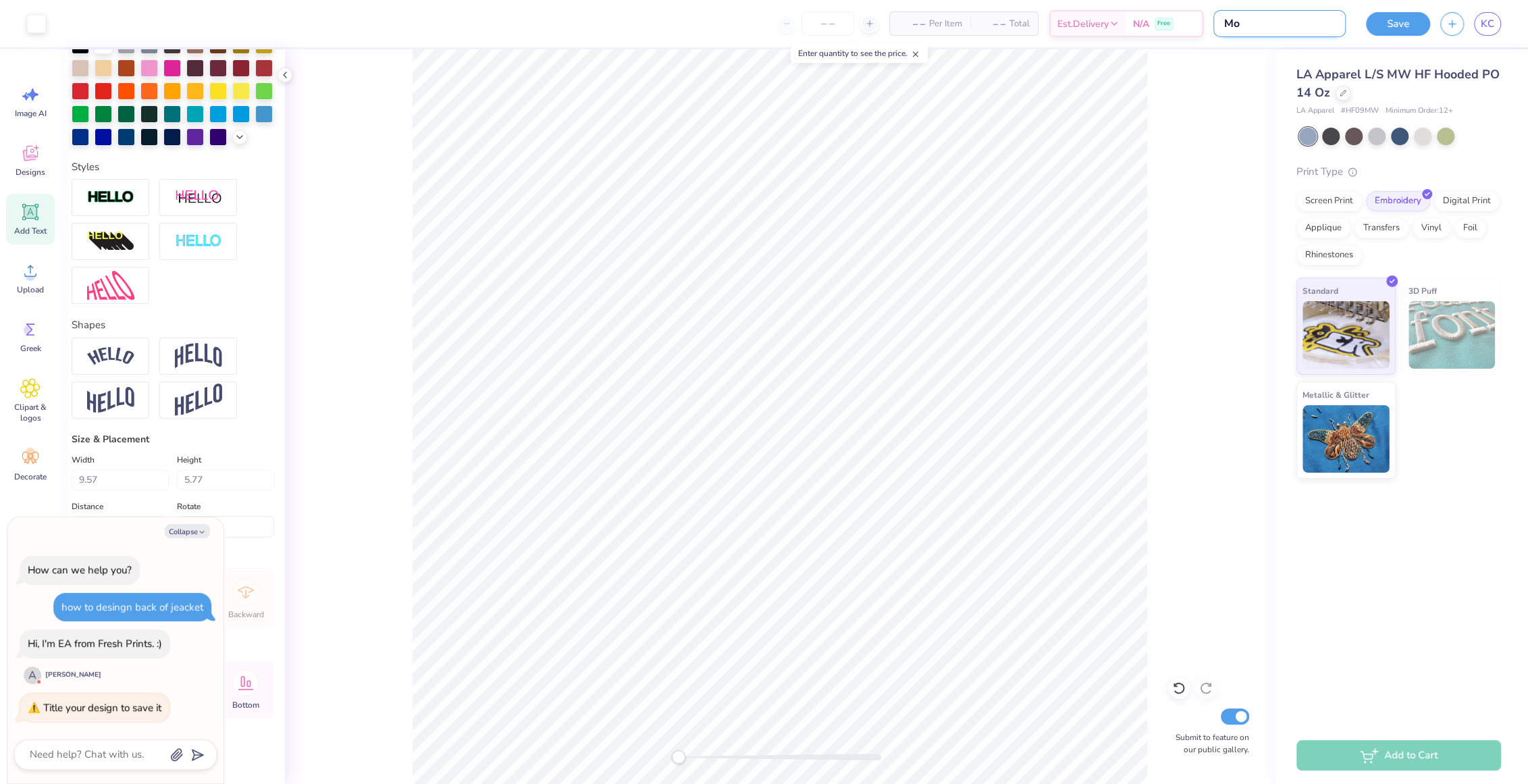
type textarea "x"
type input "Moc"
type textarea "x"
type input "Mocj"
type textarea "x"
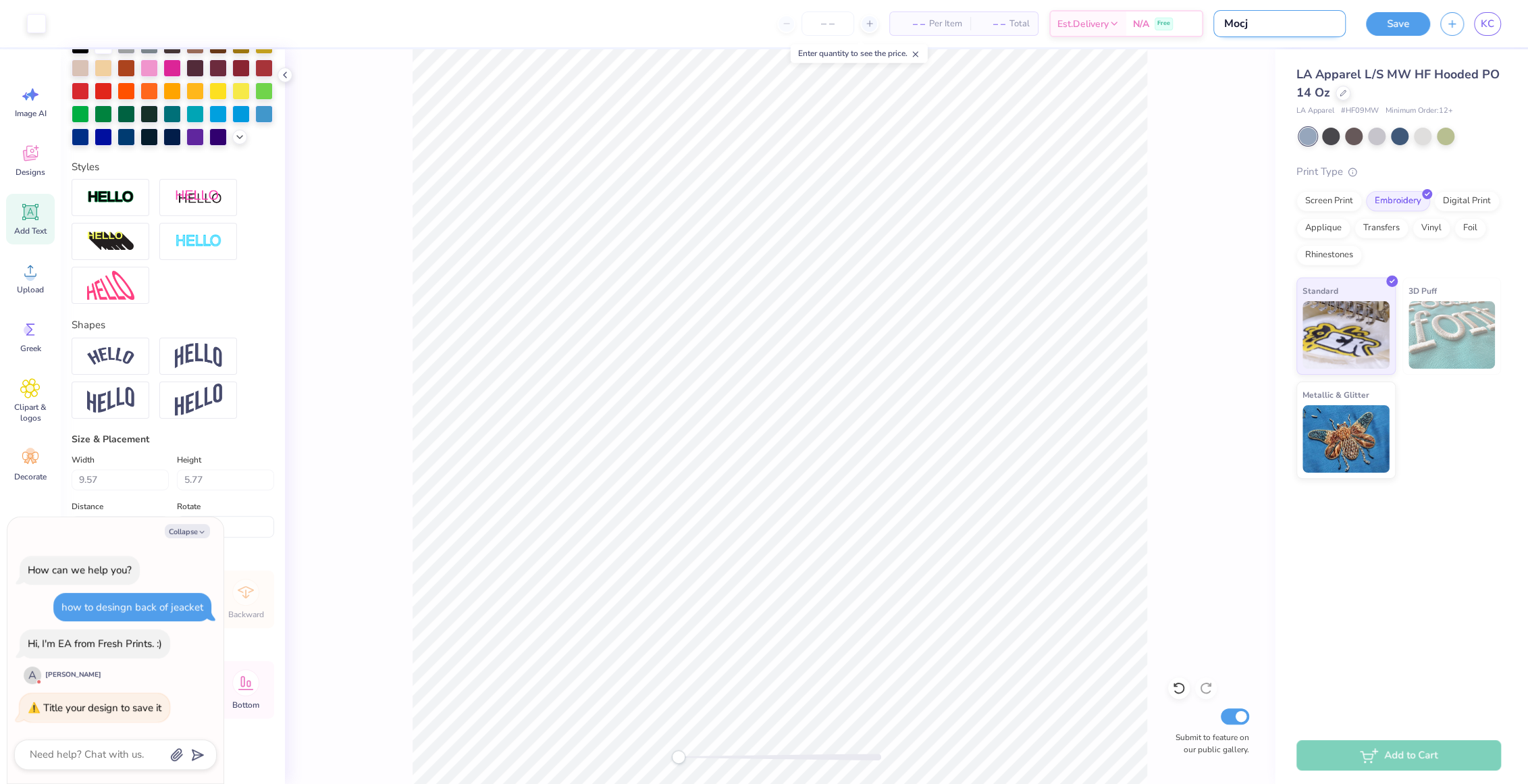
type input "Mocjk"
type textarea "x"
type input "Mocjk"
type textarea "x"
type input "Mocjk"
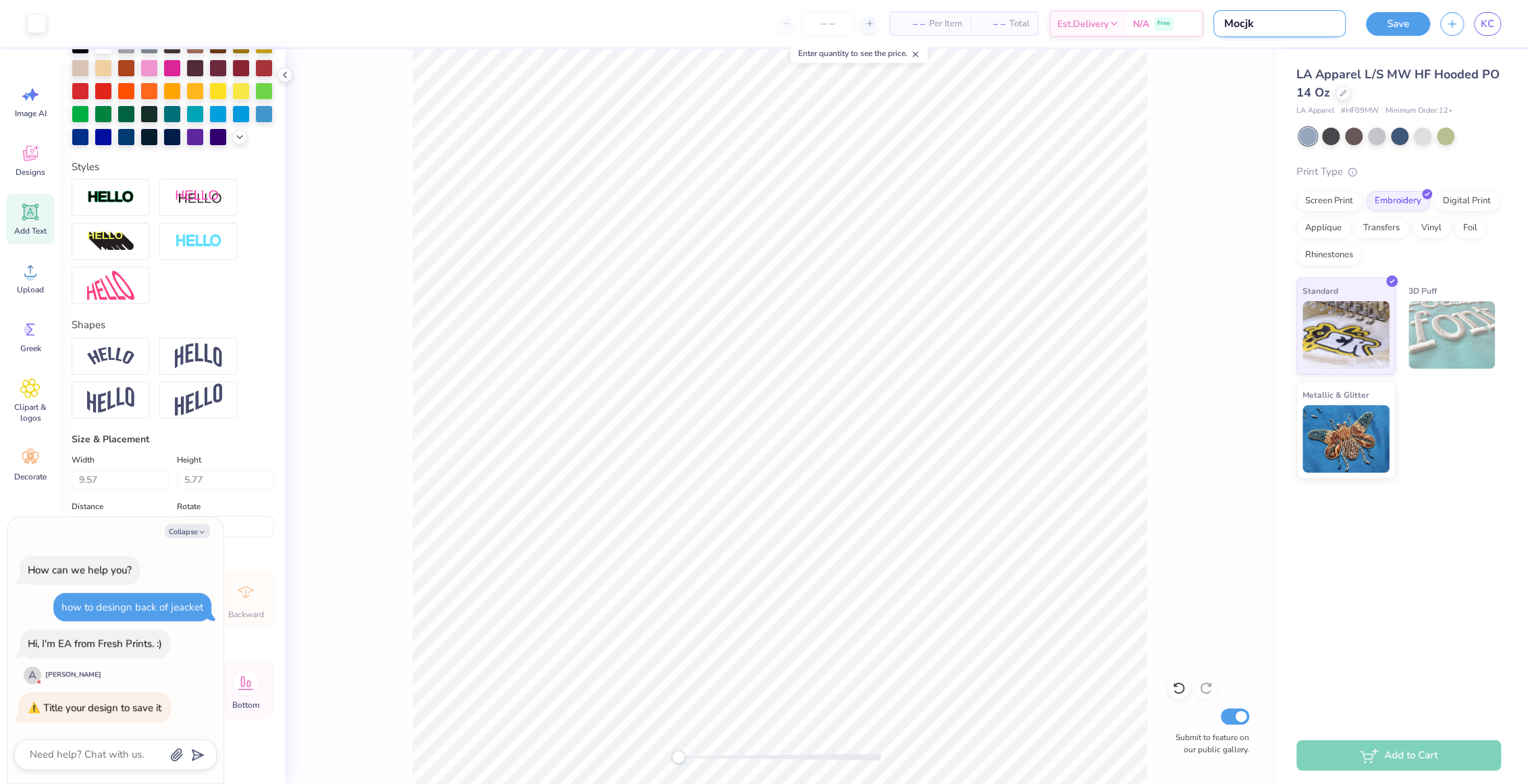
type textarea "x"
type input "Mocj"
type textarea "x"
type input "Moc"
type textarea "x"
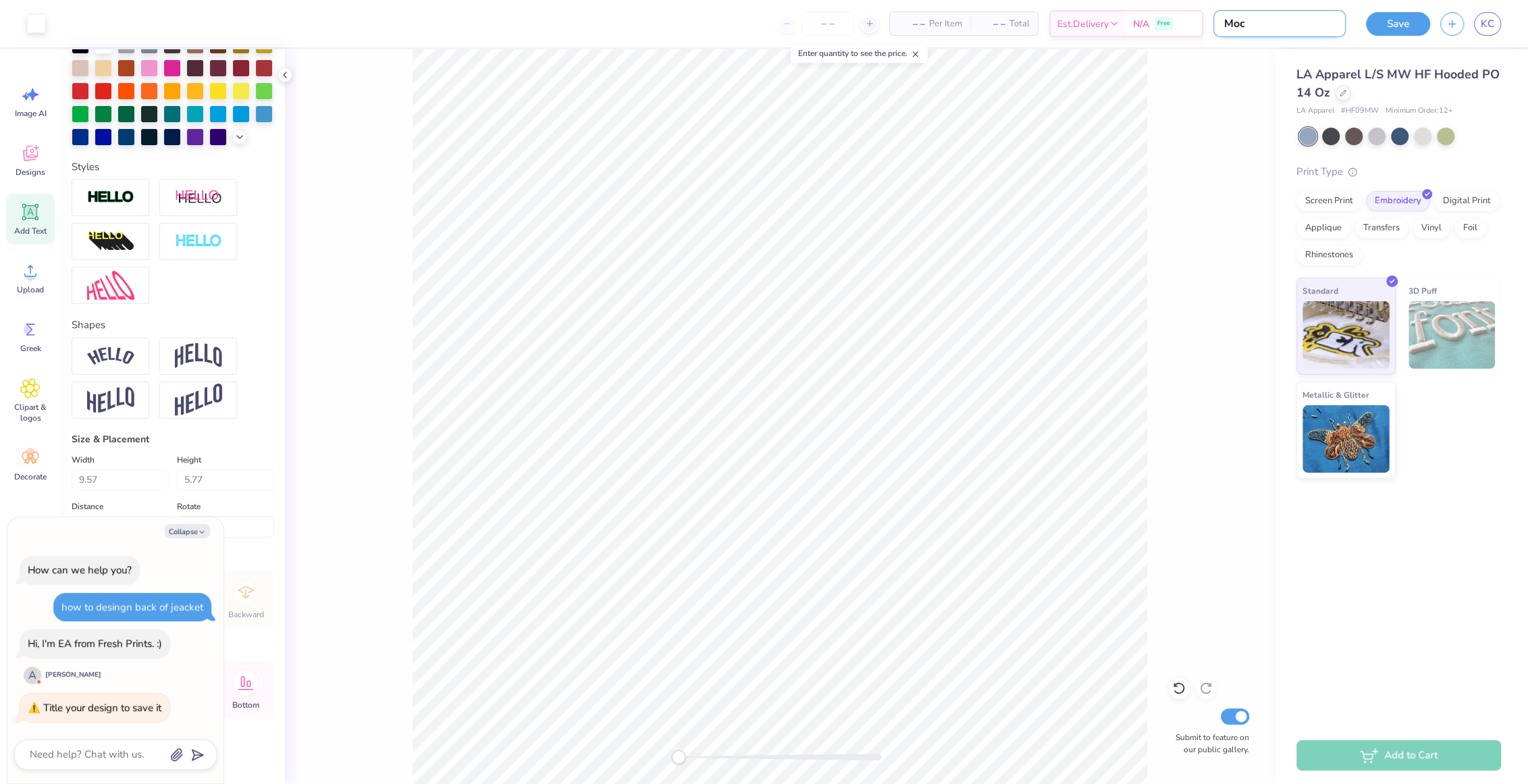
type input "Mock"
type textarea "x"
type input "Mock"
type textarea "x"
type input "Mock 1"
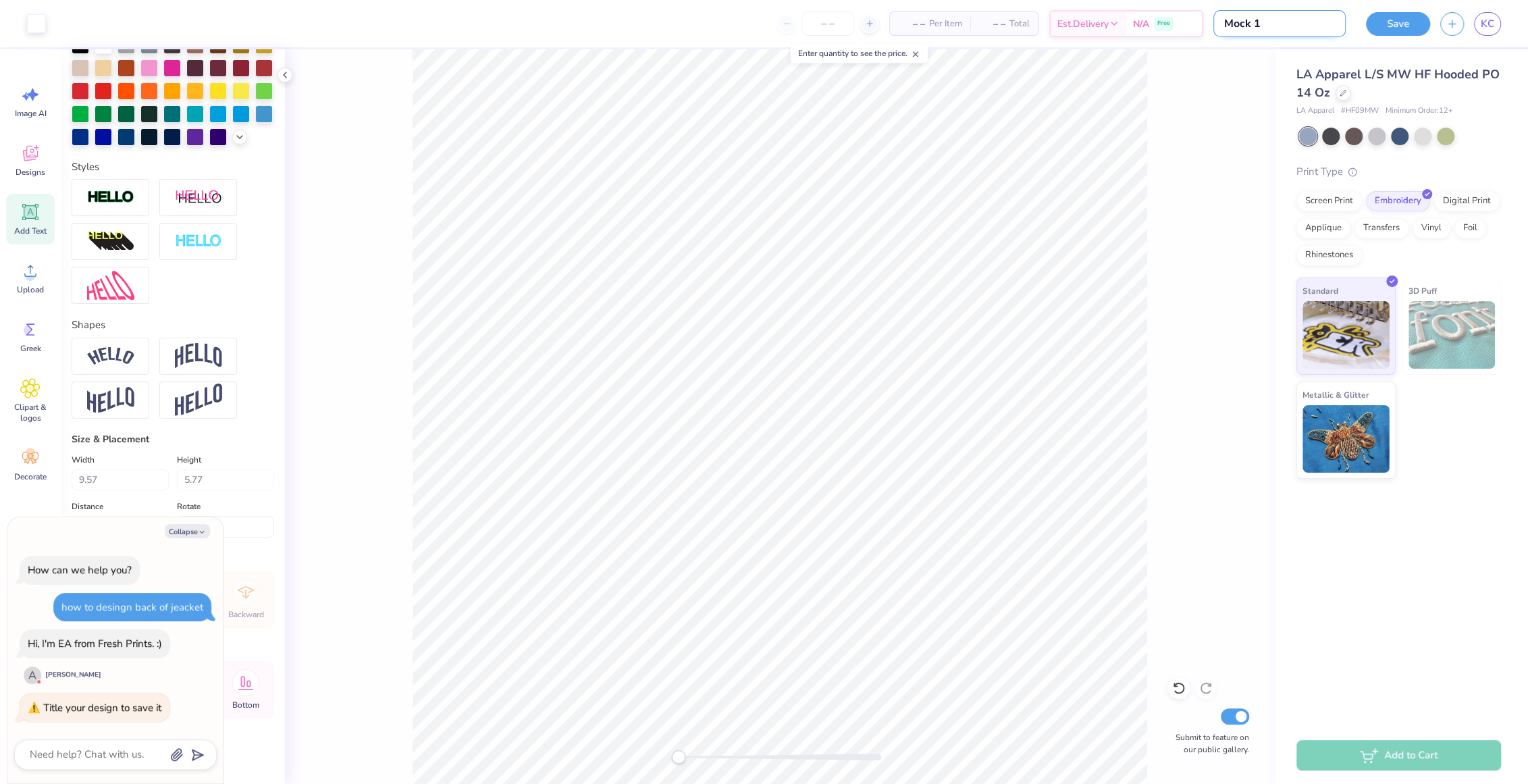
type textarea "x"
type input "Mock 1"
type textarea "x"
type input "Mock 1 S"
type textarea "x"
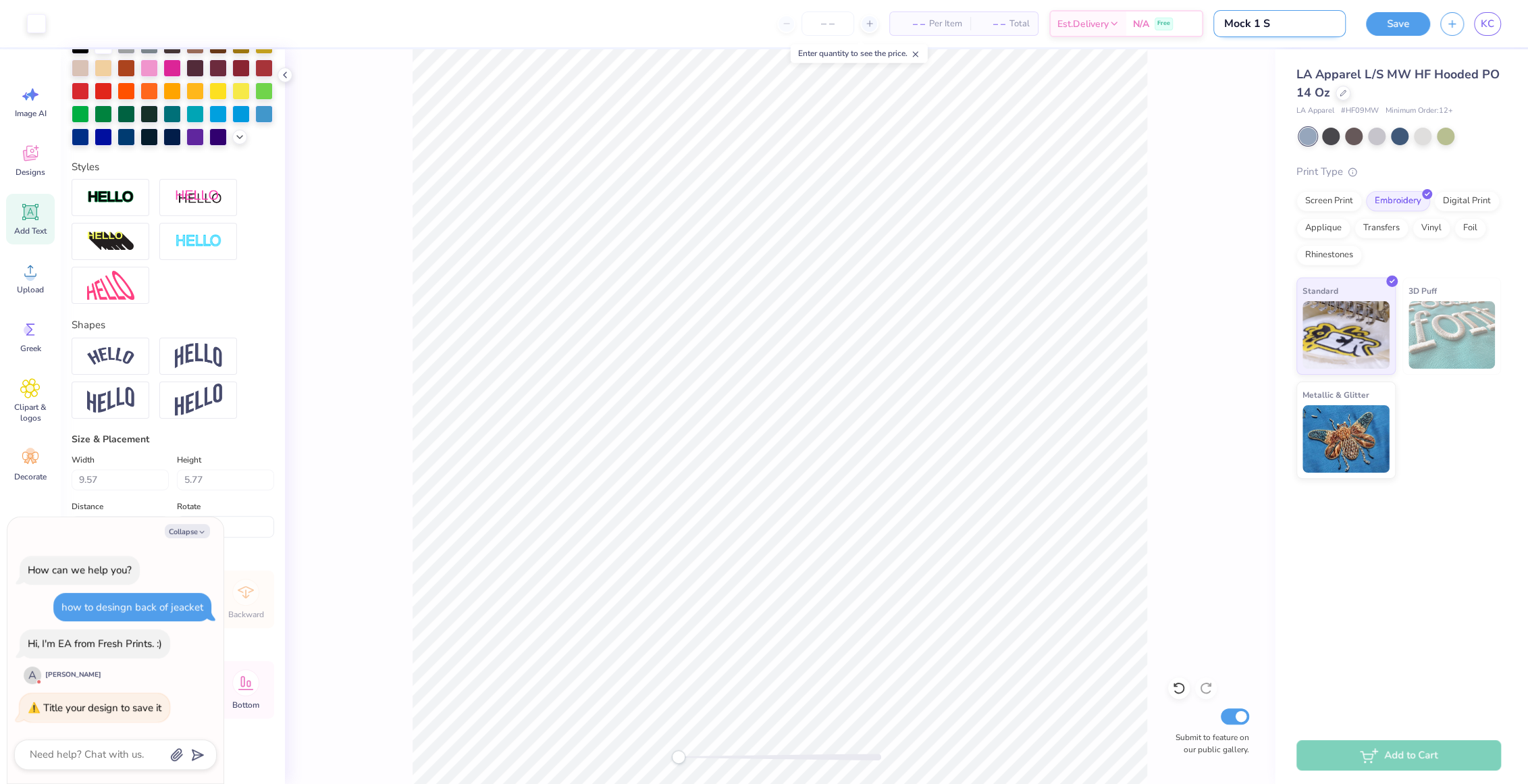
type input "Mock 1 SO"
type textarea "x"
type input "Mock 1 SOA"
type textarea "x"
type input "Mock 1 SOA"
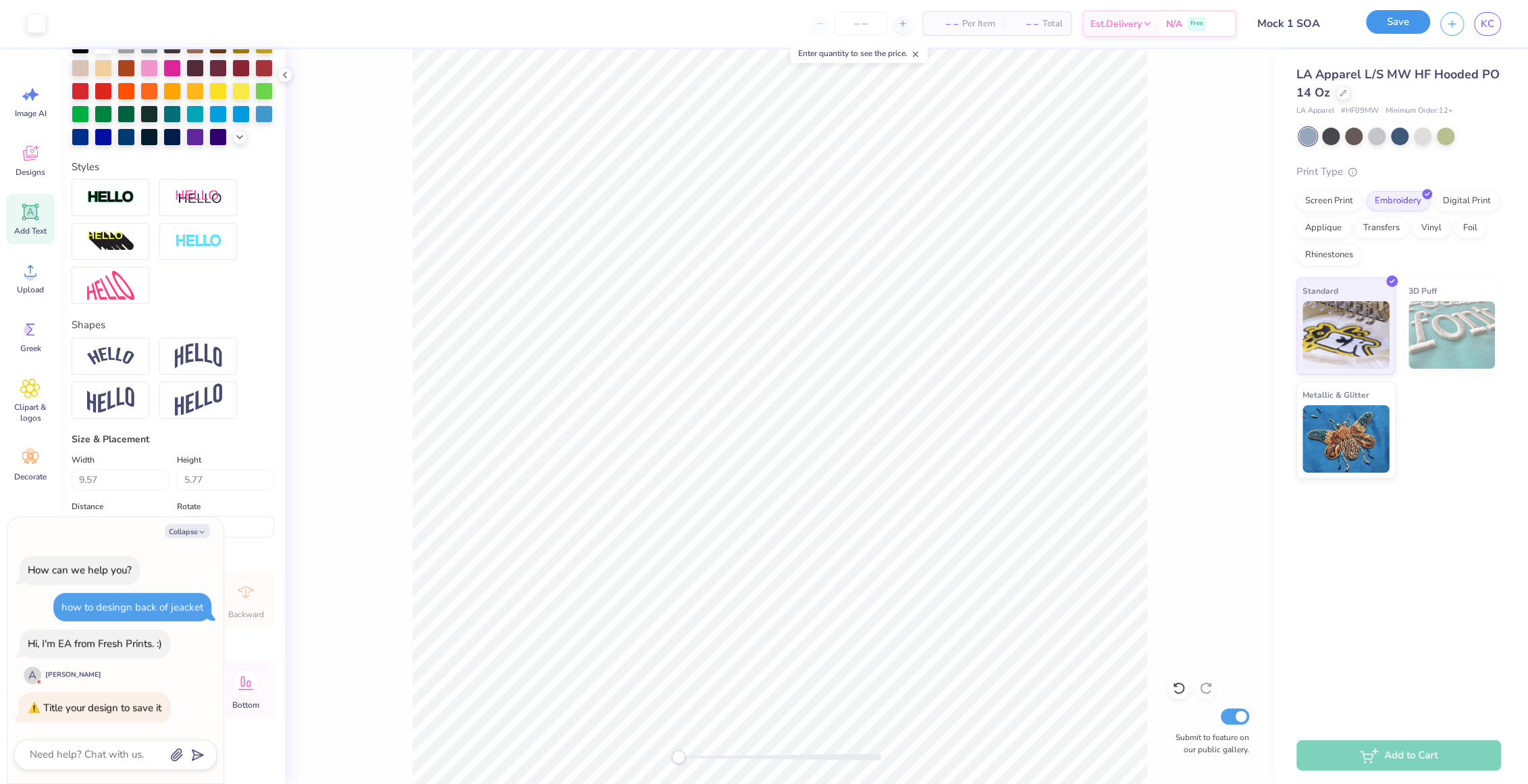
click at [804, 21] on button "Save" at bounding box center [1398, 21] width 64 height 24
click at [804, 27] on div "Save" at bounding box center [1398, 24] width 64 height 24
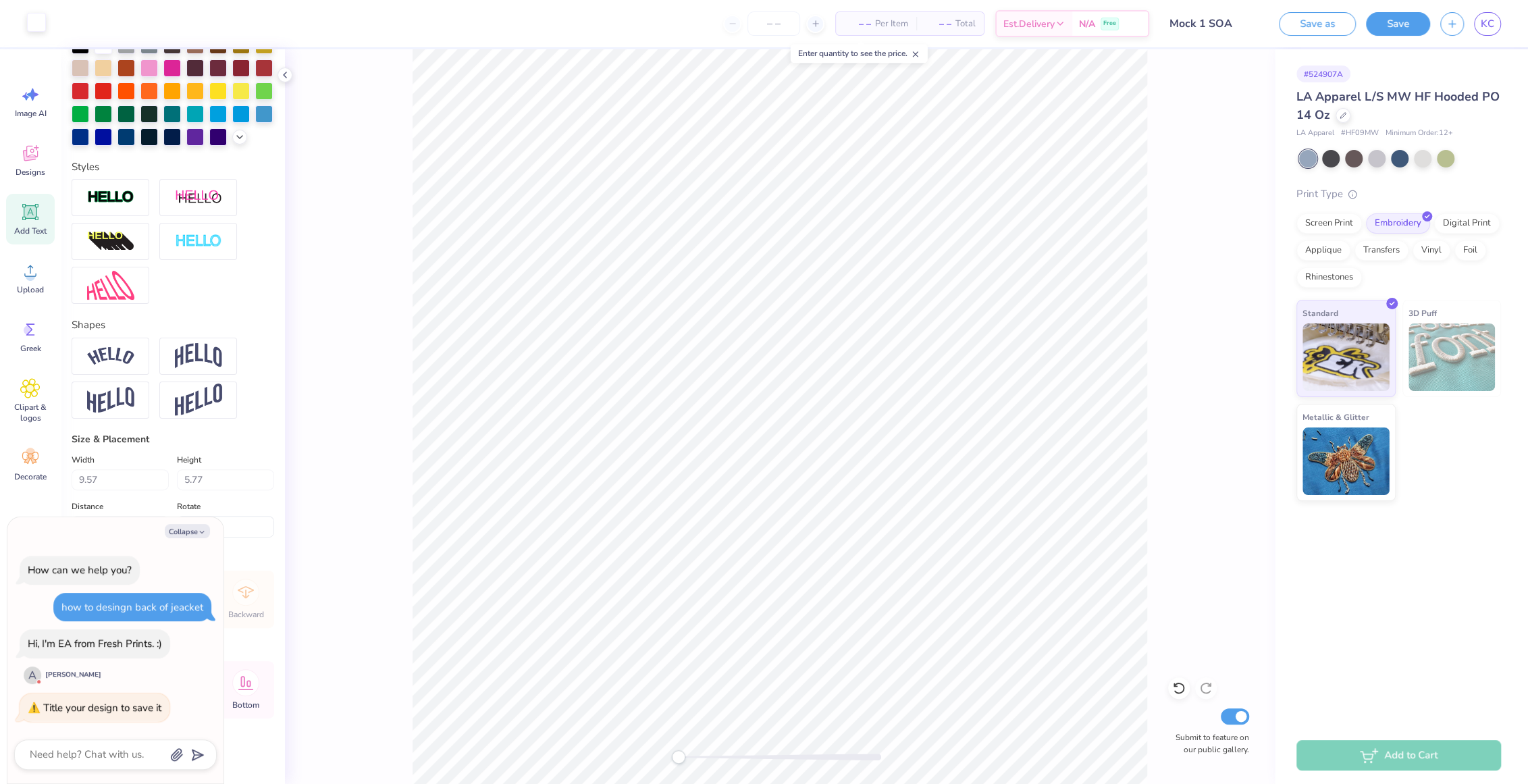
click at [35, 28] on div at bounding box center [36, 22] width 19 height 19
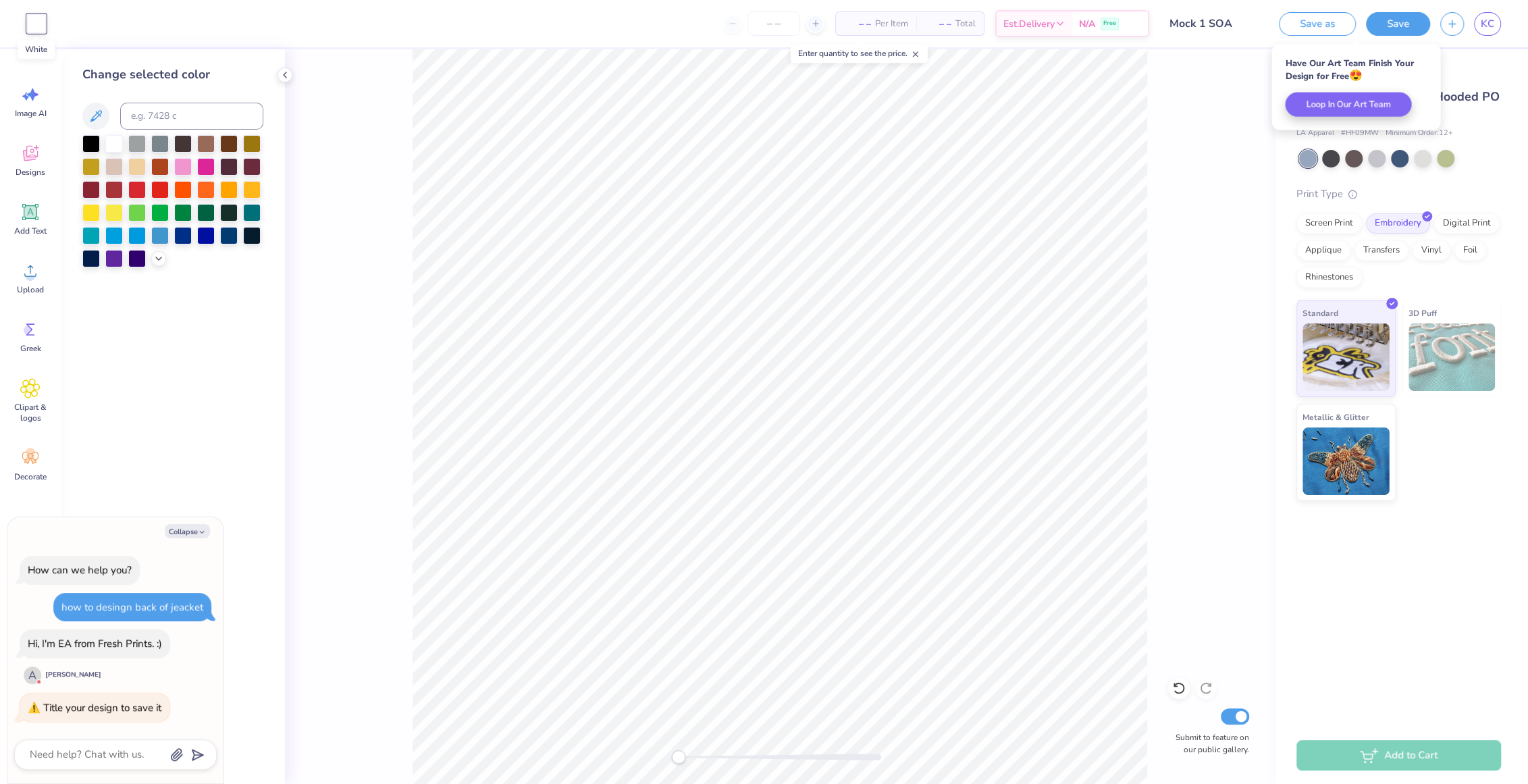
click at [36, 28] on div at bounding box center [36, 23] width 19 height 19
click at [36, 338] on icon at bounding box center [31, 329] width 21 height 21
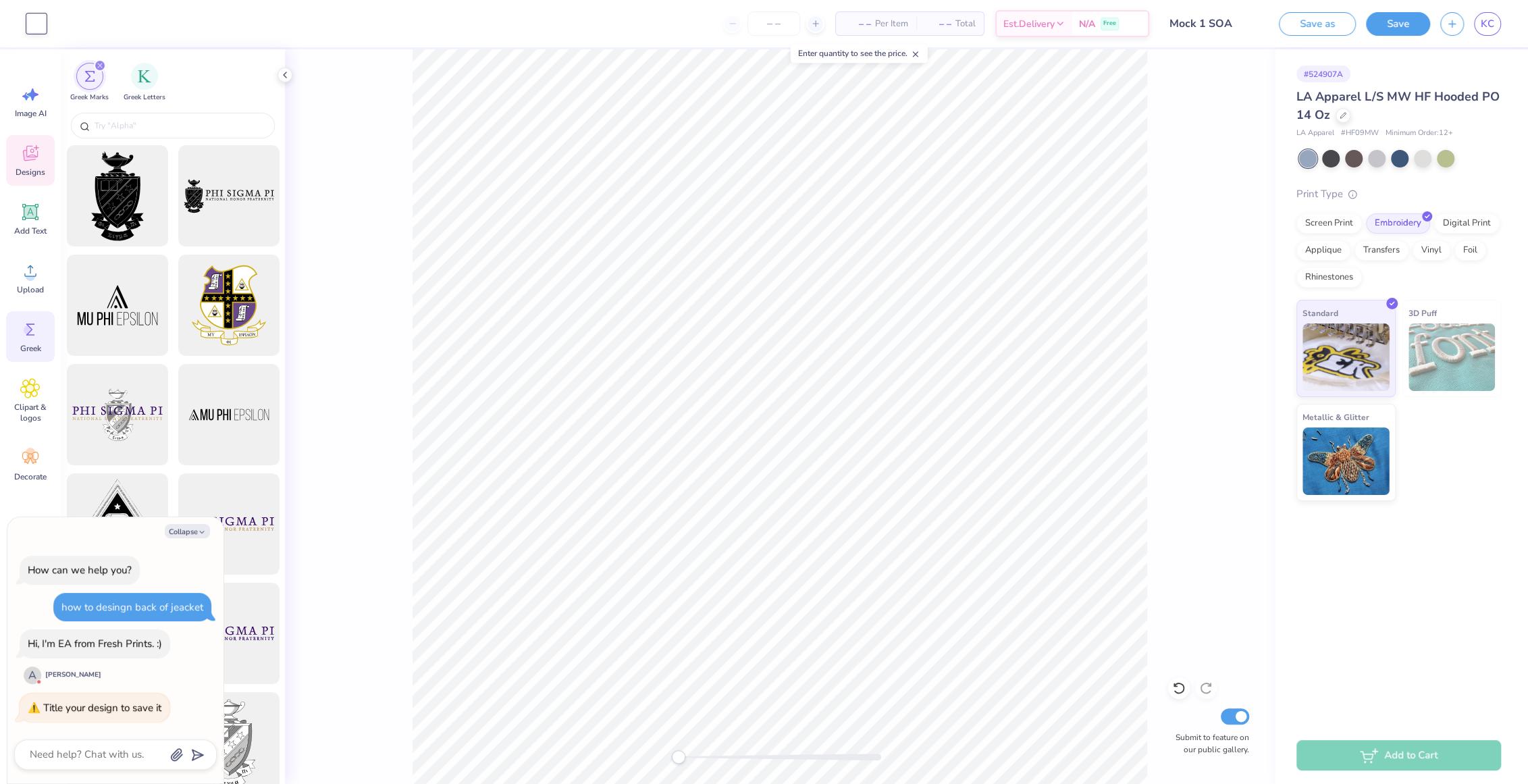
click at [21, 150] on icon at bounding box center [31, 153] width 21 height 21
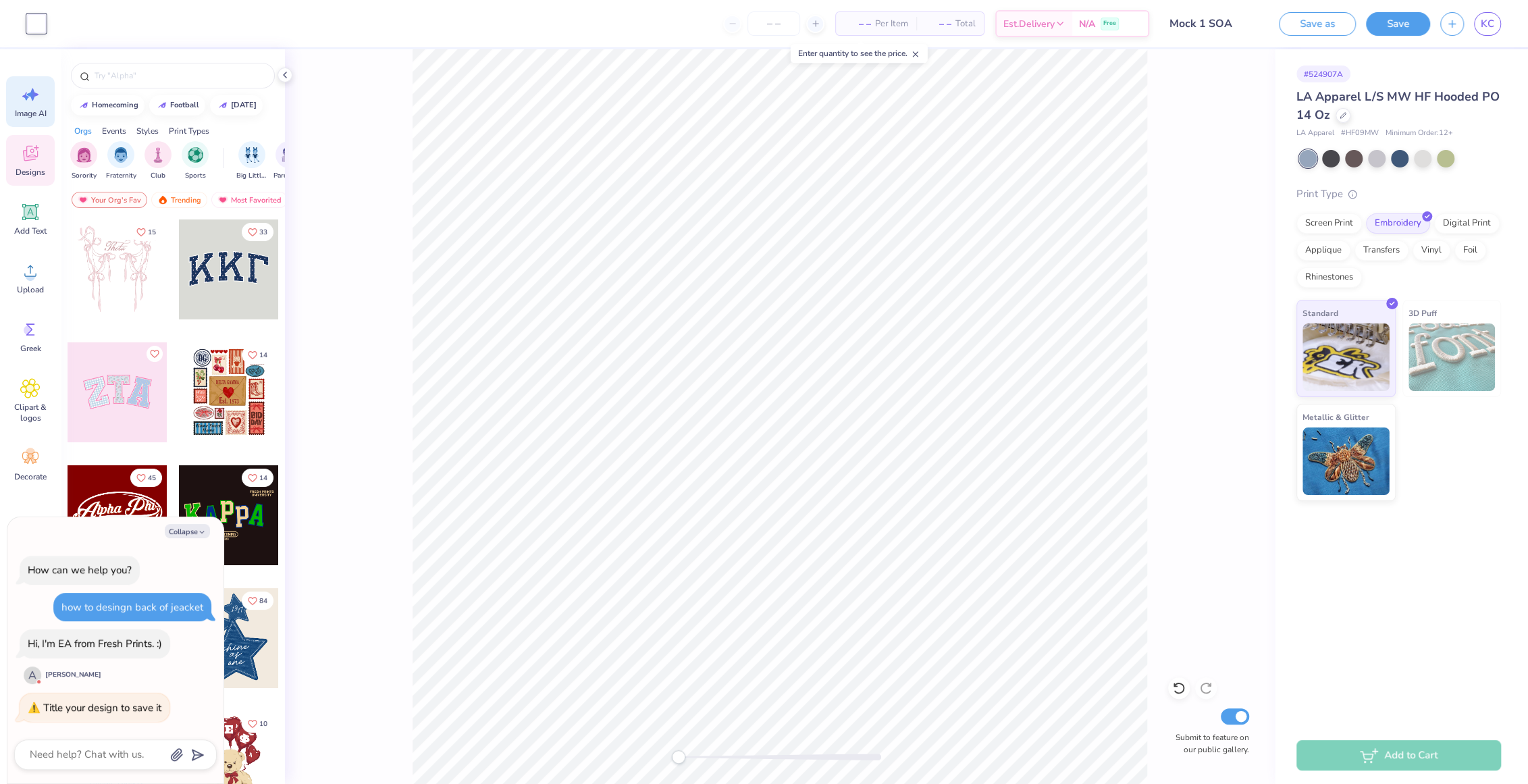
click at [31, 105] on div "Image AI" at bounding box center [30, 101] width 49 height 50
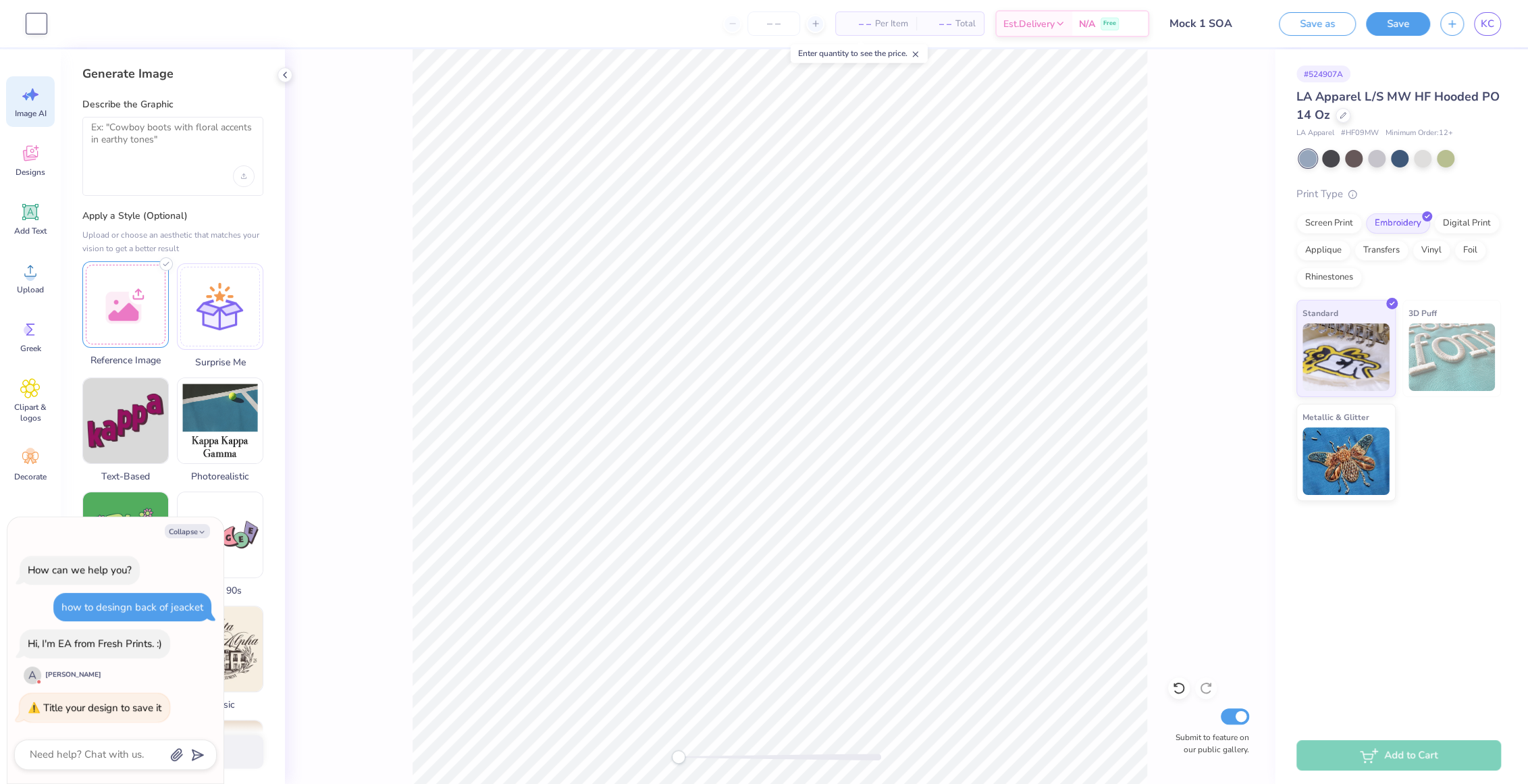
click at [121, 319] on div at bounding box center [126, 304] width 87 height 87
click at [804, 35] on link "KC" at bounding box center [1487, 24] width 27 height 24
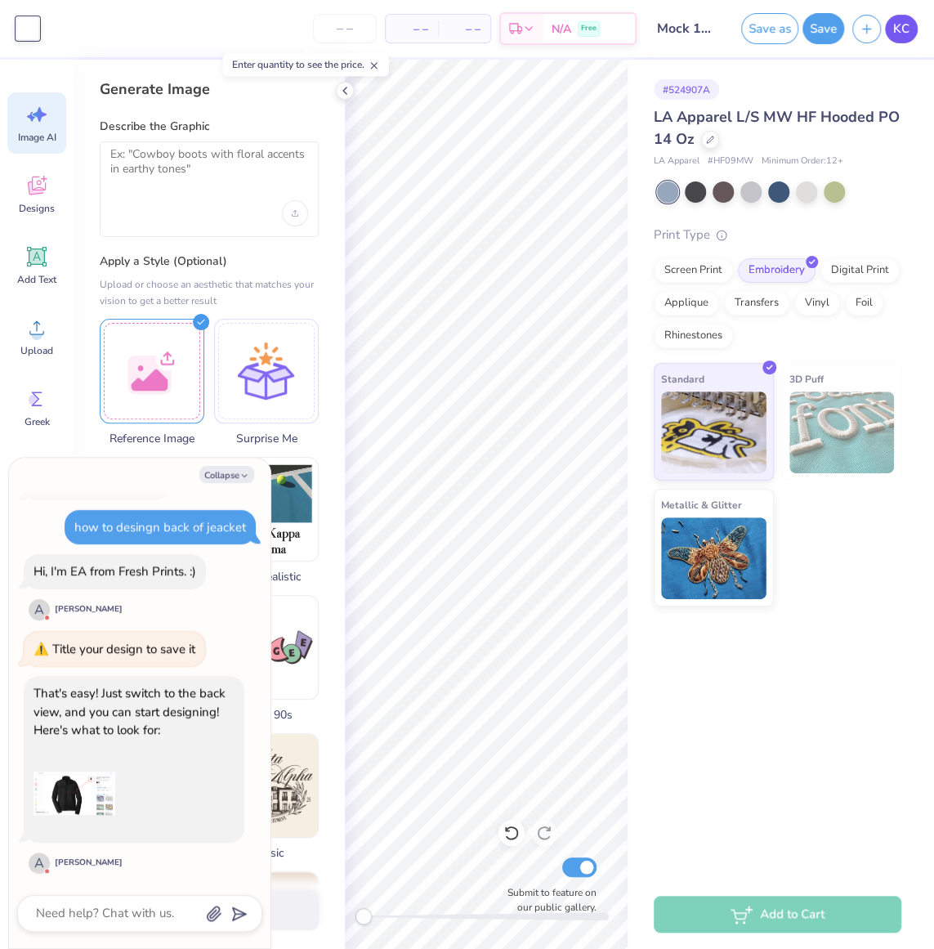
scroll to position [39, 0]
type textarea "x"
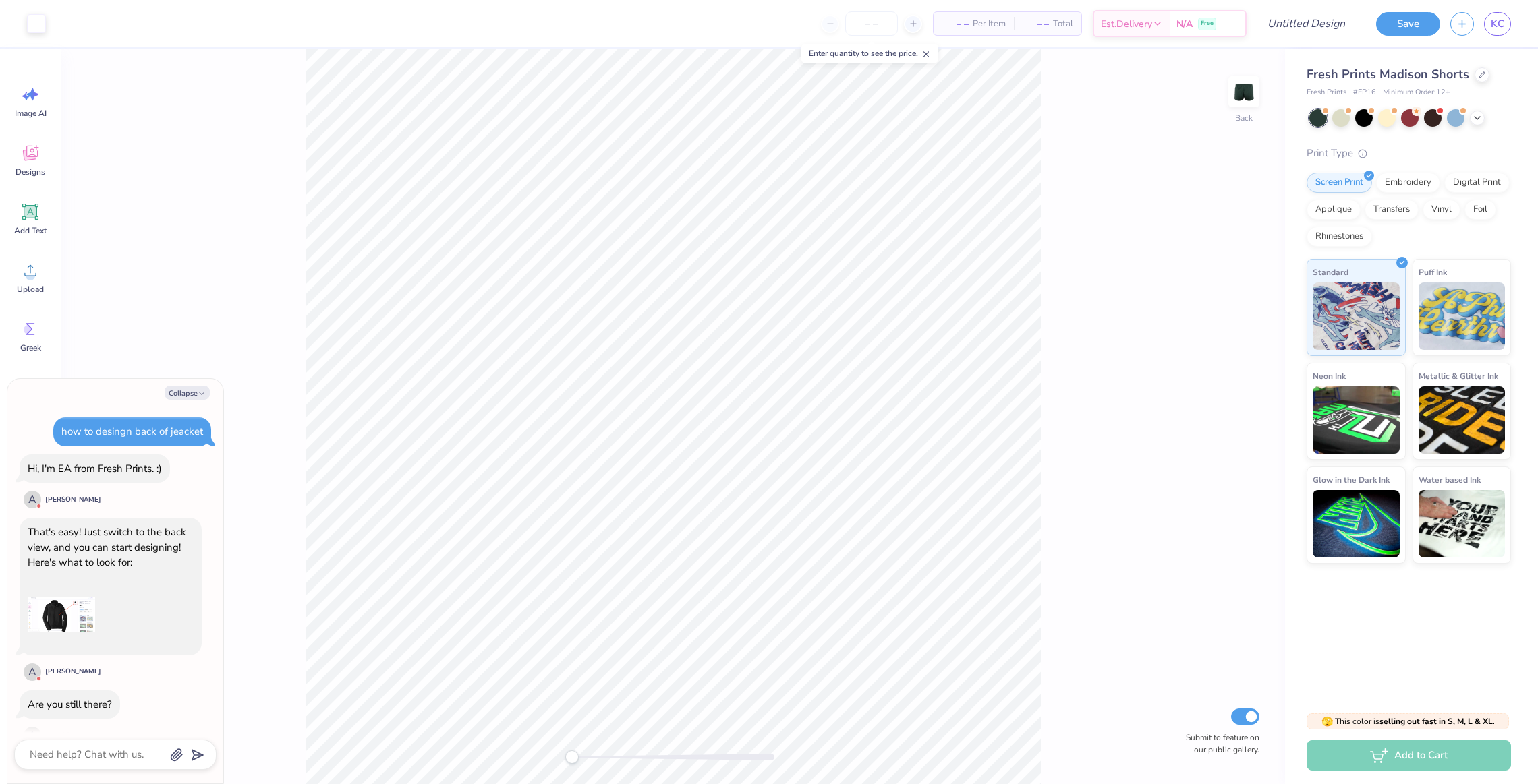
click at [67, 608] on img at bounding box center [61, 615] width 68 height 68
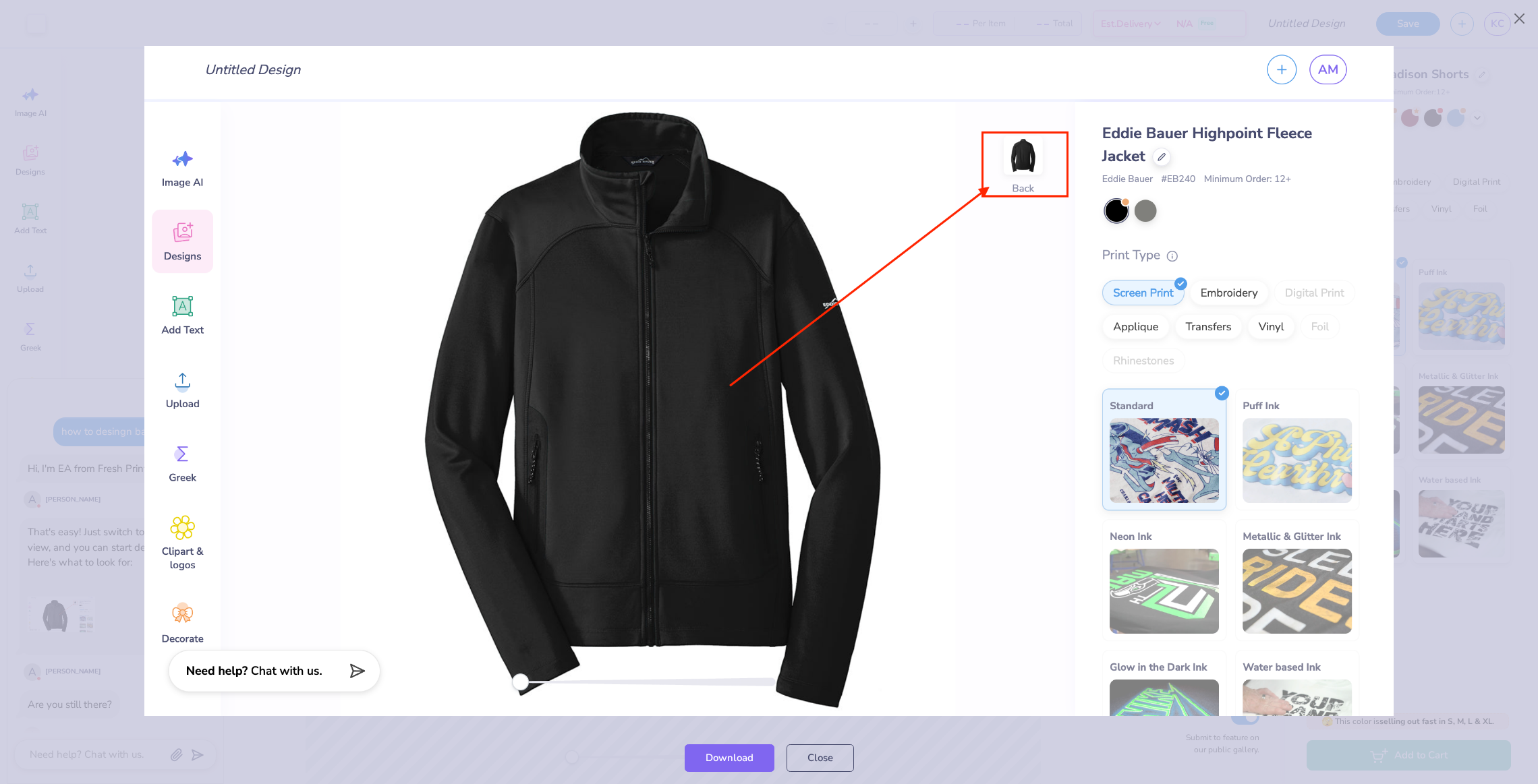
click at [802, 330] on img at bounding box center [769, 381] width 1248 height 671
click at [82, 384] on div at bounding box center [769, 381] width 1538 height 701
click at [85, 550] on div at bounding box center [769, 381] width 1538 height 701
click at [805, 707] on img at bounding box center [769, 381] width 1248 height 671
click at [1053, 36] on div at bounding box center [769, 381] width 1538 height 701
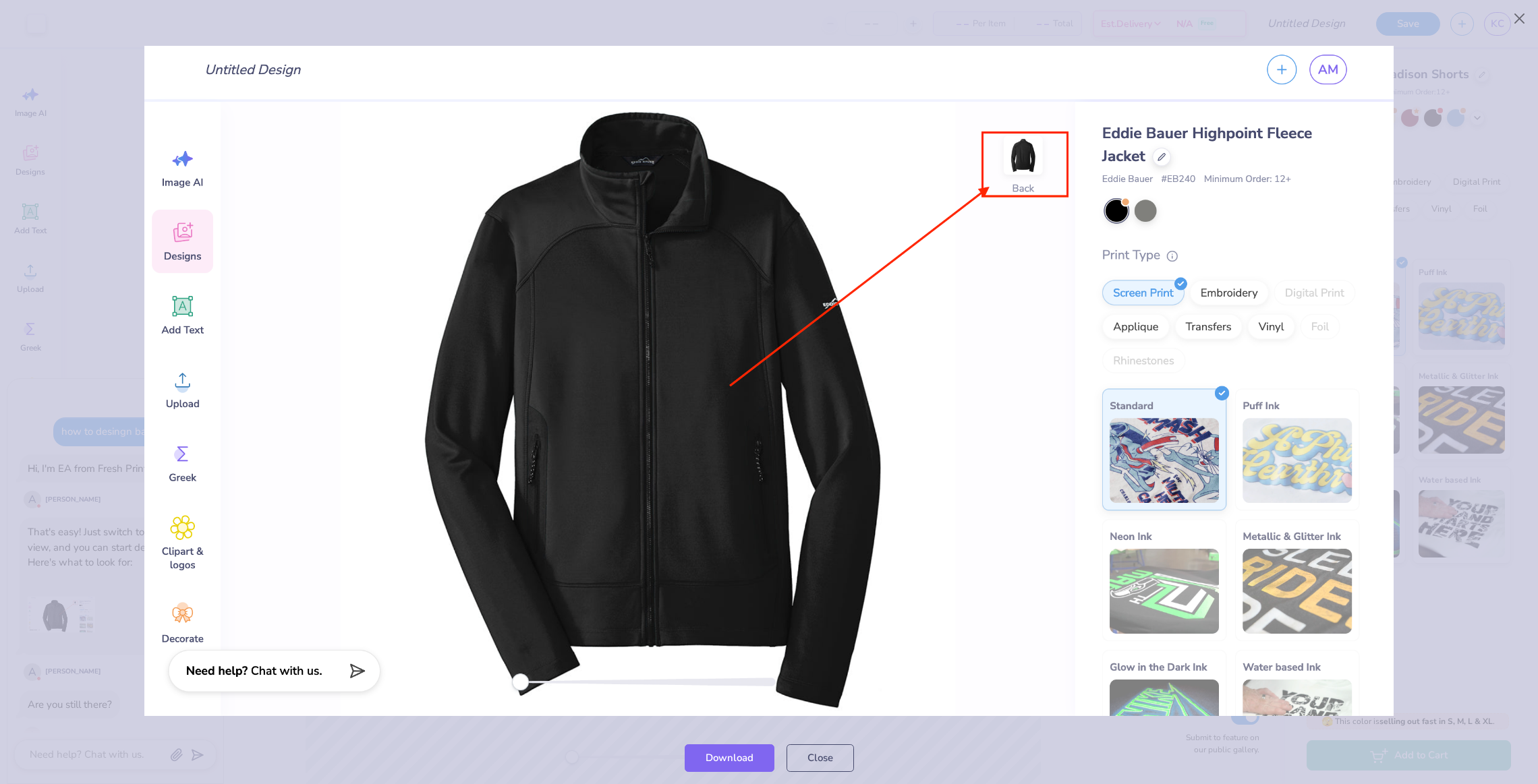
click at [129, 542] on div at bounding box center [769, 381] width 1538 height 701
click at [1521, 10] on button "Close" at bounding box center [1519, 18] width 26 height 26
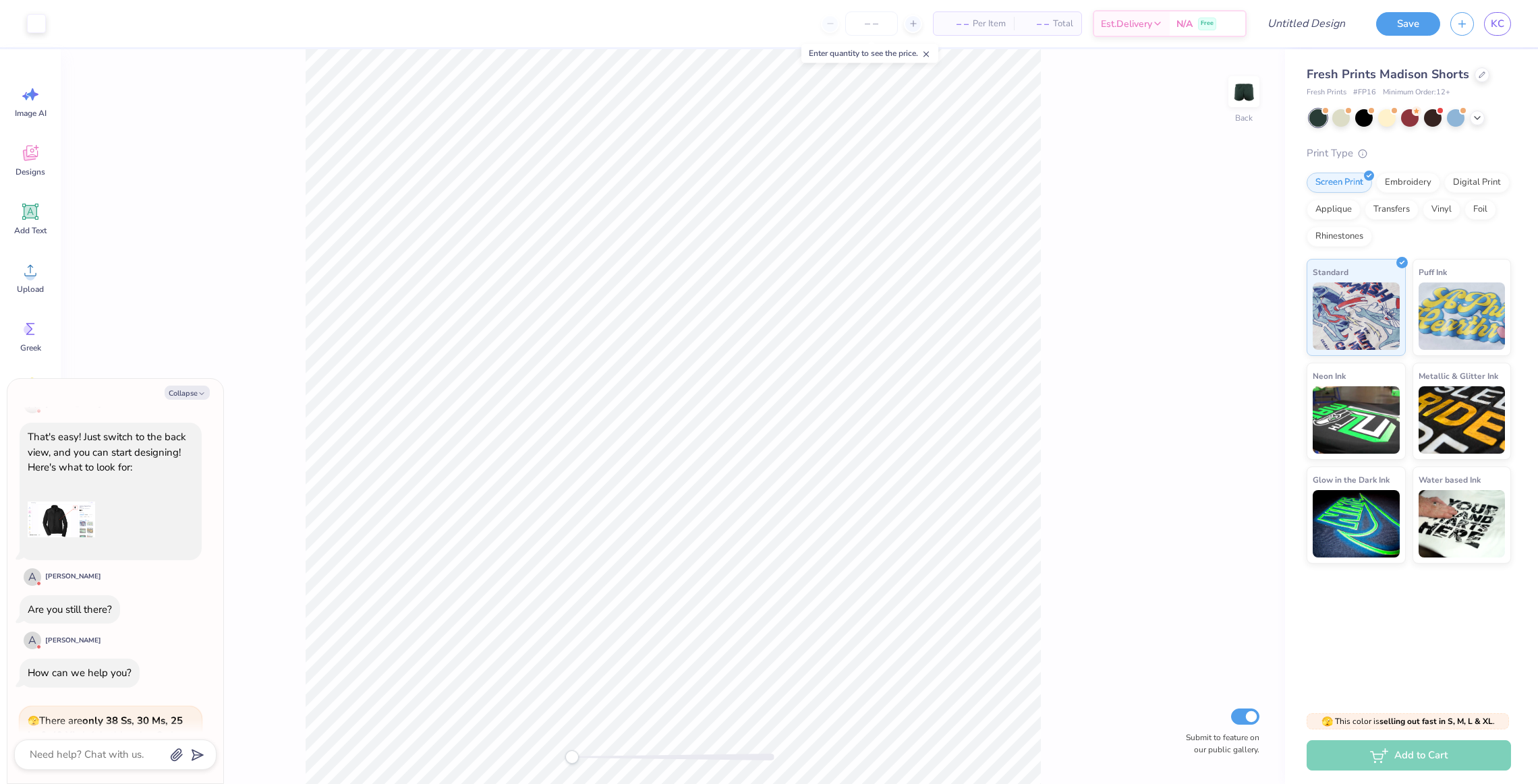
scroll to position [234, 0]
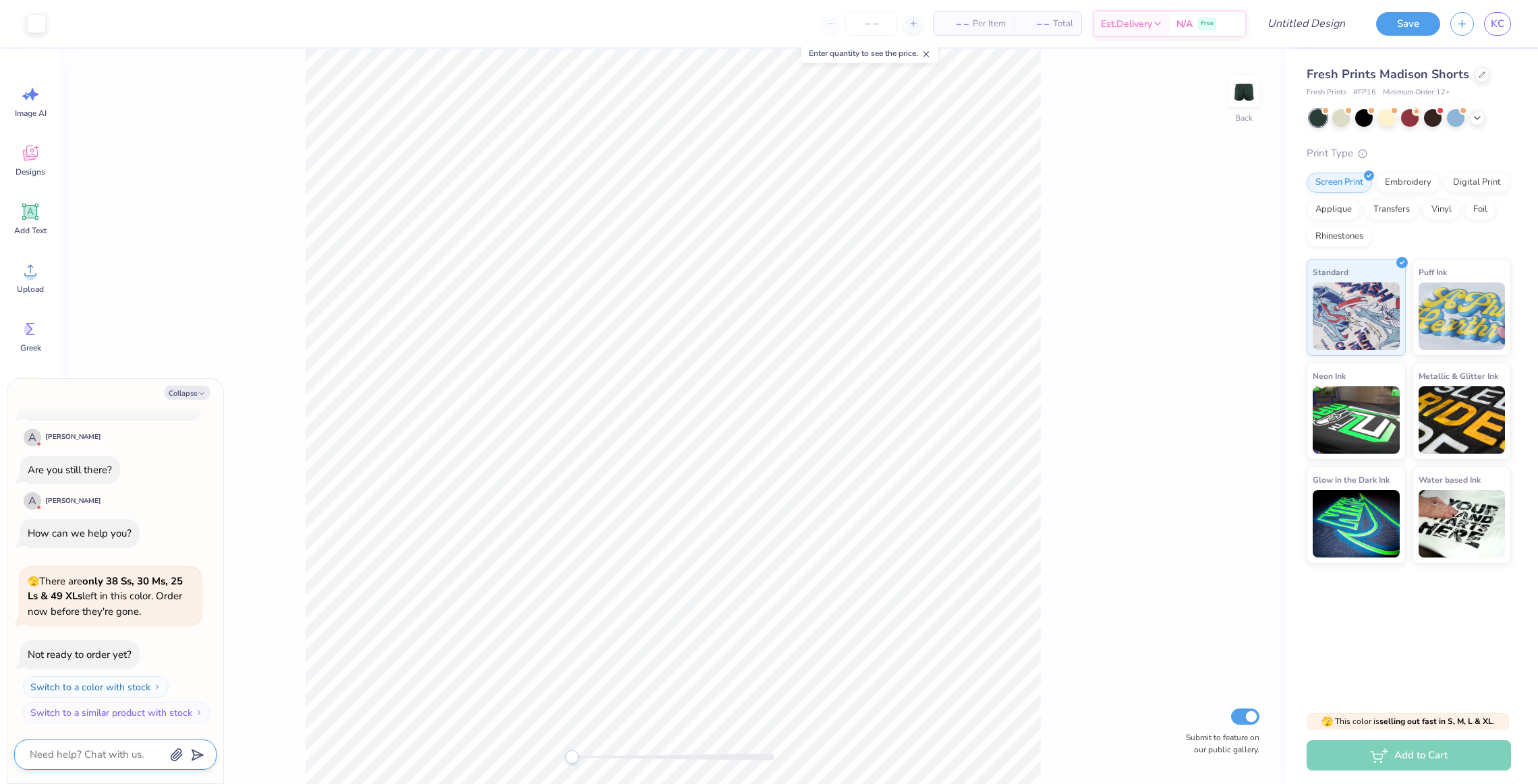
click at [109, 757] on textarea at bounding box center [97, 755] width 137 height 18
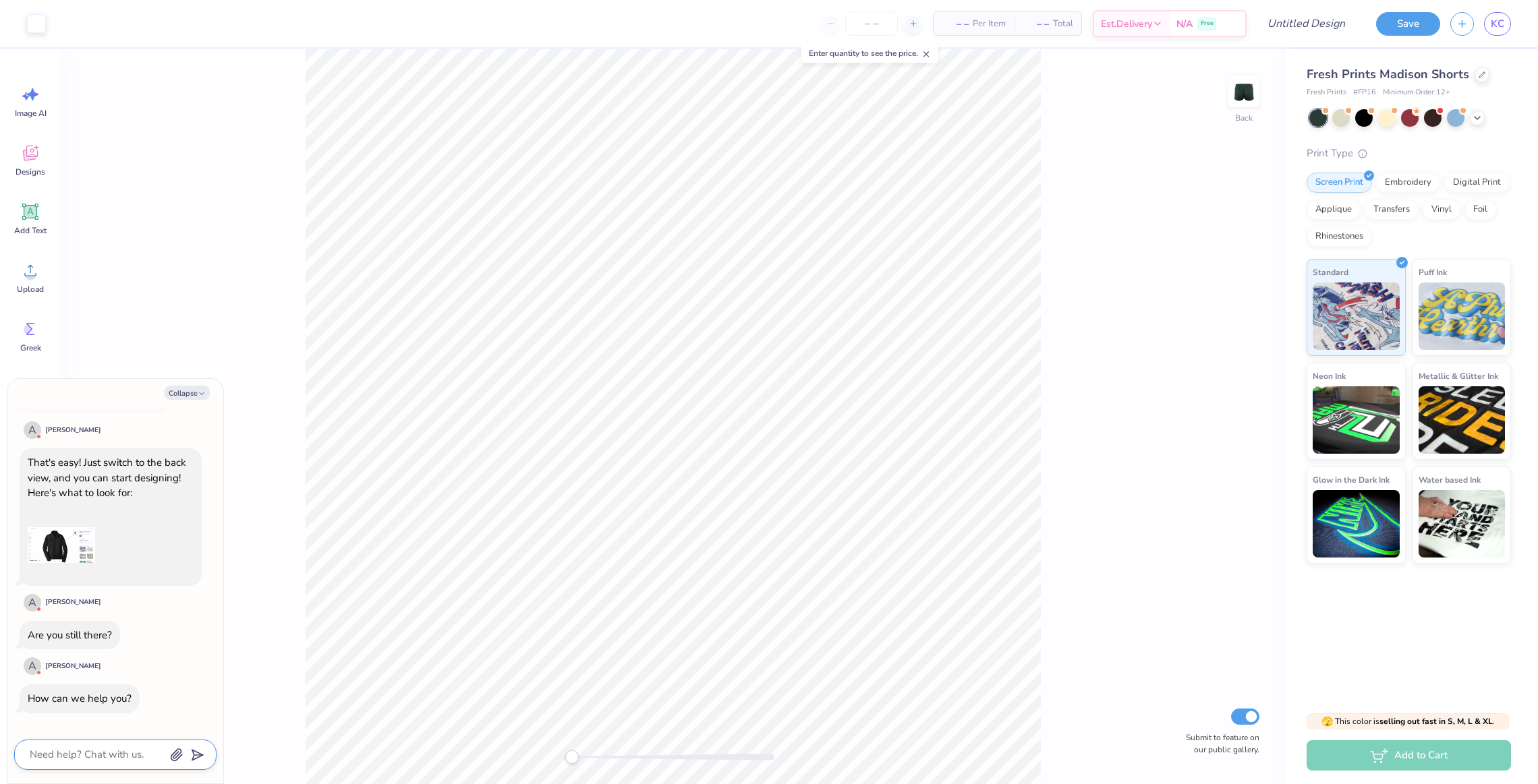
scroll to position [64, 0]
click at [1247, 84] on img at bounding box center [1243, 91] width 54 height 54
type textarea "x"
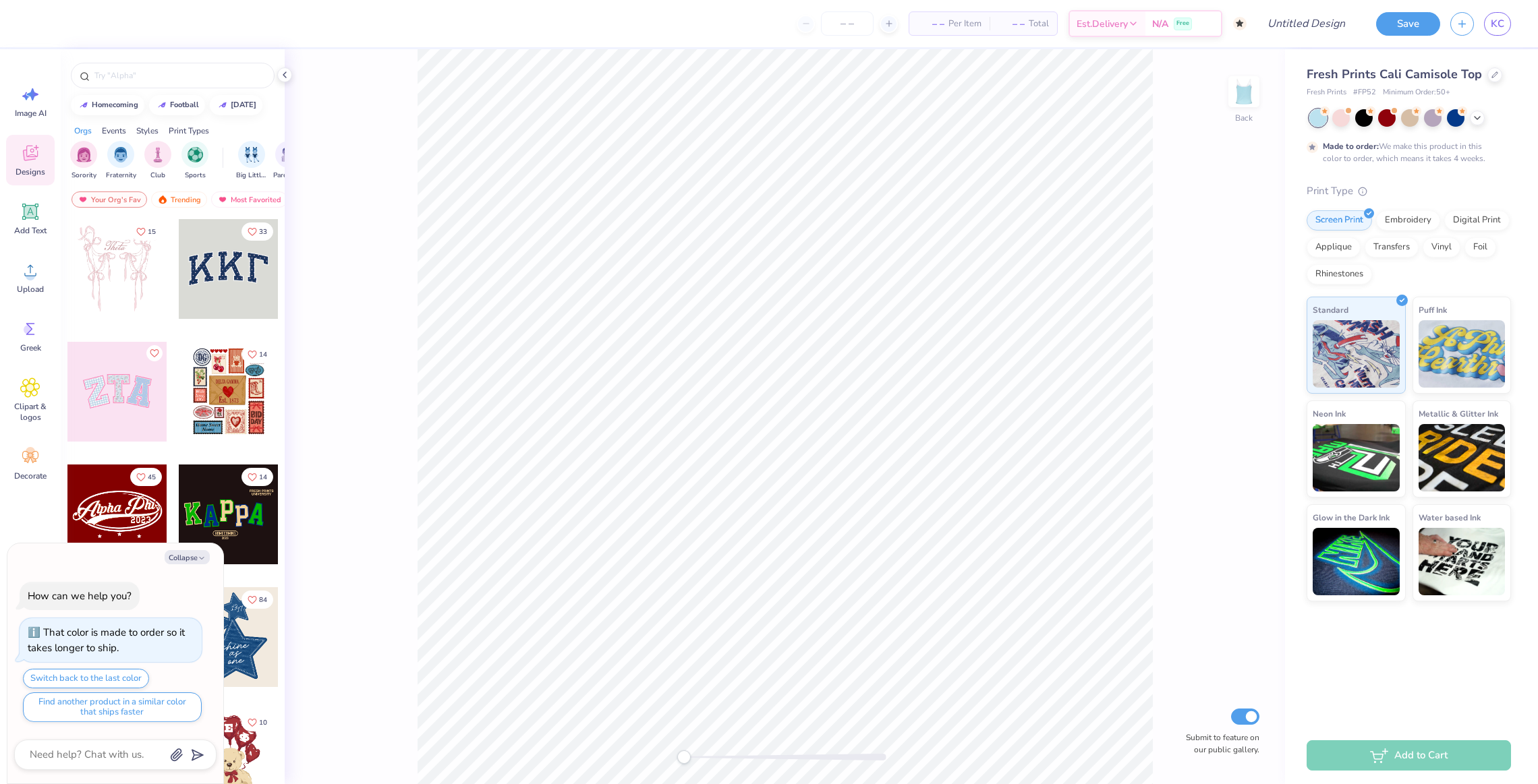
scroll to position [171, 0]
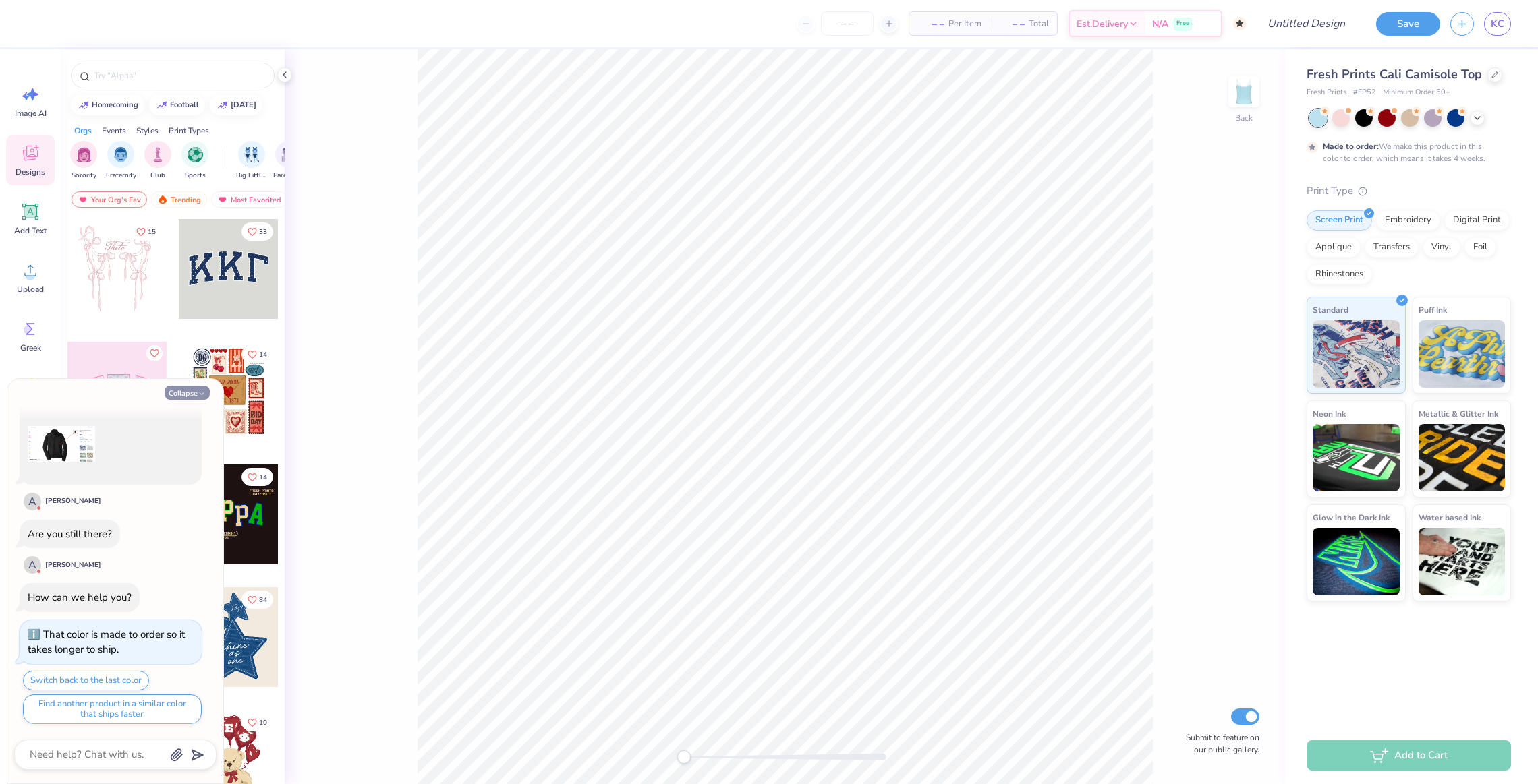
click at [197, 392] on icon "button" at bounding box center [201, 394] width 8 height 8
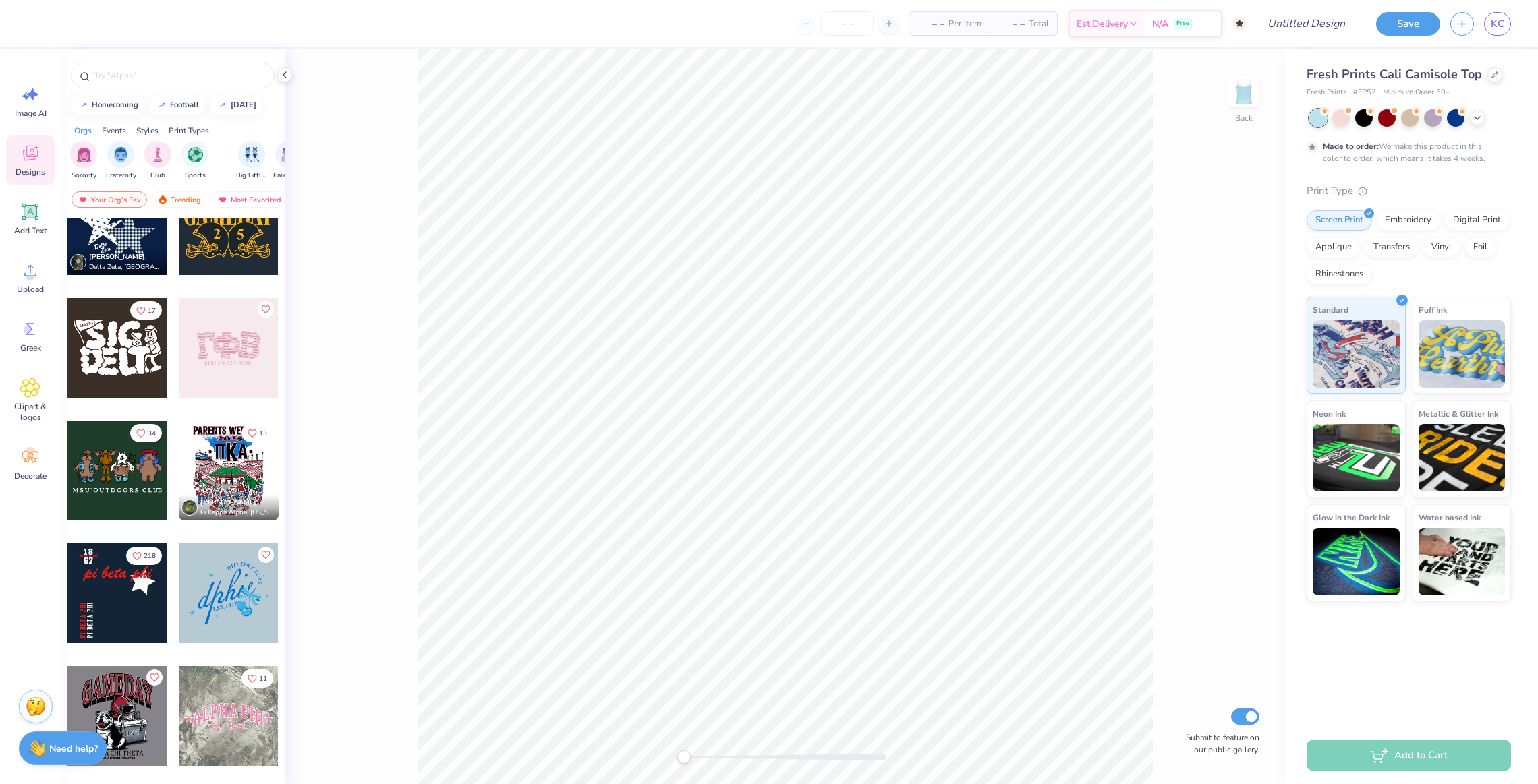
scroll to position [781, 0]
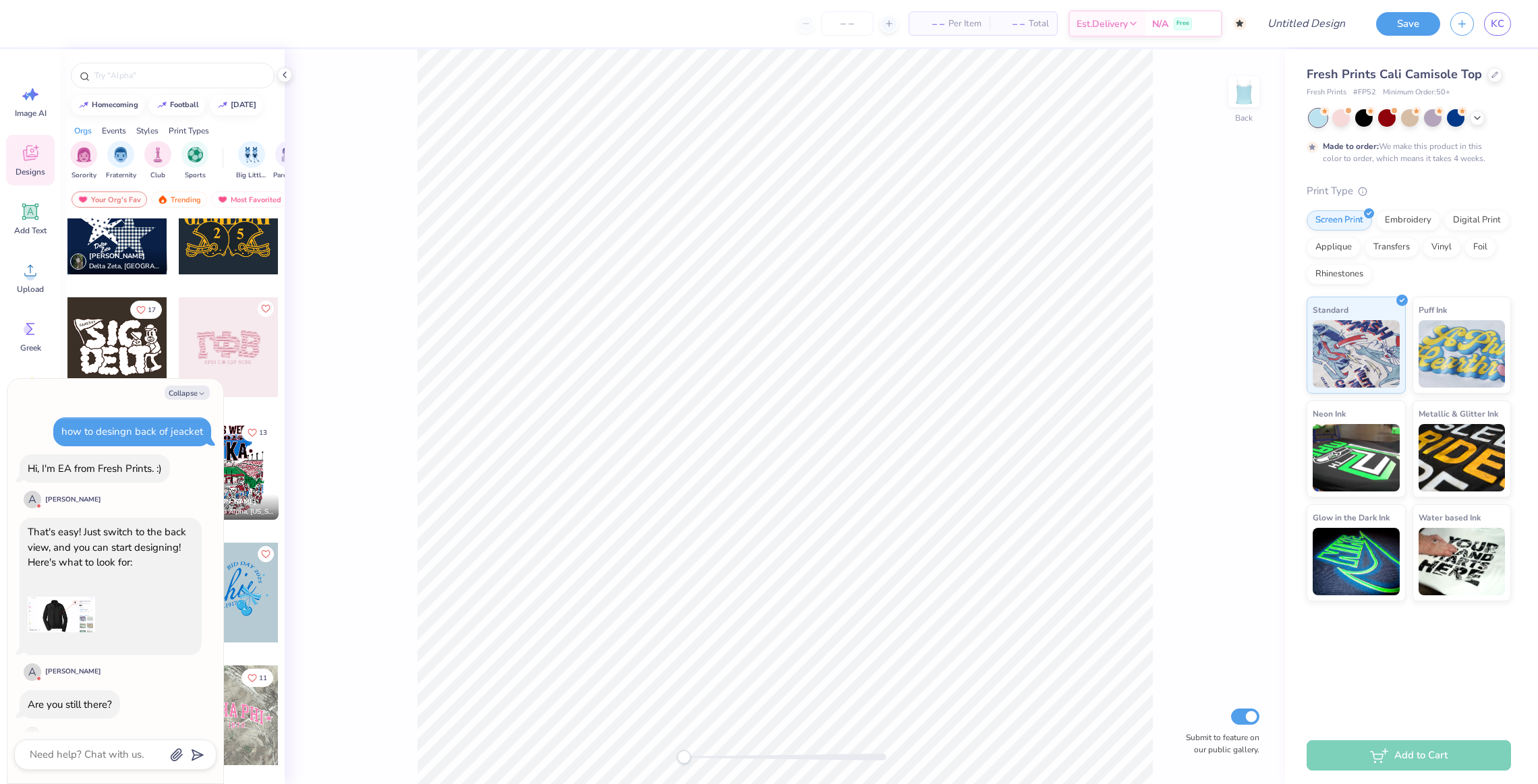
type textarea "x"
